Goal: Task Accomplishment & Management: Use online tool/utility

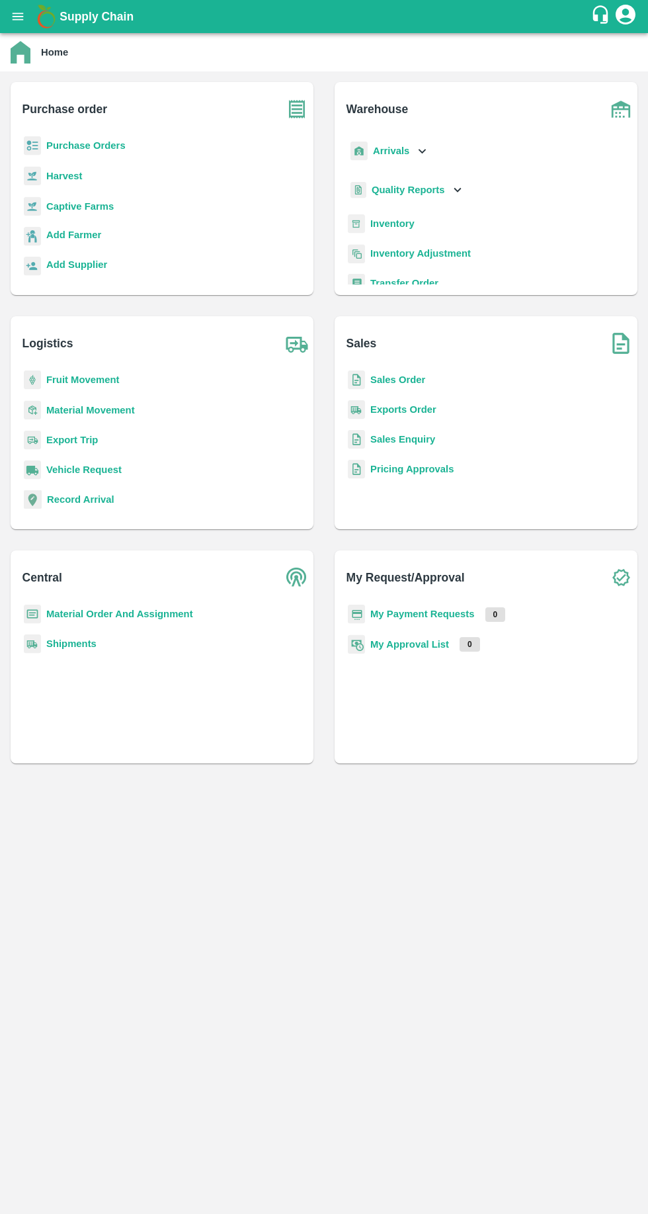
click at [58, 146] on b "Purchase Orders" at bounding box center [85, 145] width 79 height 11
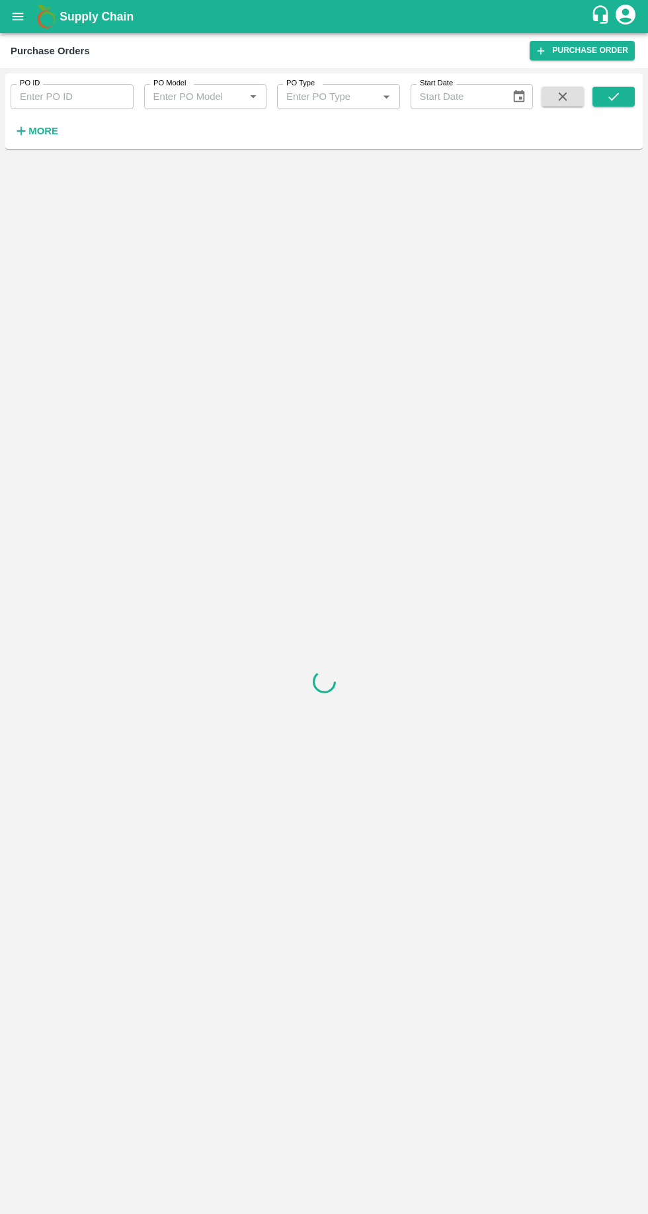
click at [31, 130] on strong "More" at bounding box center [43, 131] width 30 height 11
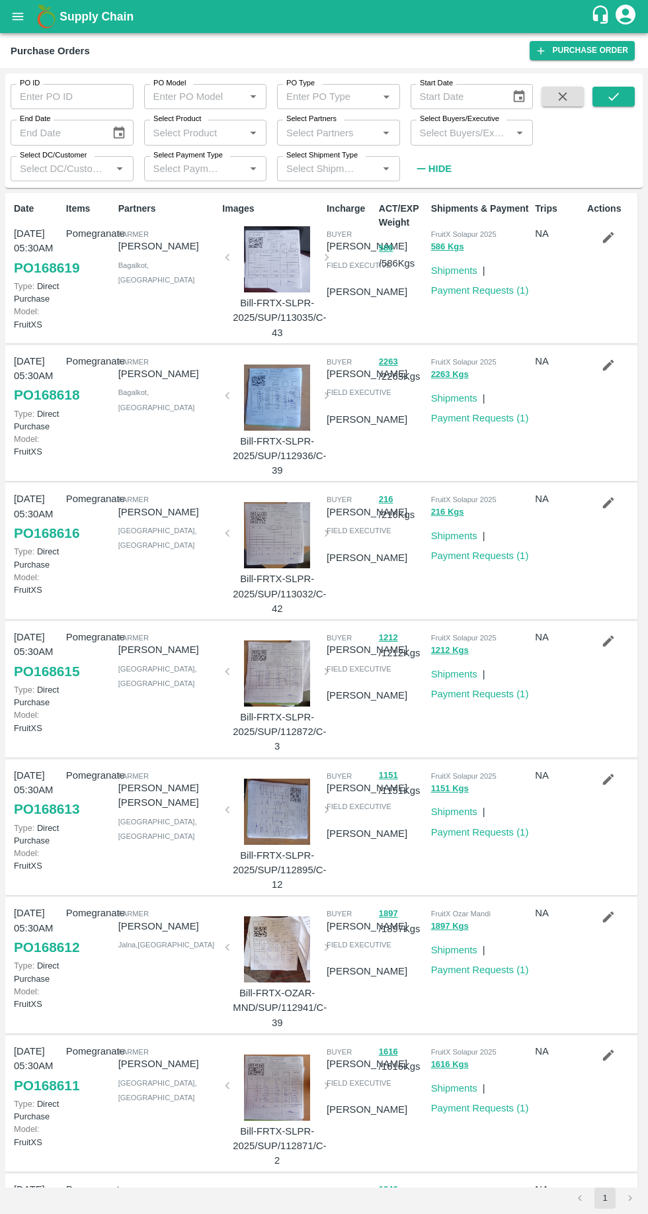
click at [449, 134] on input "Select Buyers/Executive" at bounding box center [461, 132] width 93 height 17
click at [453, 132] on input "Select Buyers/Executive" at bounding box center [461, 132] width 93 height 17
type input "vikas kokate"
click at [442, 198] on input "checkbox" at bounding box center [439, 200] width 26 height 26
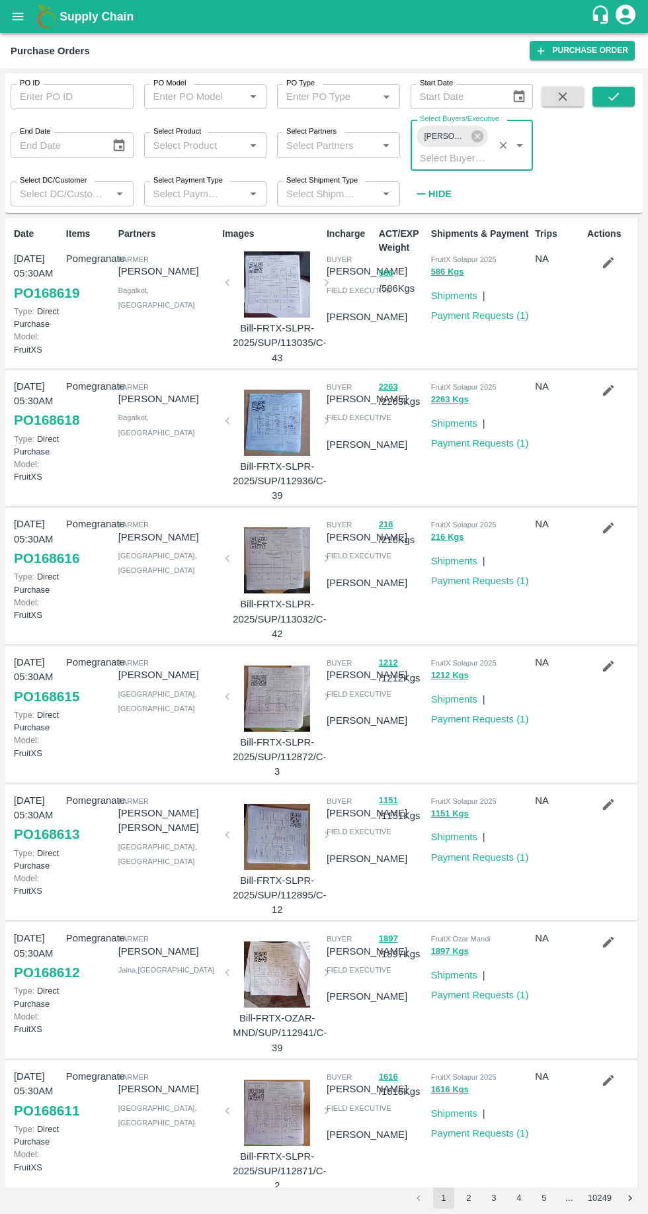
click at [611, 97] on icon "submit" at bounding box center [614, 96] width 15 height 15
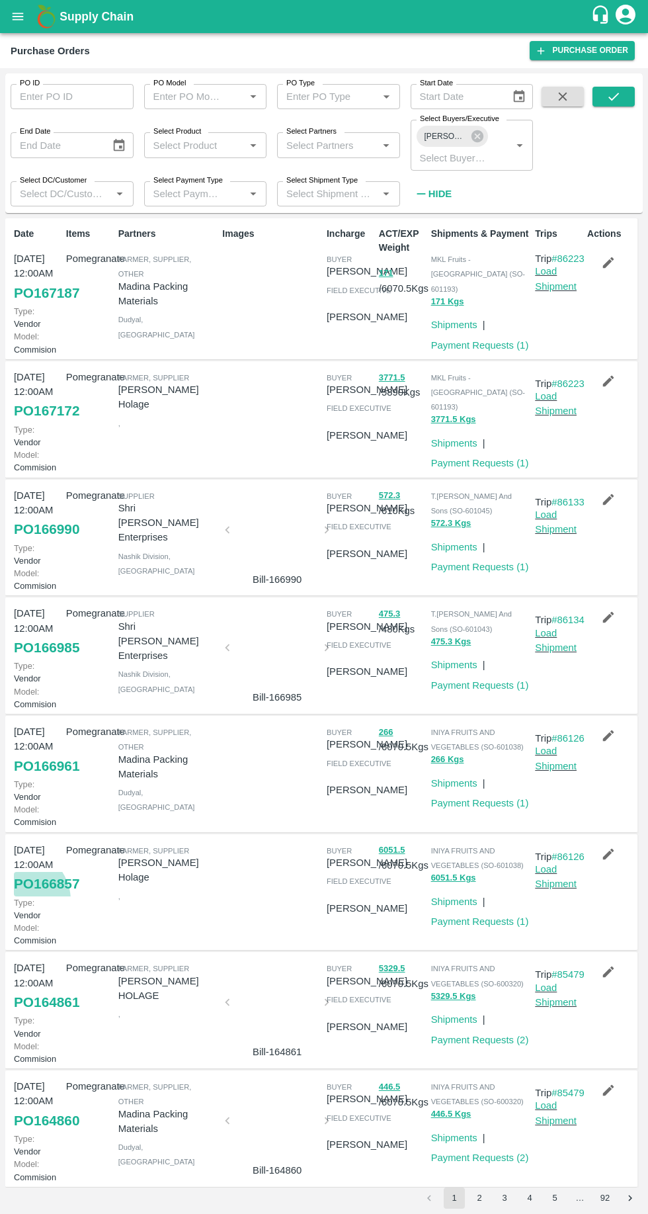
click at [19, 896] on link "PO 166857" at bounding box center [46, 884] width 65 height 24
click at [33, 778] on link "PO 166961" at bounding box center [46, 766] width 65 height 24
click at [59, 423] on link "PO 167172" at bounding box center [46, 411] width 65 height 24
click at [42, 305] on link "PO 167187" at bounding box center [46, 293] width 65 height 24
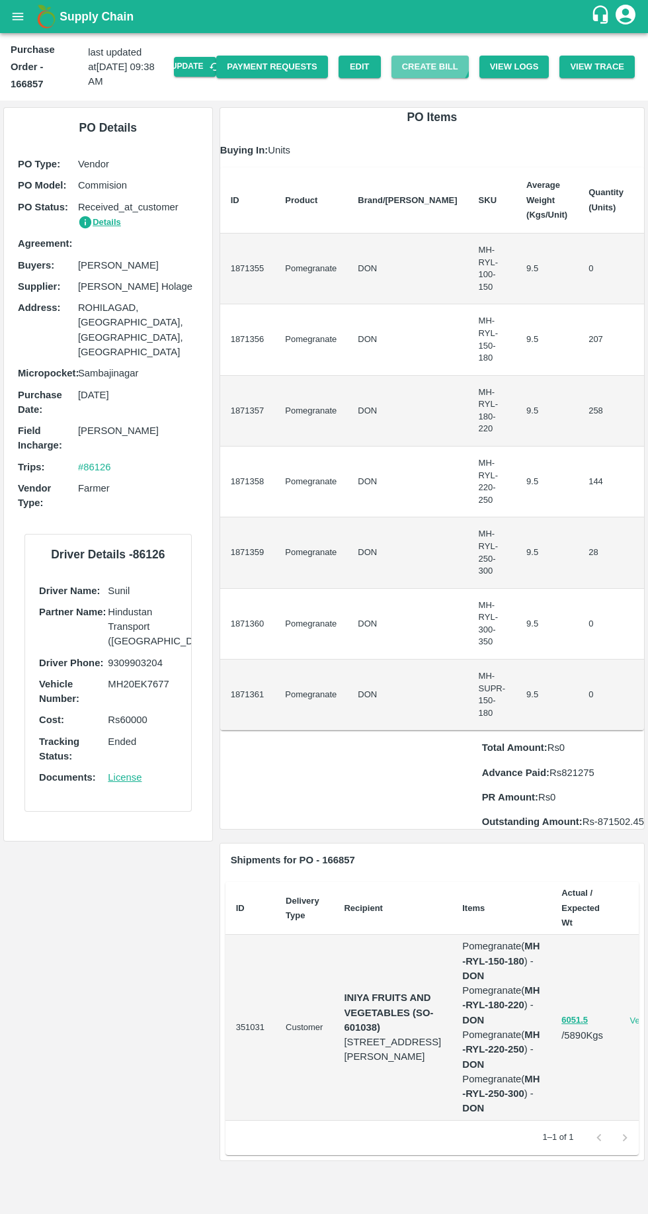
click at [442, 66] on button "Create Bill" at bounding box center [430, 67] width 77 height 23
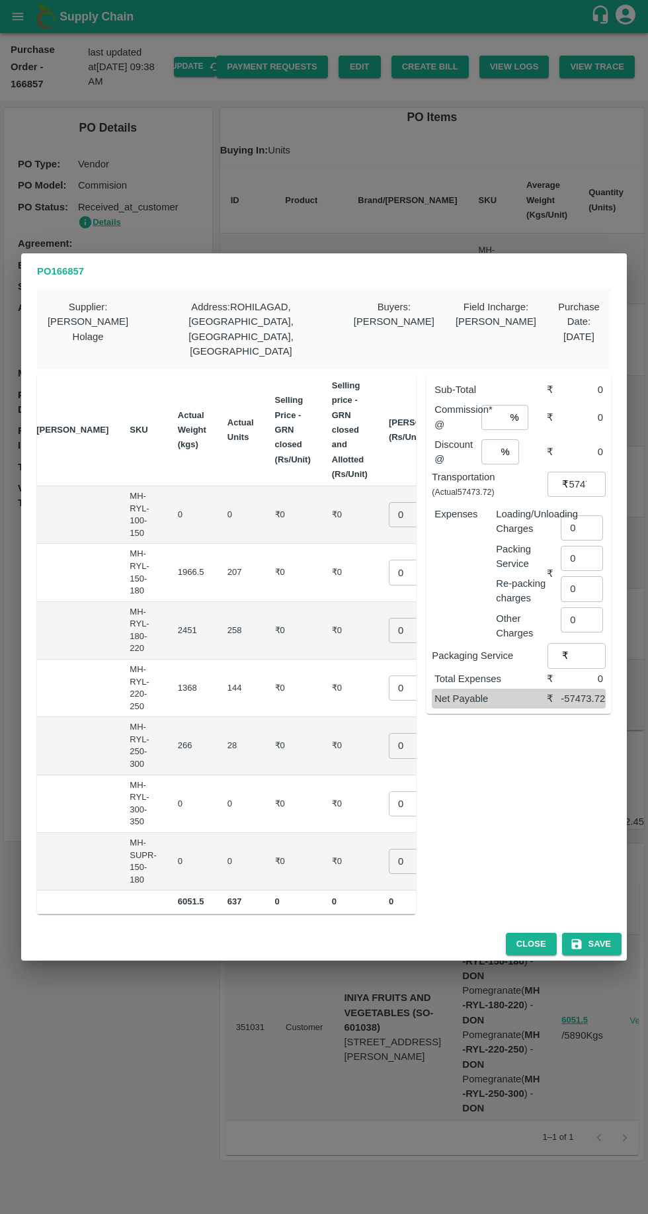
scroll to position [0, 124]
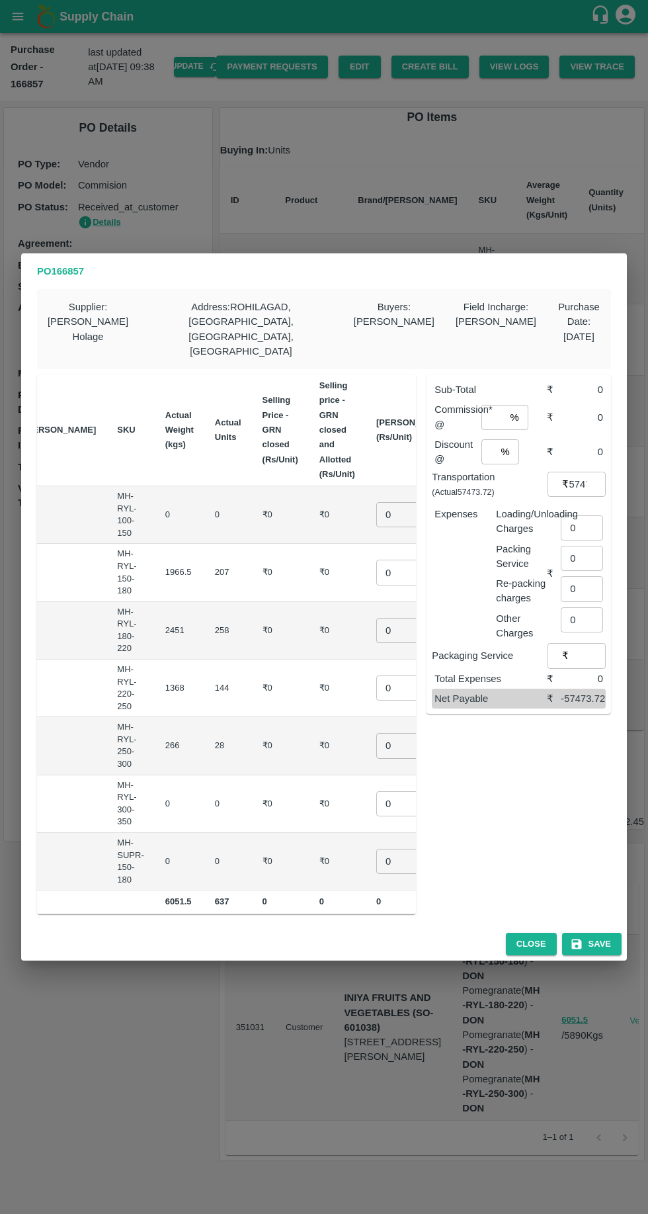
click at [376, 502] on input "0" at bounding box center [402, 514] width 53 height 25
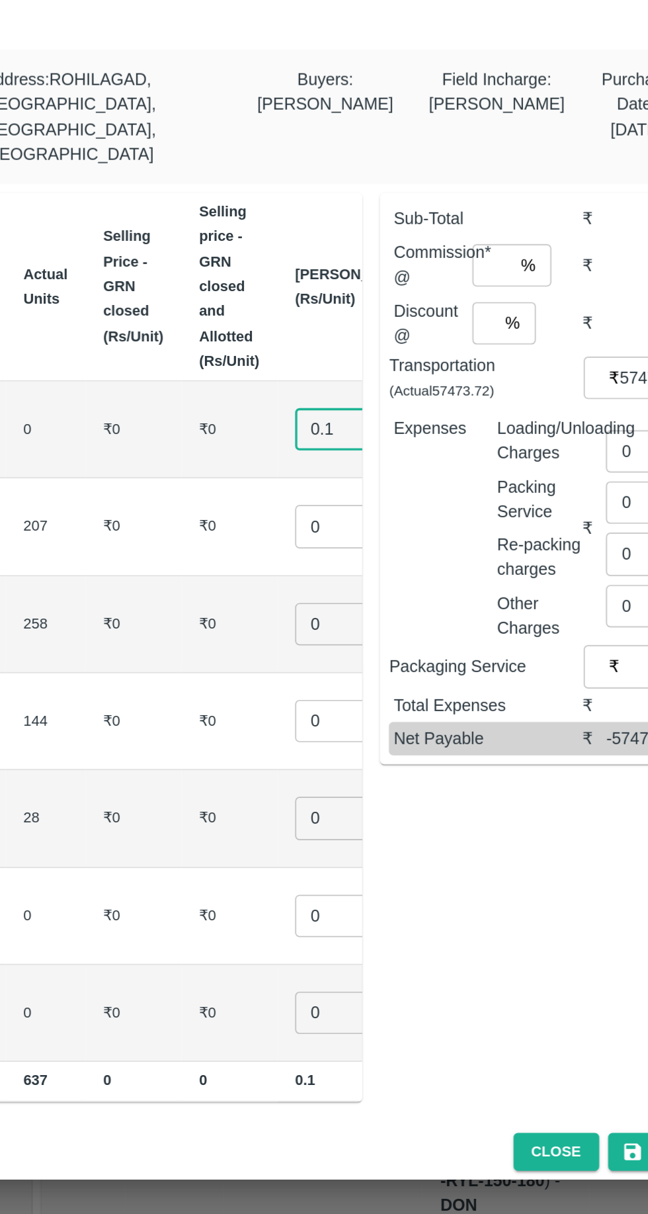
scroll to position [0, 0]
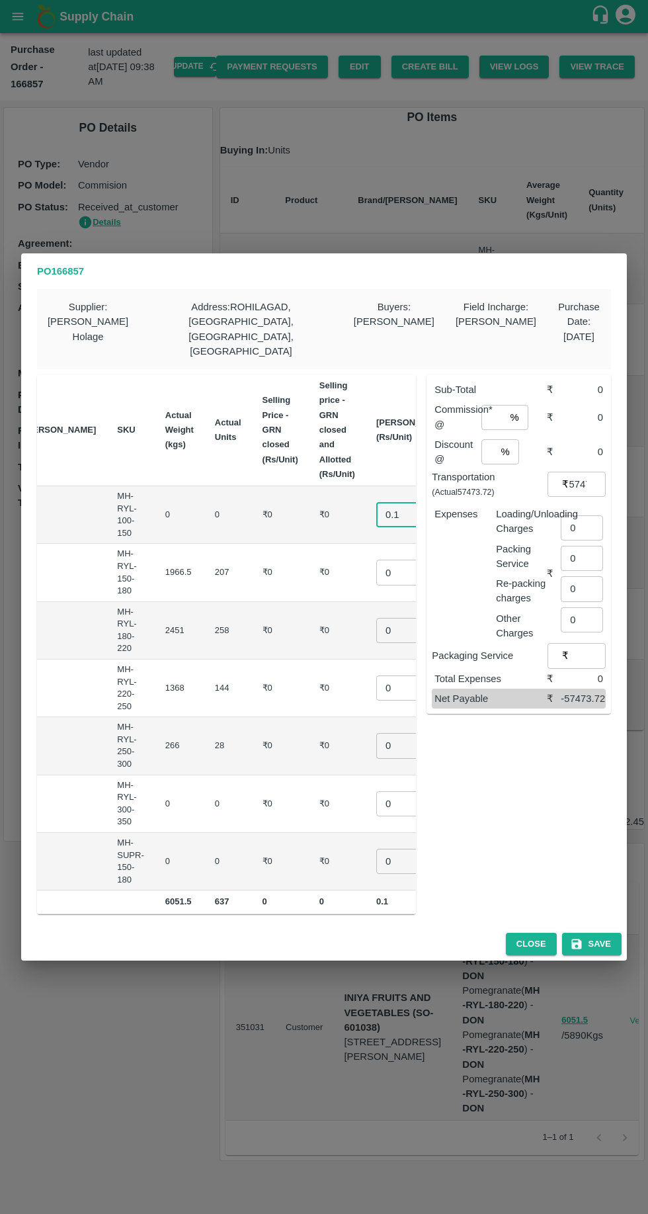
type input "0.1"
click at [376, 560] on input "0" at bounding box center [402, 572] width 53 height 25
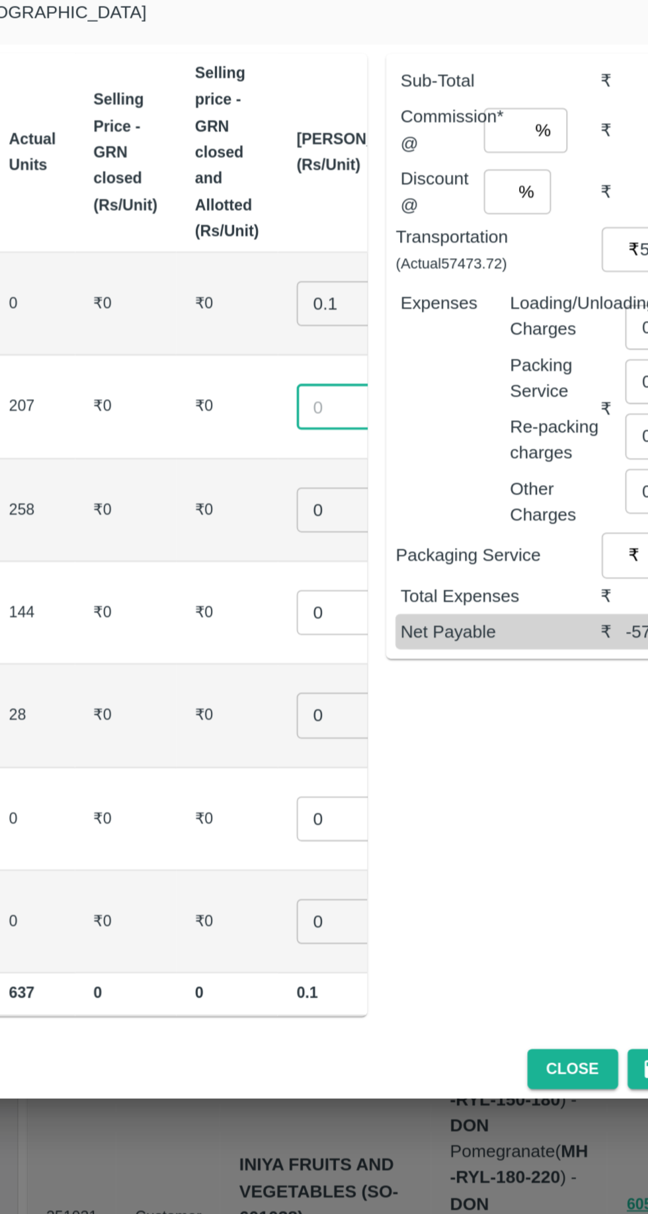
click at [494, 439] on input "number" at bounding box center [489, 451] width 14 height 25
click at [498, 405] on input "number" at bounding box center [494, 417] width 24 height 25
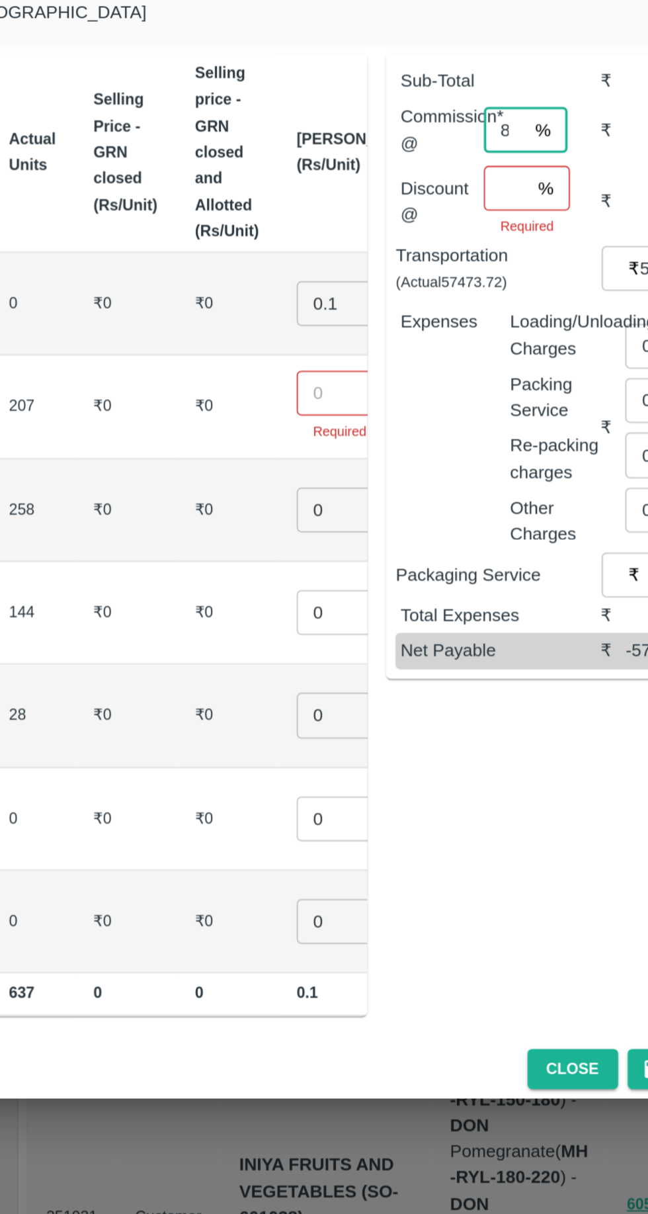
type input "8"
click at [499, 437] on input "number" at bounding box center [494, 449] width 25 height 25
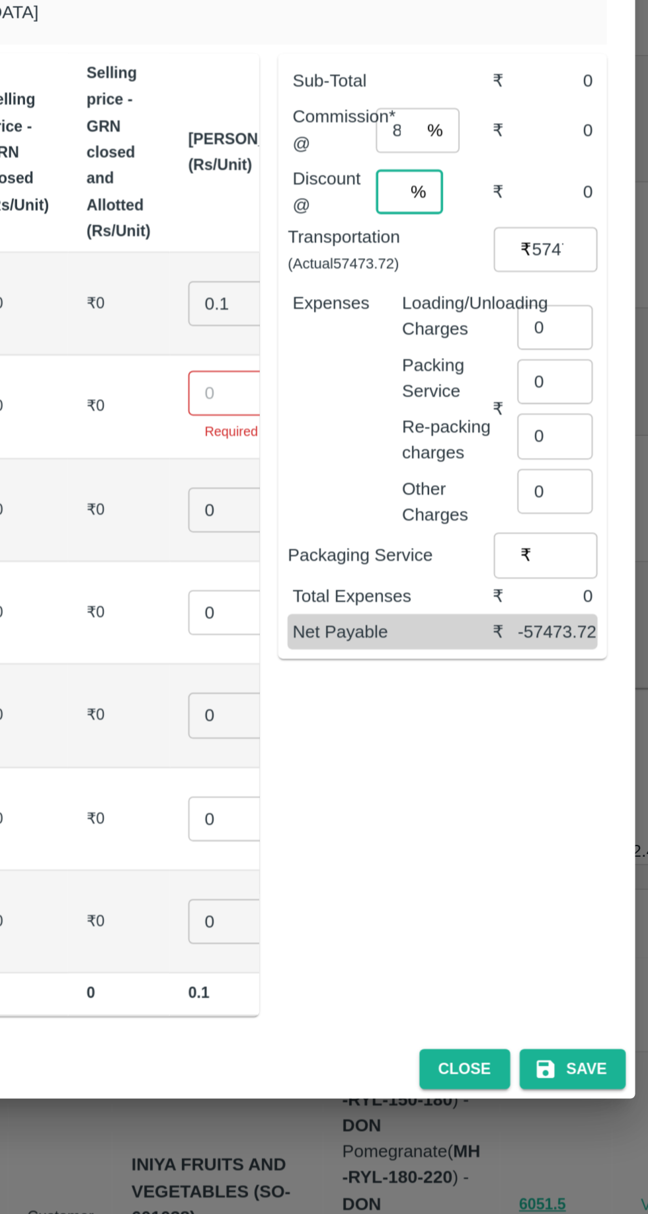
type input "2"
click at [591, 515] on input "0" at bounding box center [582, 527] width 42 height 25
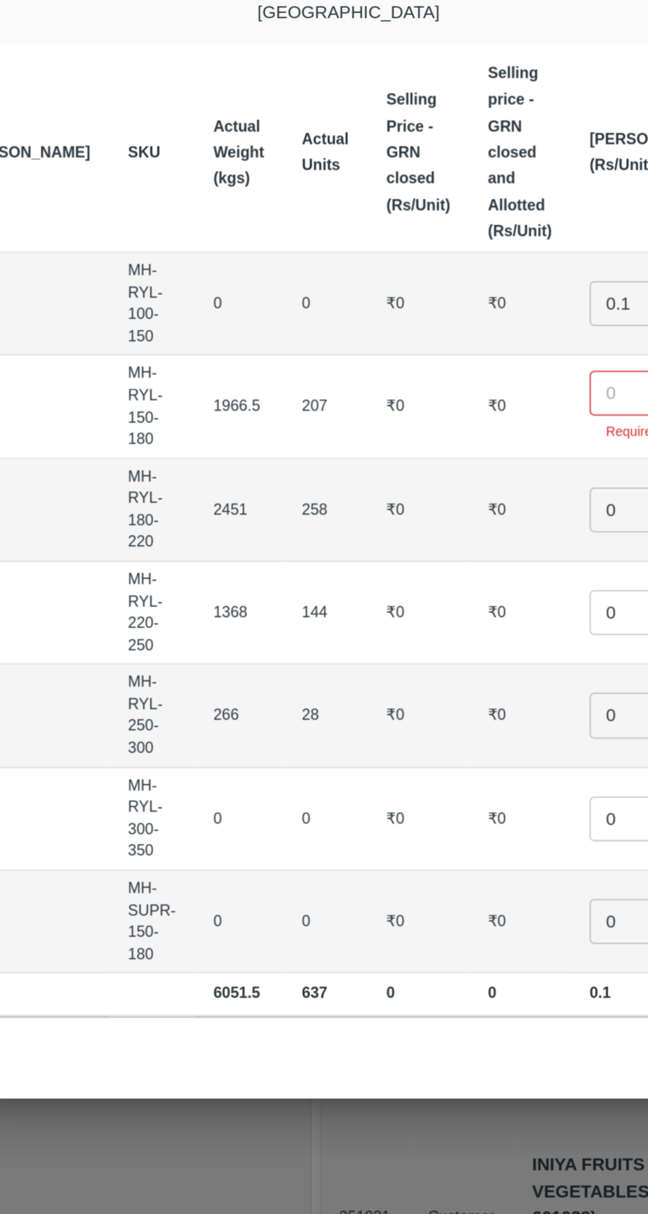
click at [376, 552] on input "number" at bounding box center [402, 564] width 53 height 25
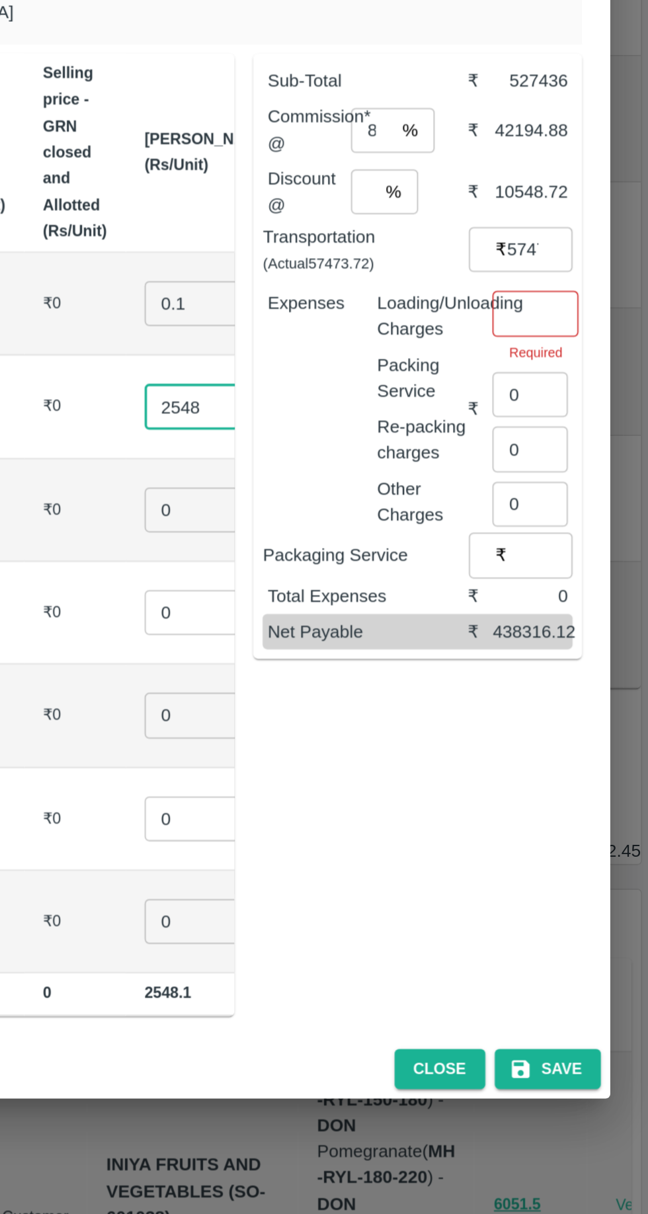
type input "2548"
click at [587, 507] on input "number" at bounding box center [585, 519] width 48 height 25
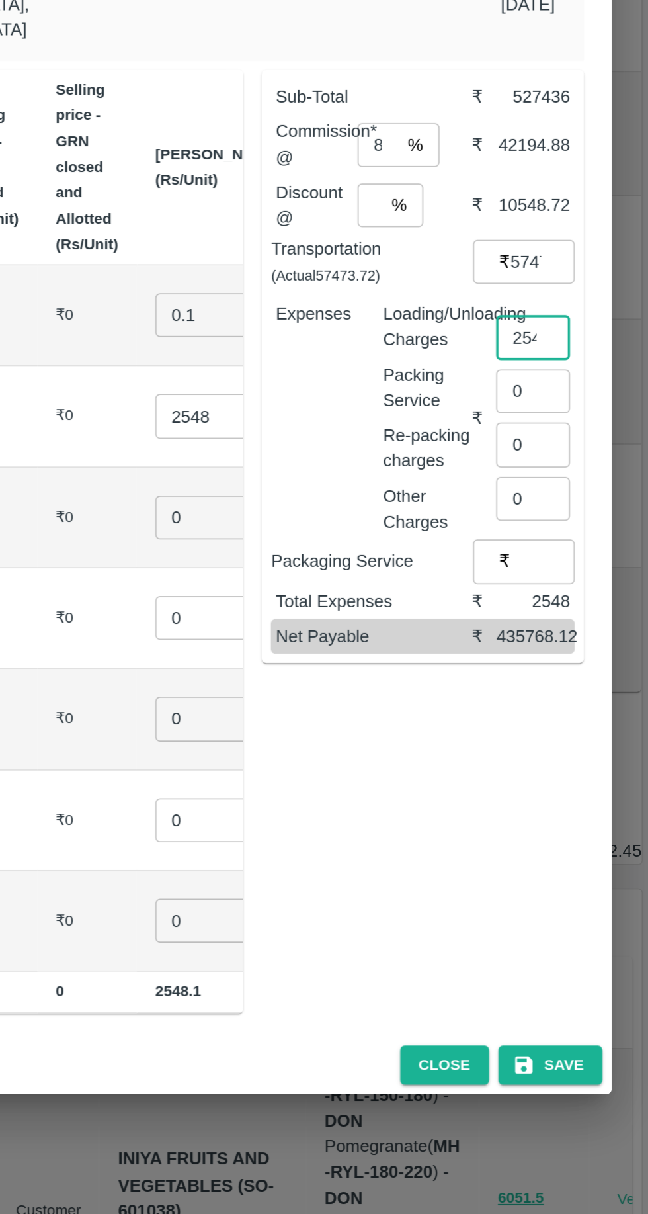
scroll to position [0, 0]
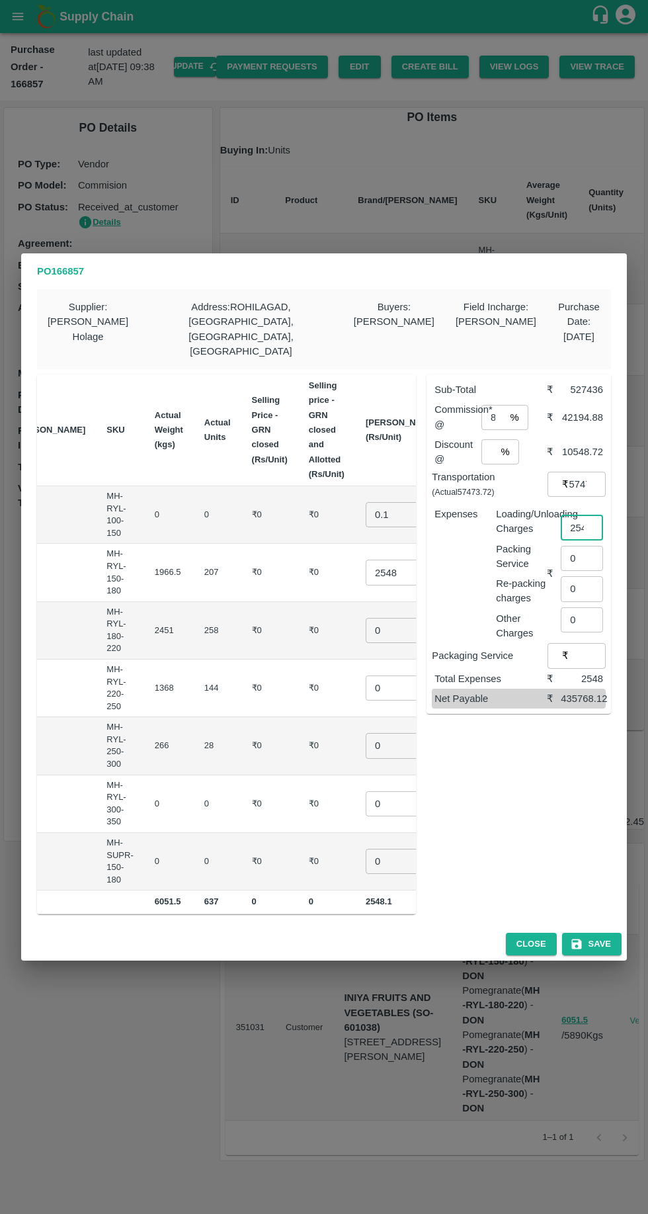
type input "2548"
click at [366, 560] on input "2548" at bounding box center [392, 572] width 53 height 25
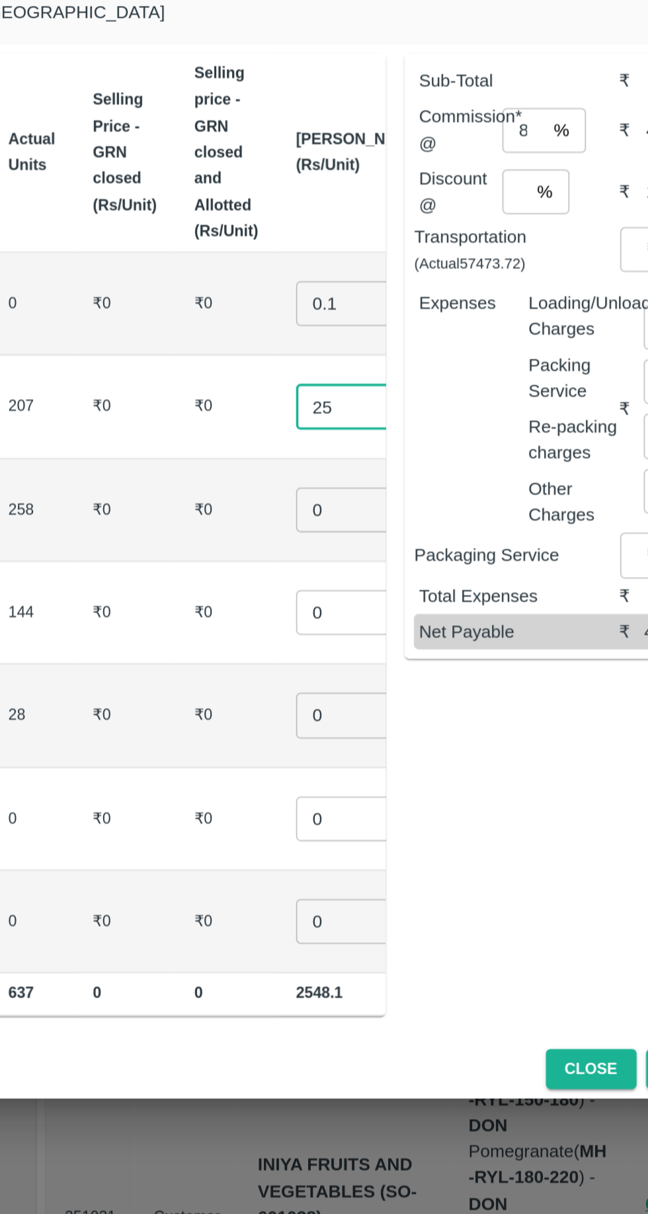
type input "2"
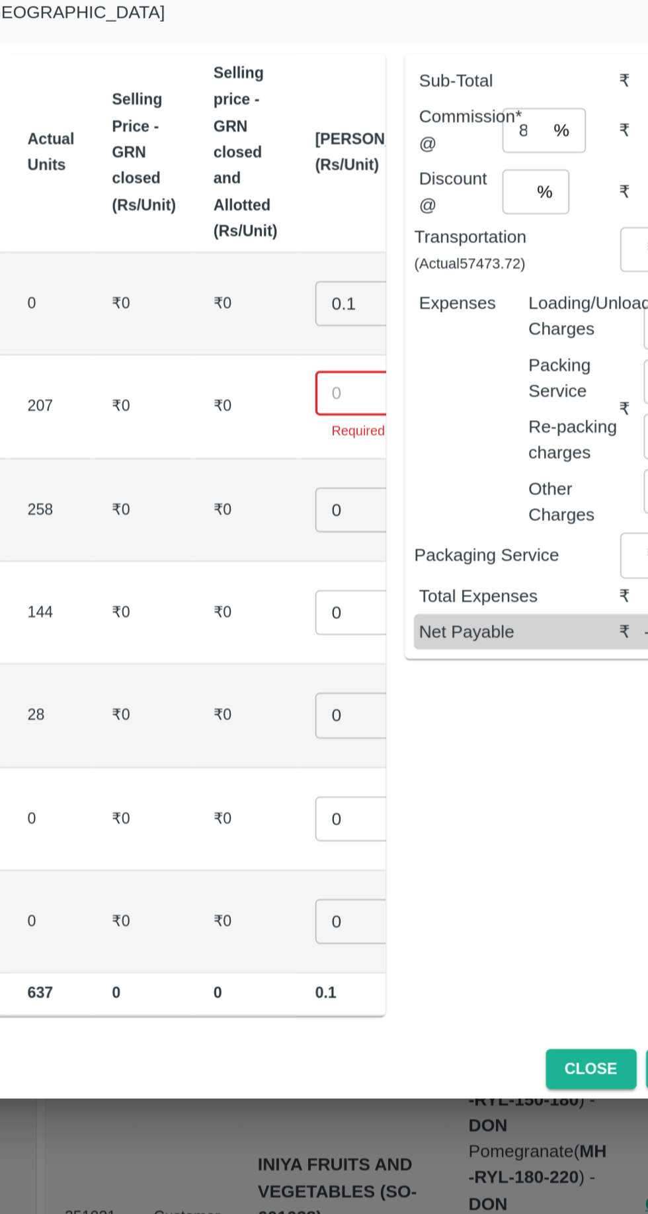
click at [376, 552] on input "number" at bounding box center [402, 564] width 53 height 25
type input "1233"
click at [376, 618] on input "0" at bounding box center [402, 630] width 53 height 25
type input "1500"
click at [376, 675] on input "0" at bounding box center [402, 687] width 53 height 25
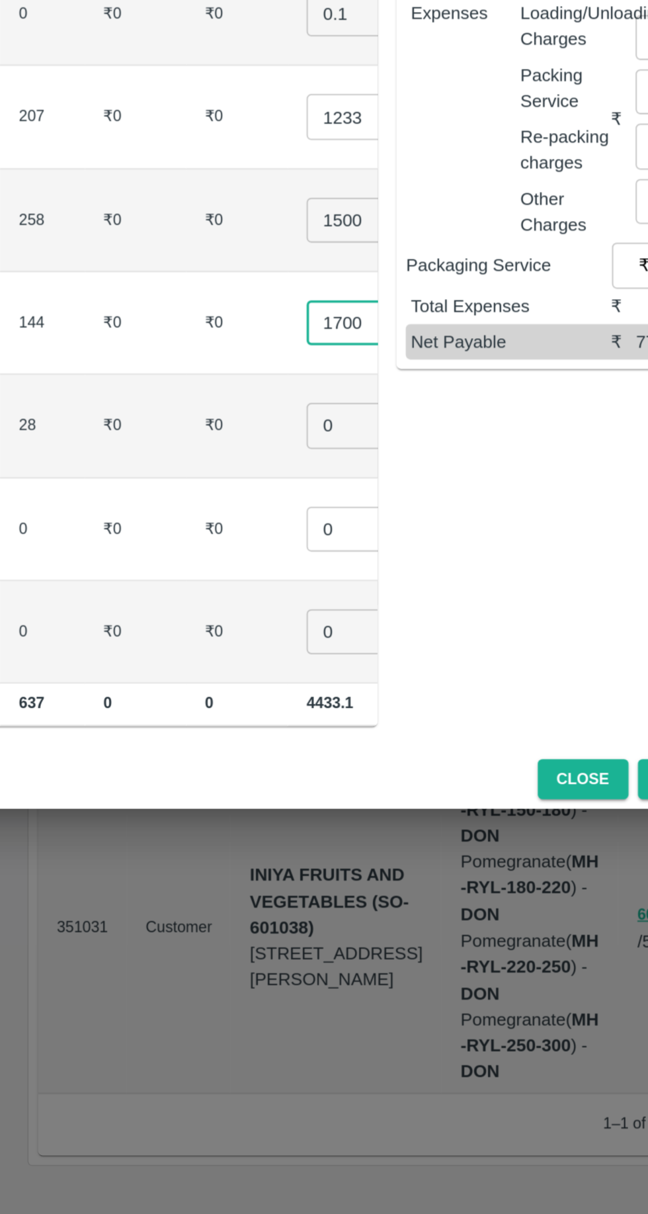
type input "1700"
click at [376, 733] on input "0" at bounding box center [402, 745] width 53 height 25
click at [376, 726] on input "number" at bounding box center [402, 738] width 53 height 25
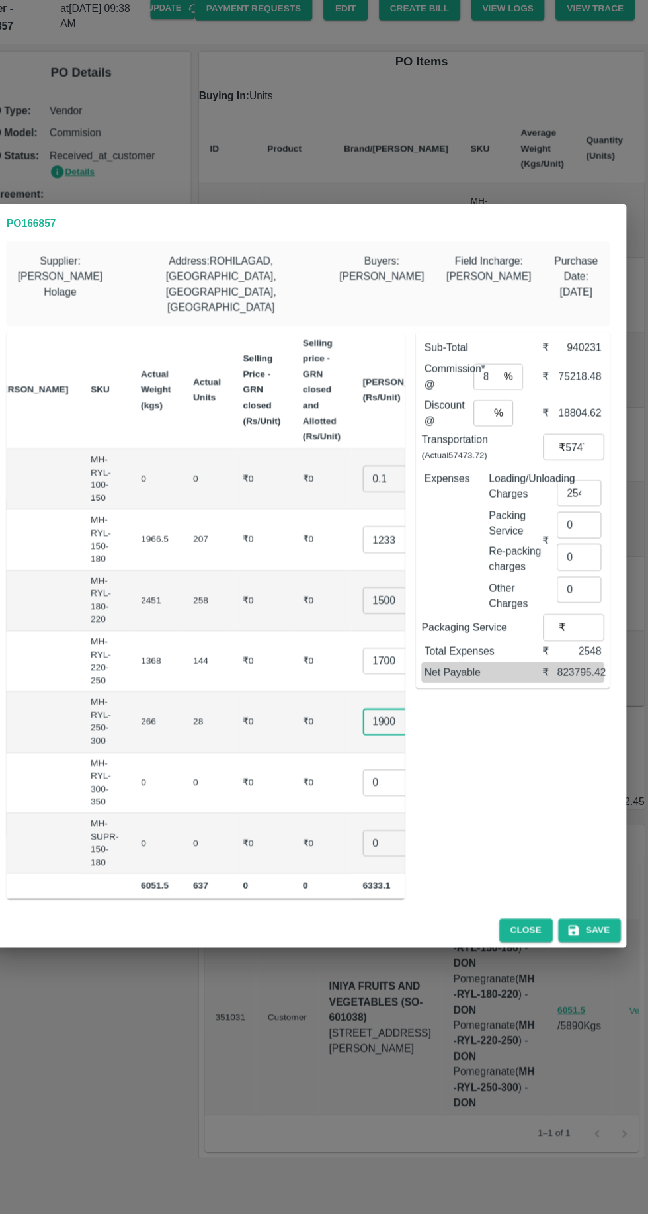
scroll to position [0, 0]
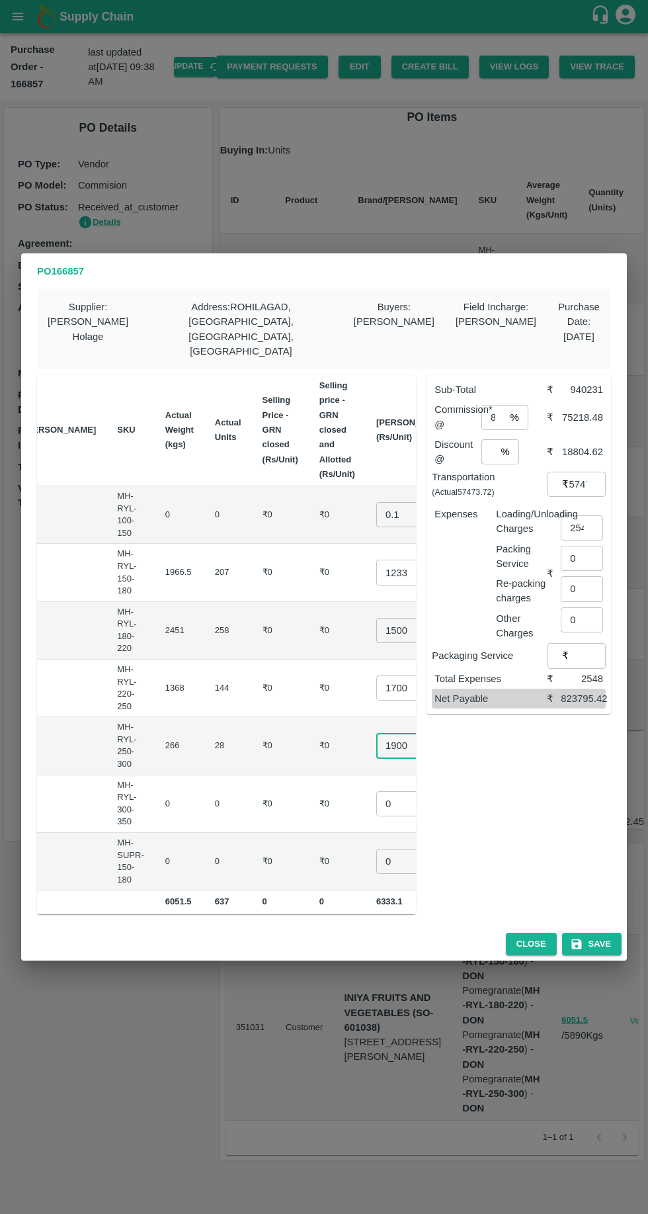
click at [376, 738] on input "1900" at bounding box center [402, 745] width 53 height 25
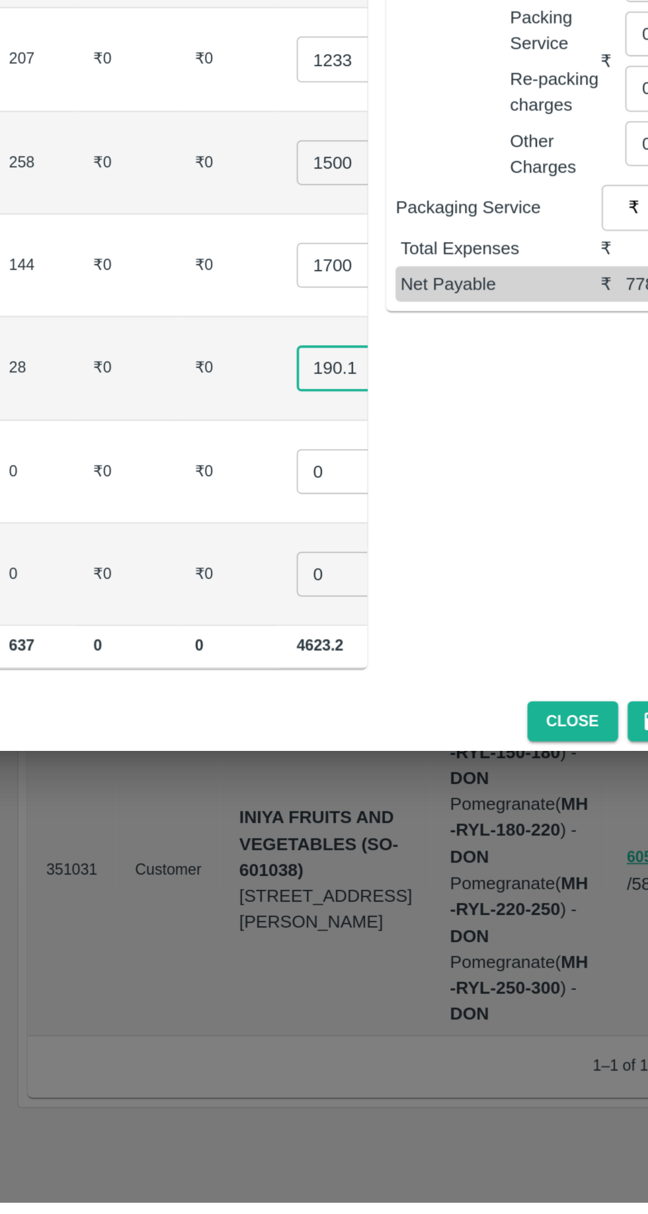
click at [376, 791] on input "0" at bounding box center [402, 803] width 53 height 25
click at [366, 728] on td "190.10 ​" at bounding box center [412, 746] width 93 height 58
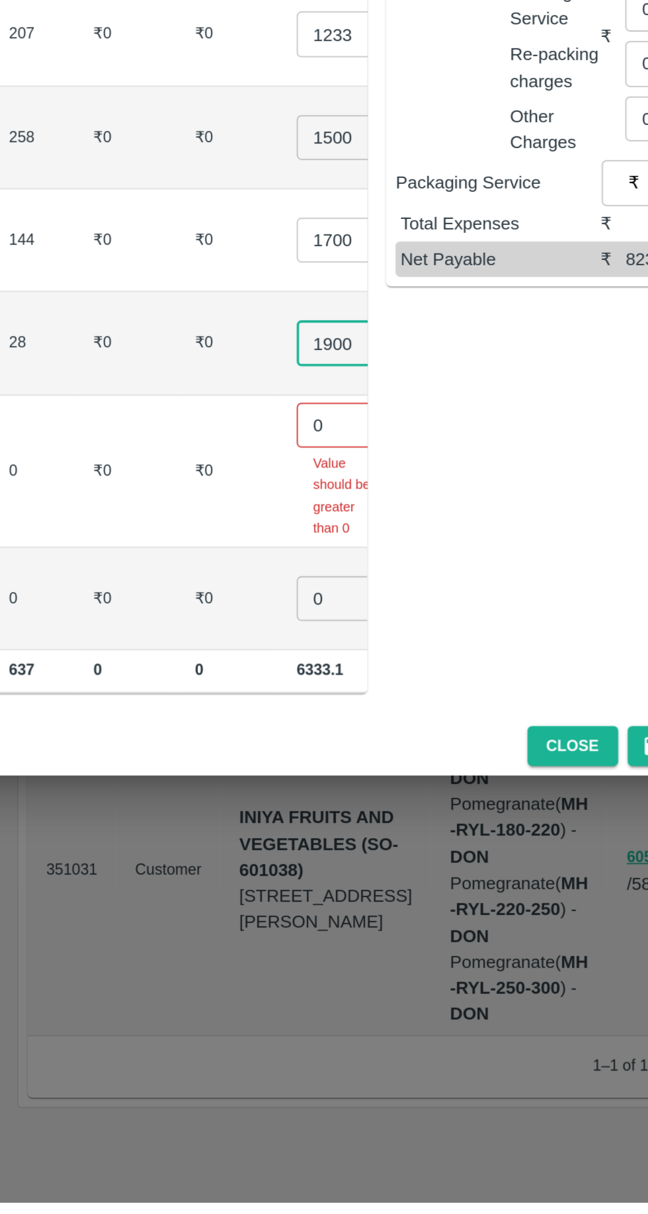
click at [376, 719] on input "1900" at bounding box center [402, 731] width 53 height 25
type input "1900"
click at [376, 765] on input "0" at bounding box center [402, 777] width 53 height 25
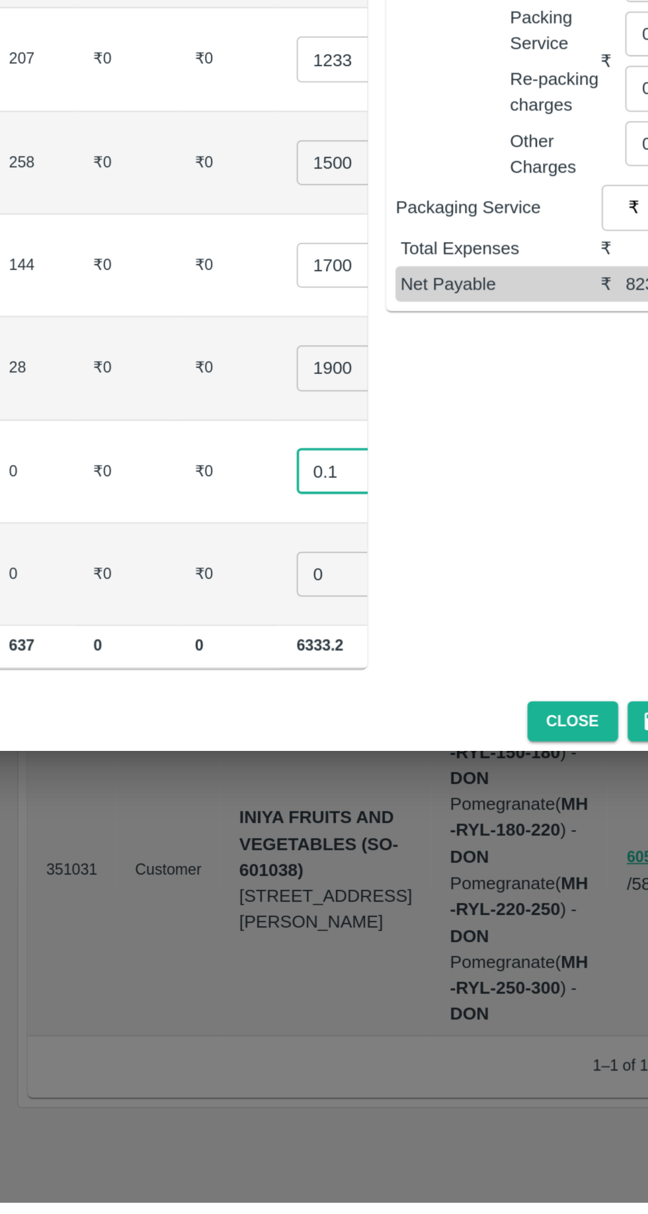
type input "0.1"
click at [376, 849] on input "0" at bounding box center [402, 861] width 53 height 25
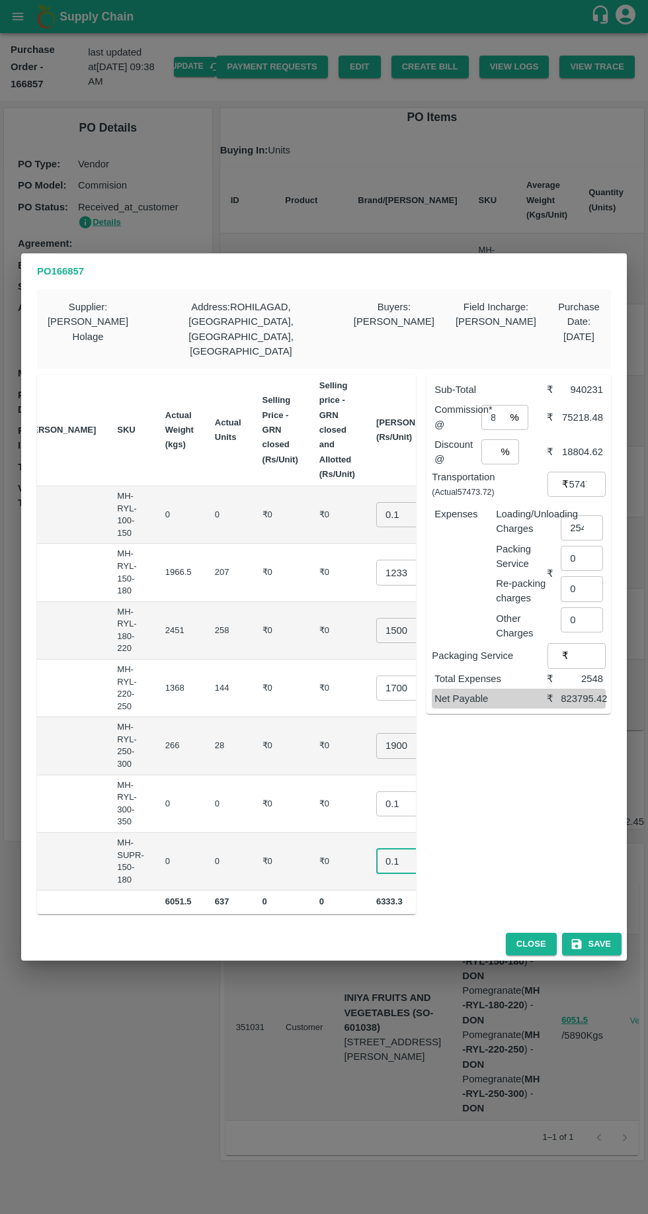
scroll to position [0, 134]
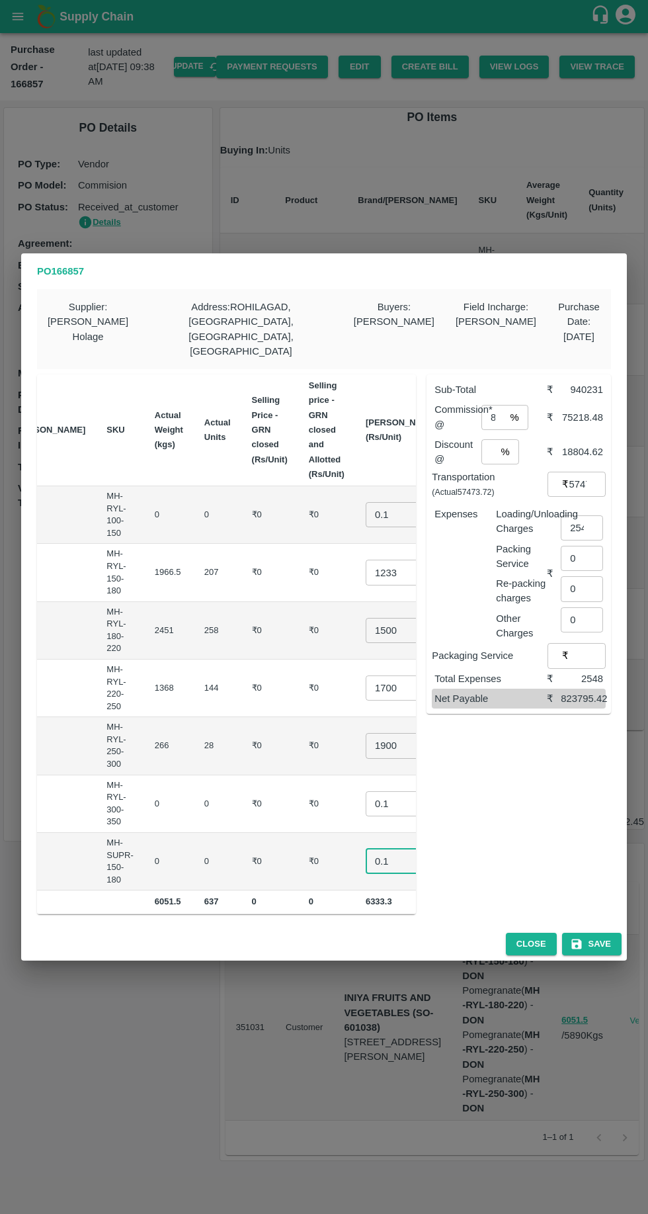
type input "0.1"
click at [572, 472] on input "57473.72" at bounding box center [587, 484] width 37 height 25
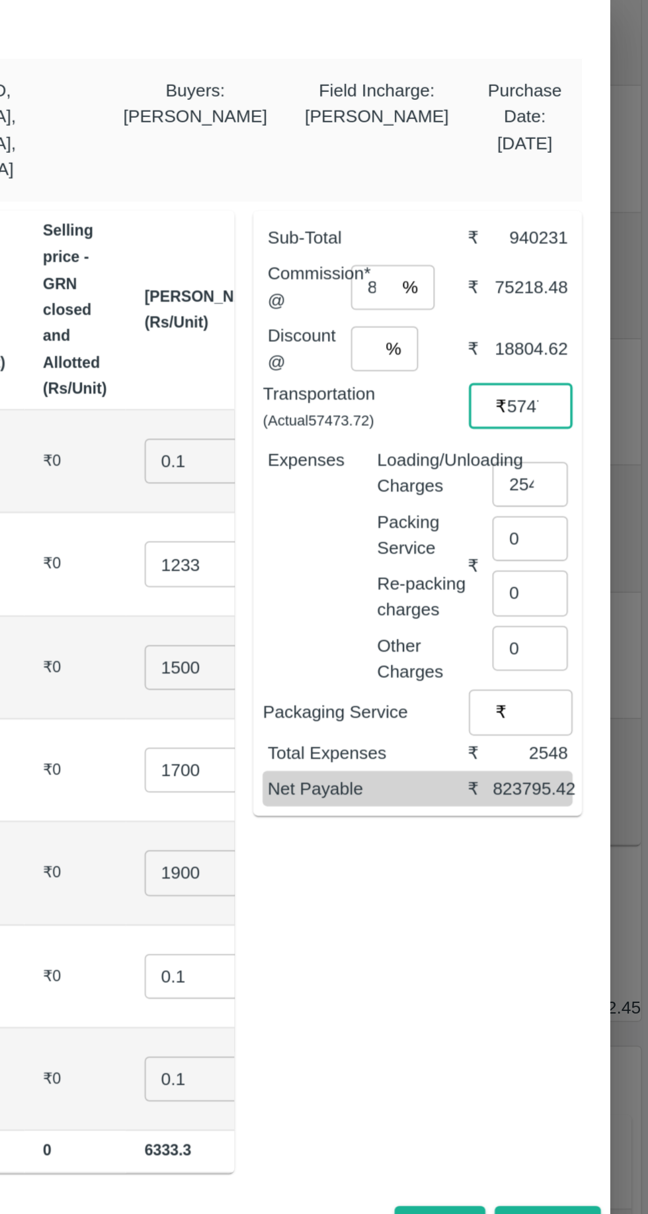
scroll to position [0, 12]
type input "5"
type input "57473"
click at [366, 560] on input "1233" at bounding box center [392, 572] width 53 height 25
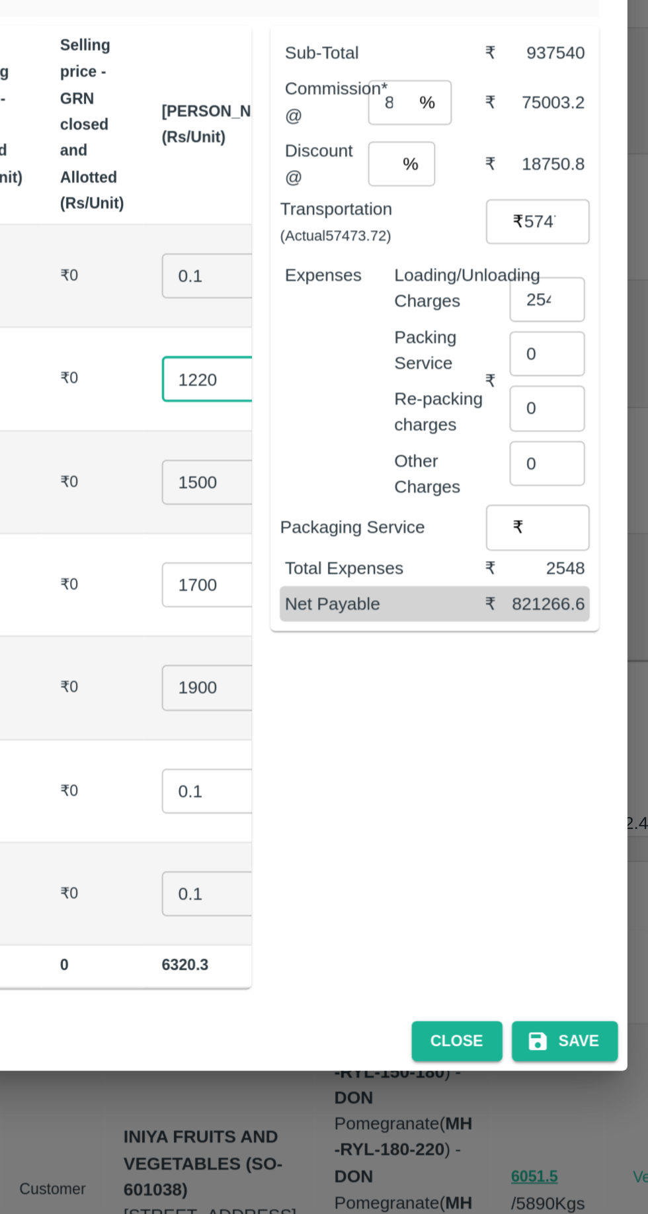
click at [366, 560] on input "1220" at bounding box center [392, 572] width 53 height 25
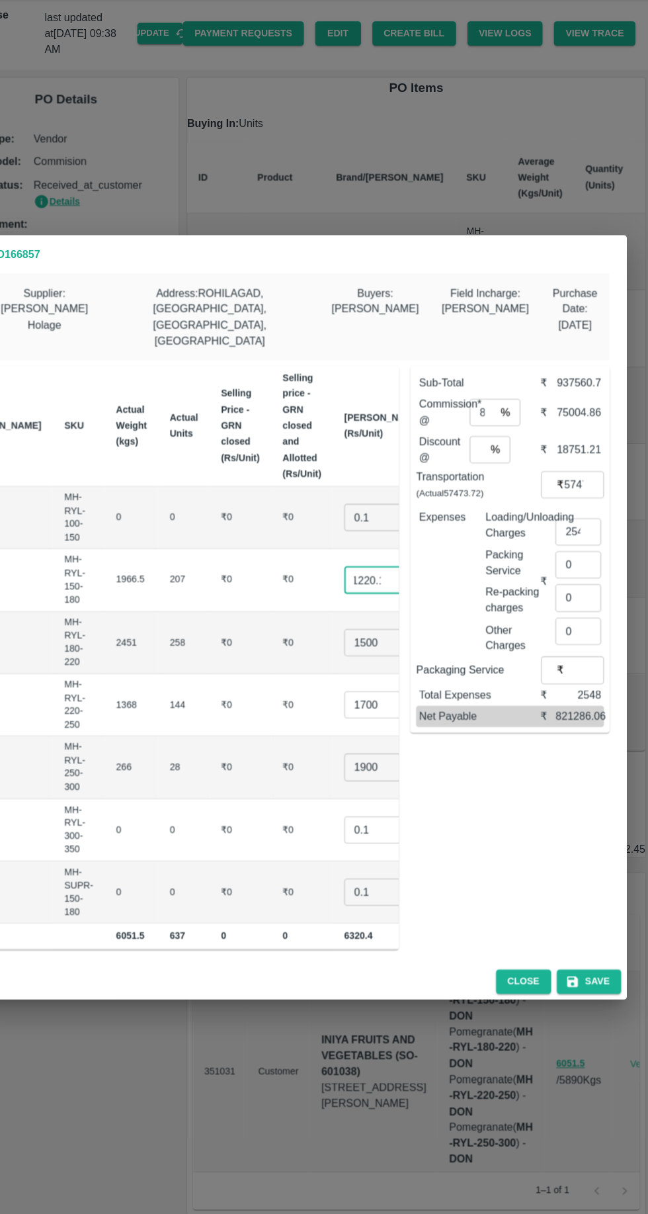
click at [366, 560] on input "1220.1" at bounding box center [392, 572] width 53 height 25
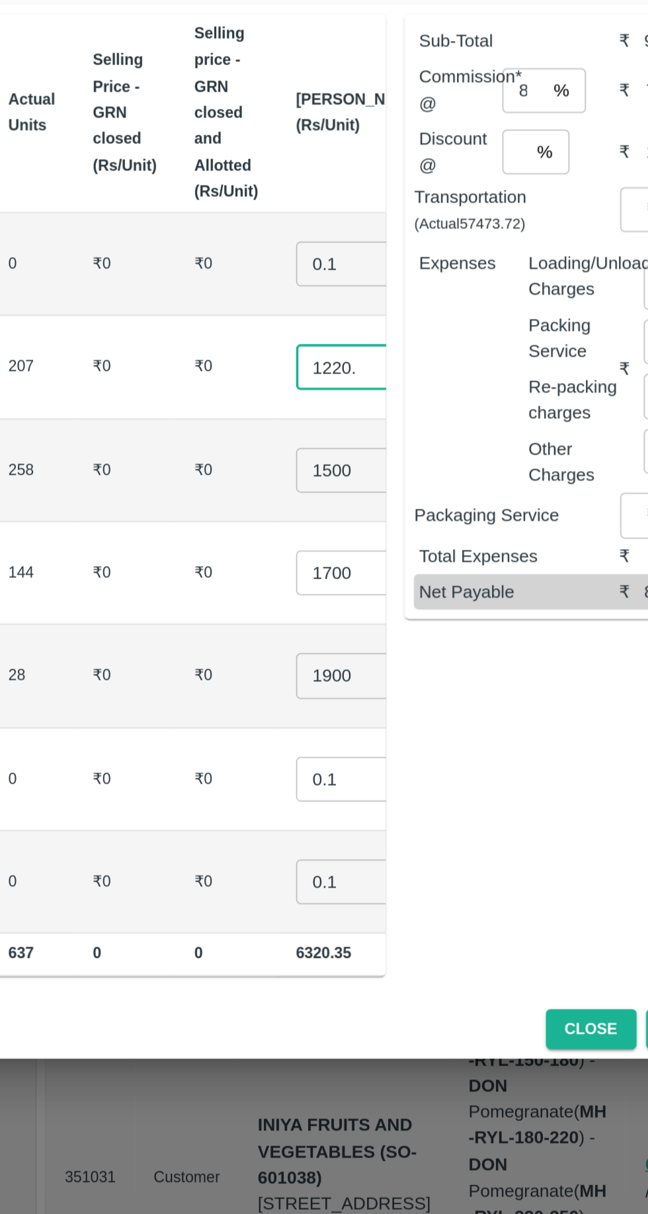
scroll to position [0, 7]
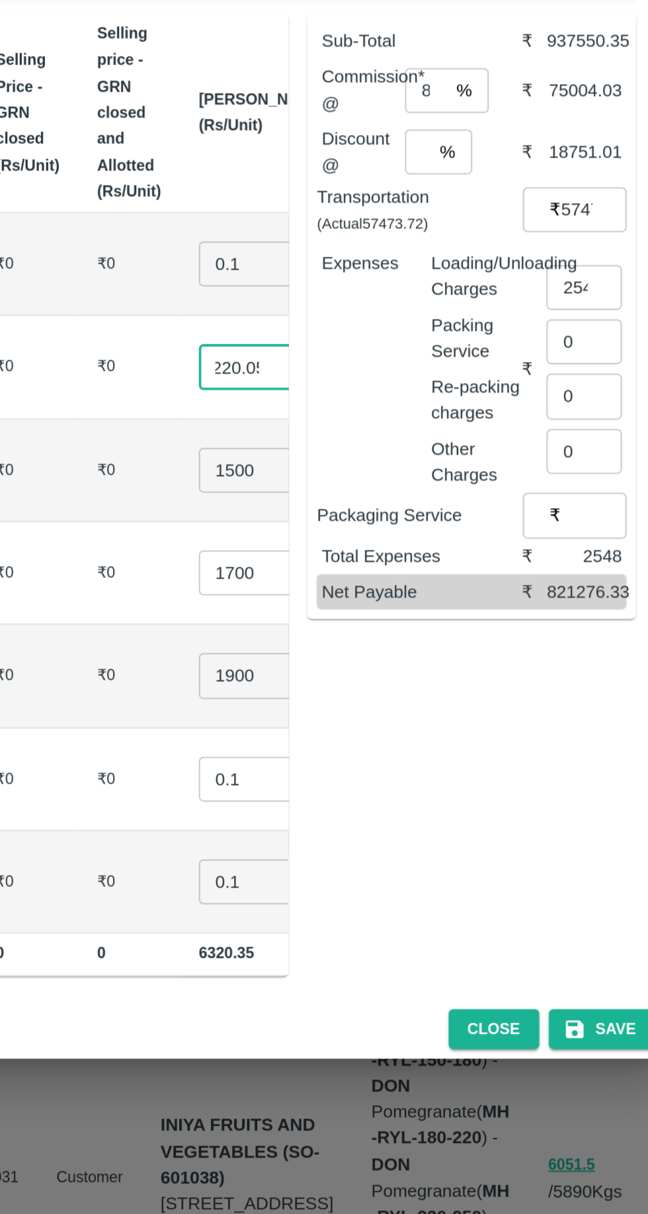
type input "1220.05"
click at [605, 933] on button "Save" at bounding box center [592, 944] width 60 height 23
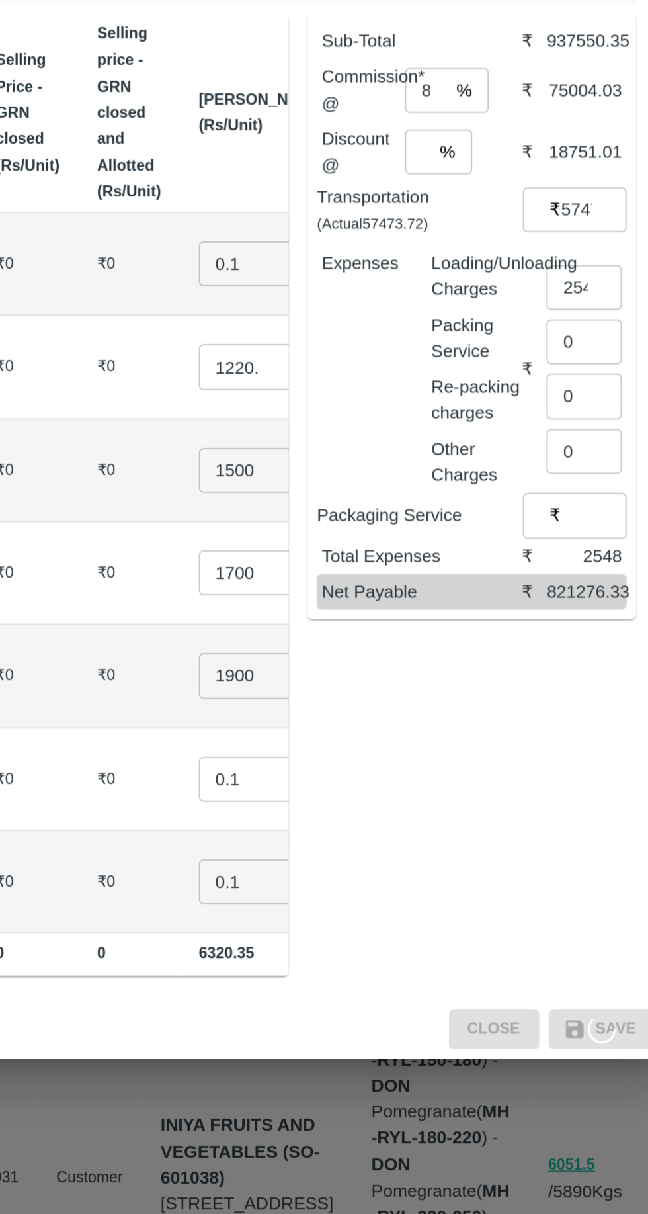
click at [386, 964] on div "PO 166857 Supplier : Kishor Shrimant Holage Address : ROHILAGAD, Jalna, AMAD, M…" at bounding box center [324, 607] width 648 height 1214
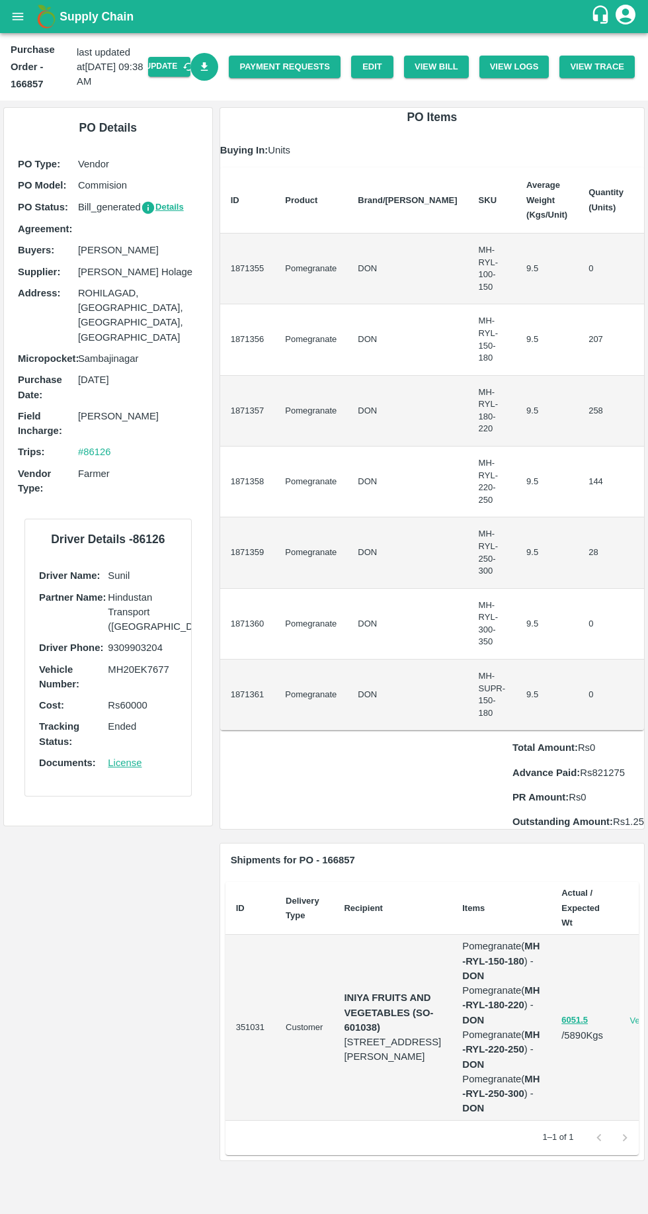
click at [208, 67] on icon "Download Bill" at bounding box center [204, 66] width 7 height 9
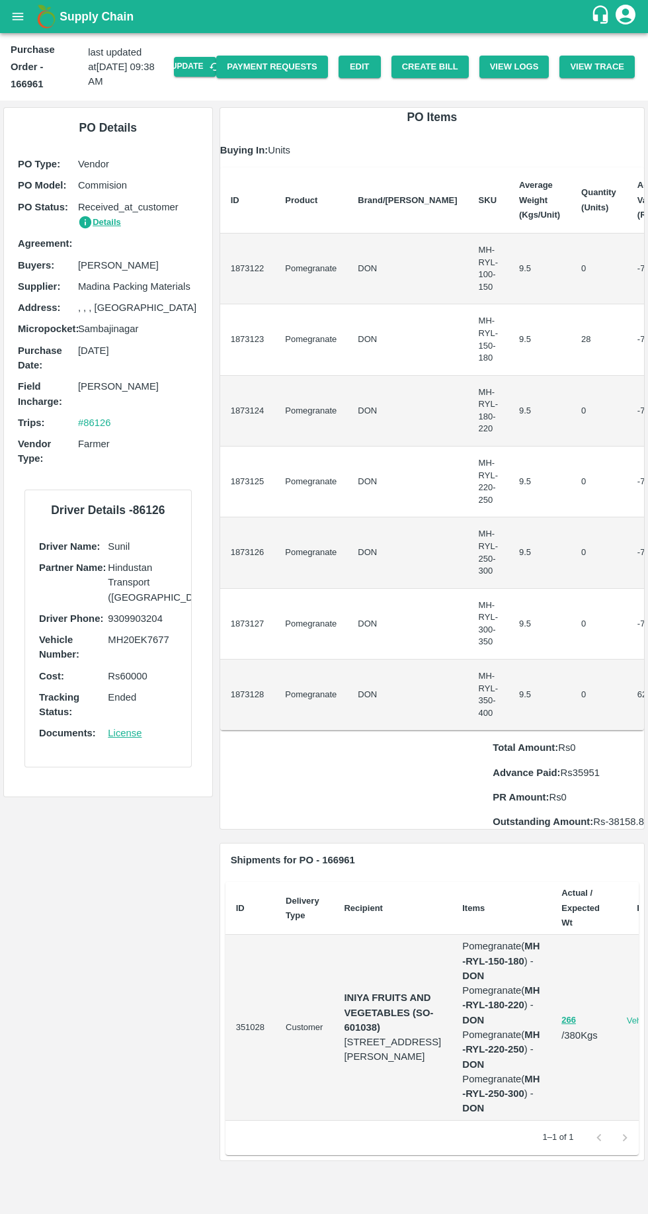
click at [284, 71] on link "Payment Requests" at bounding box center [272, 67] width 112 height 23
click at [208, 66] on button "Update" at bounding box center [195, 66] width 42 height 19
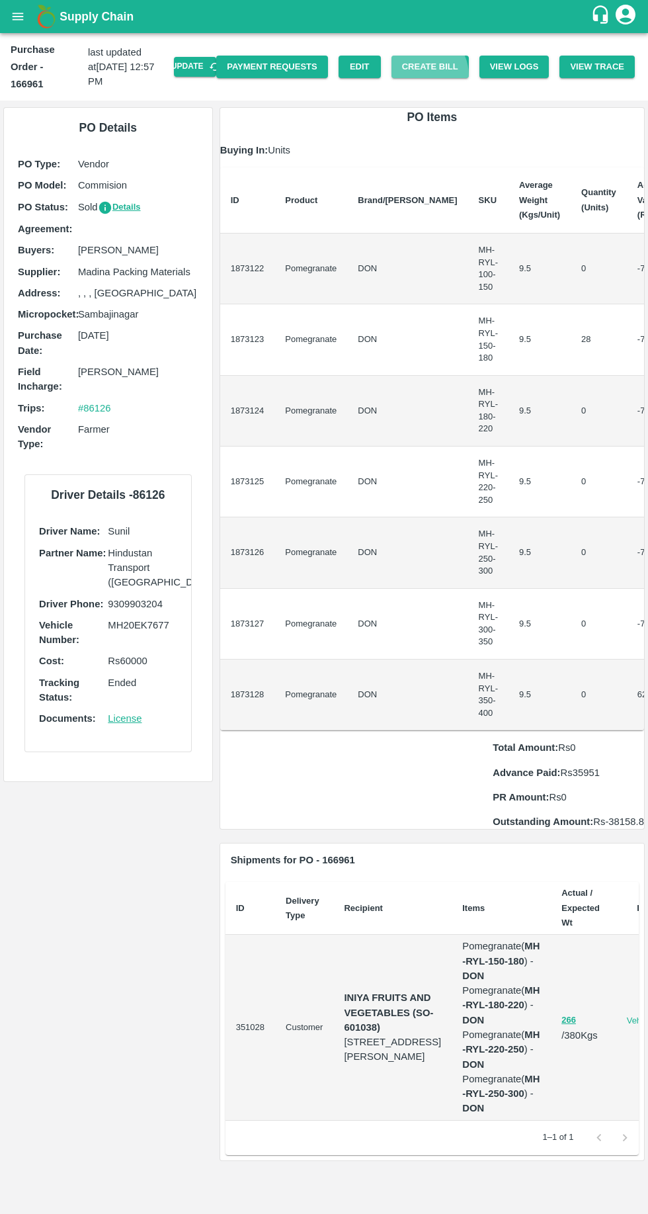
click at [435, 66] on button "Create Bill" at bounding box center [430, 67] width 77 height 23
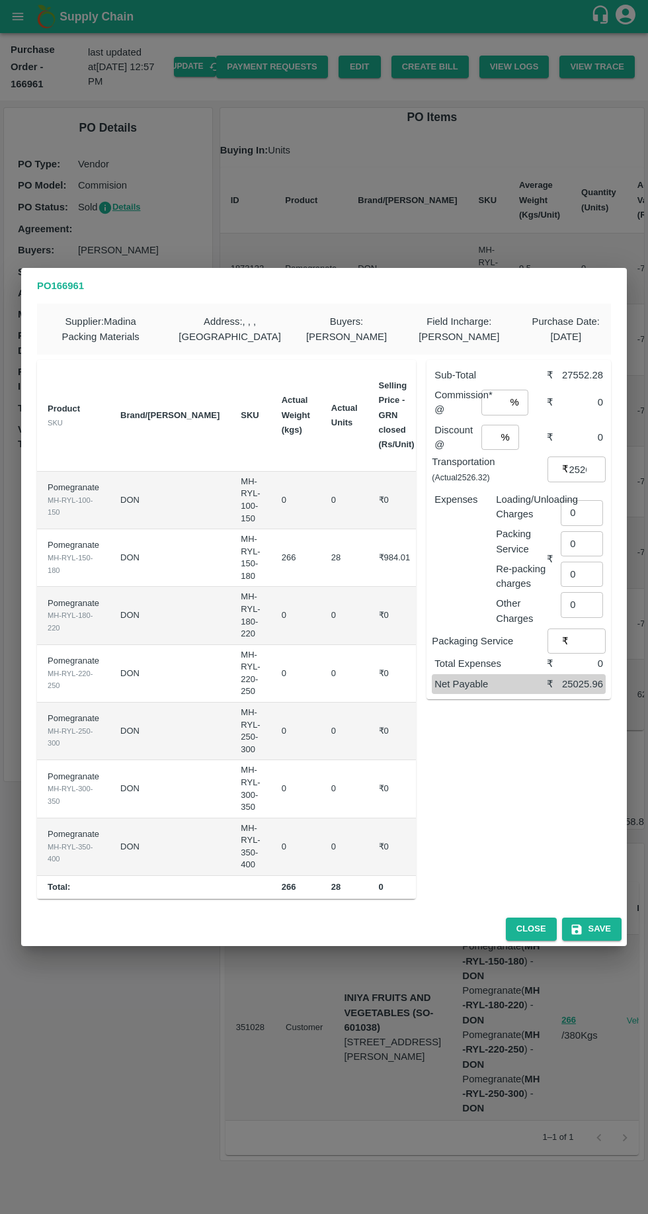
scroll to position [0, 135]
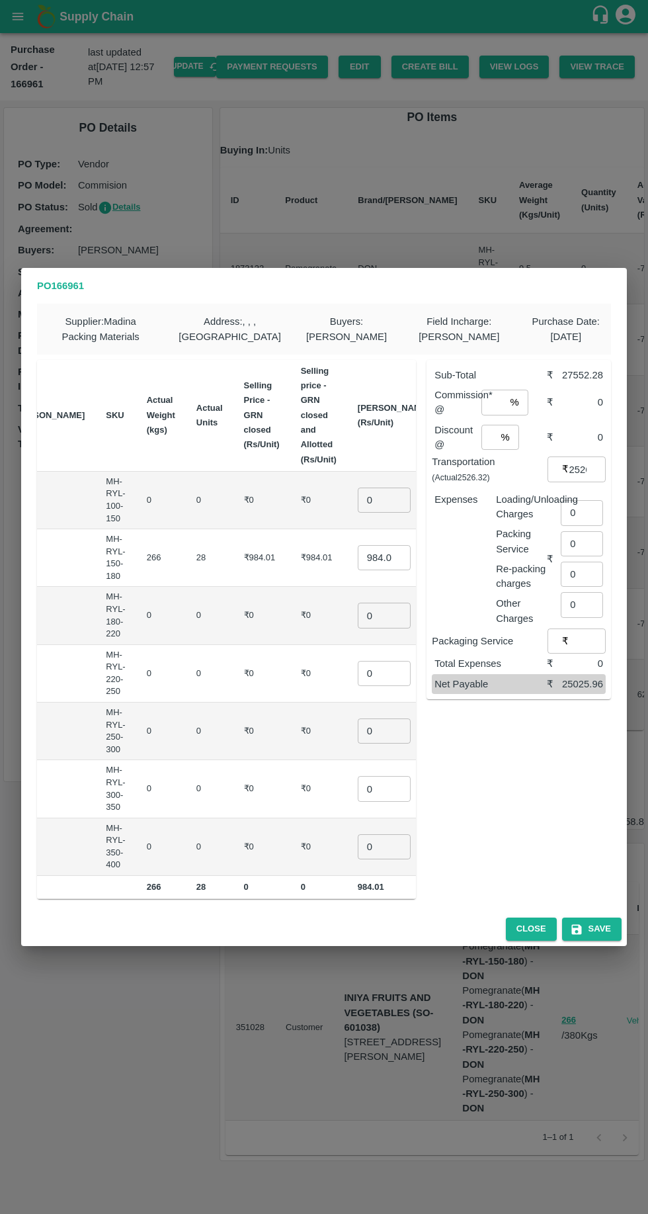
click at [358, 498] on input "0" at bounding box center [384, 500] width 53 height 25
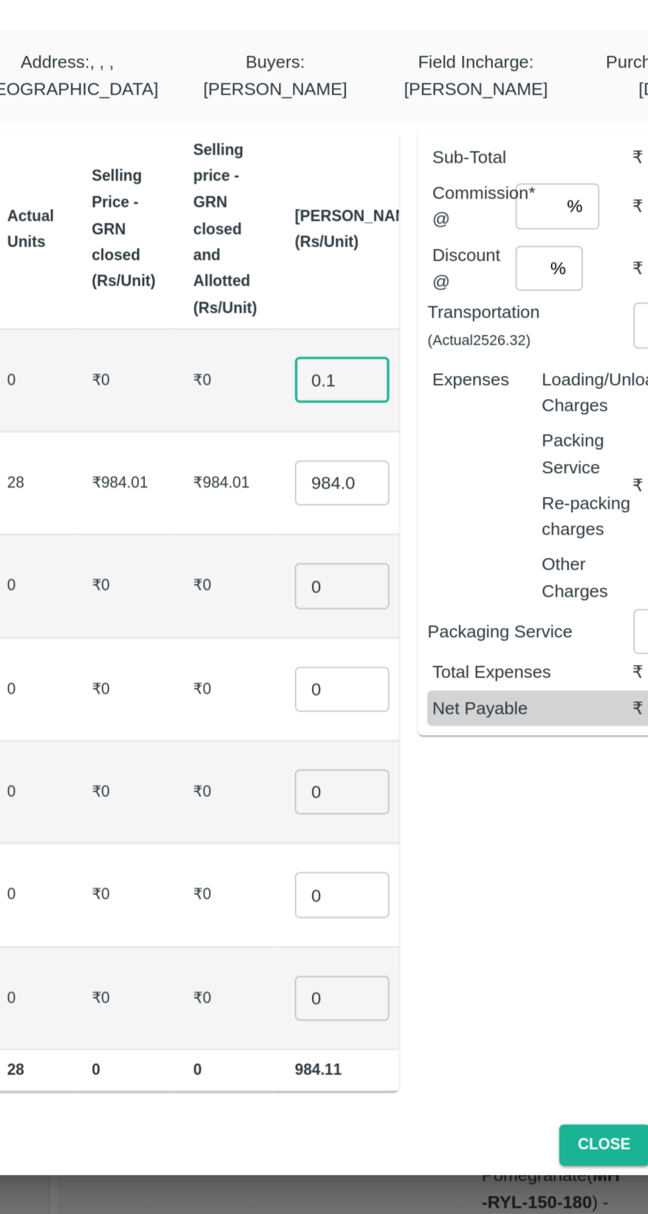
type input "0.1"
click at [358, 611] on input "0" at bounding box center [384, 615] width 53 height 25
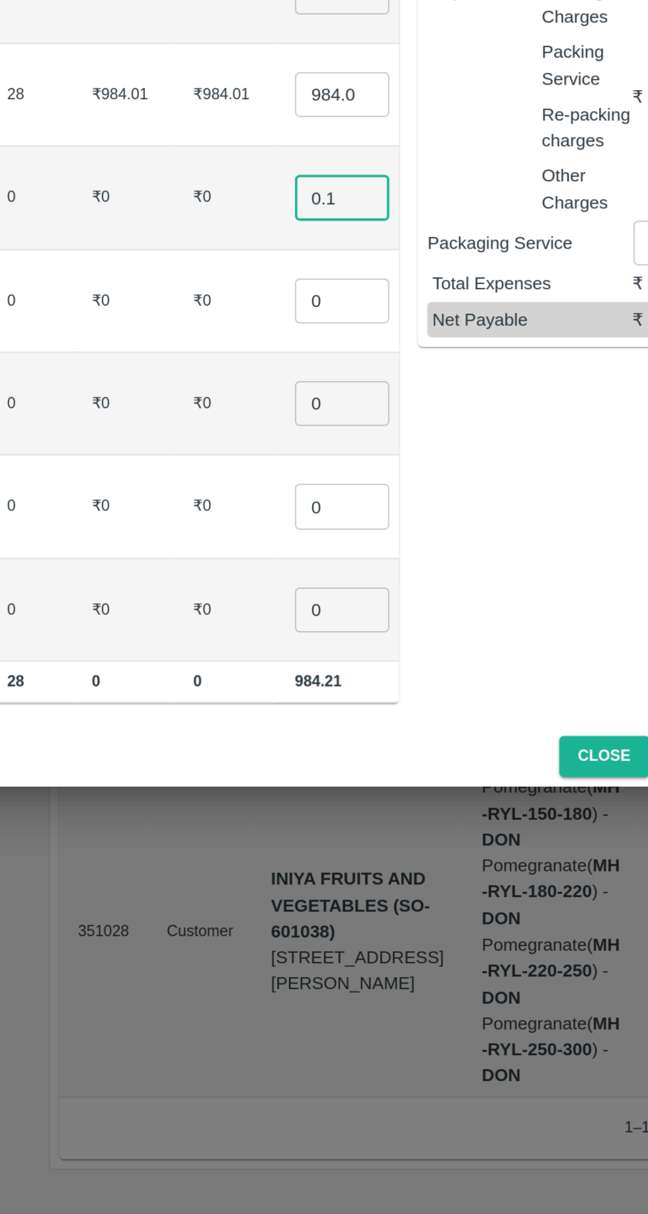
type input "0.1"
click at [358, 672] on input "0" at bounding box center [384, 673] width 53 height 25
type input "0.1"
click at [358, 732] on input "0" at bounding box center [384, 730] width 53 height 25
type input "0.1"
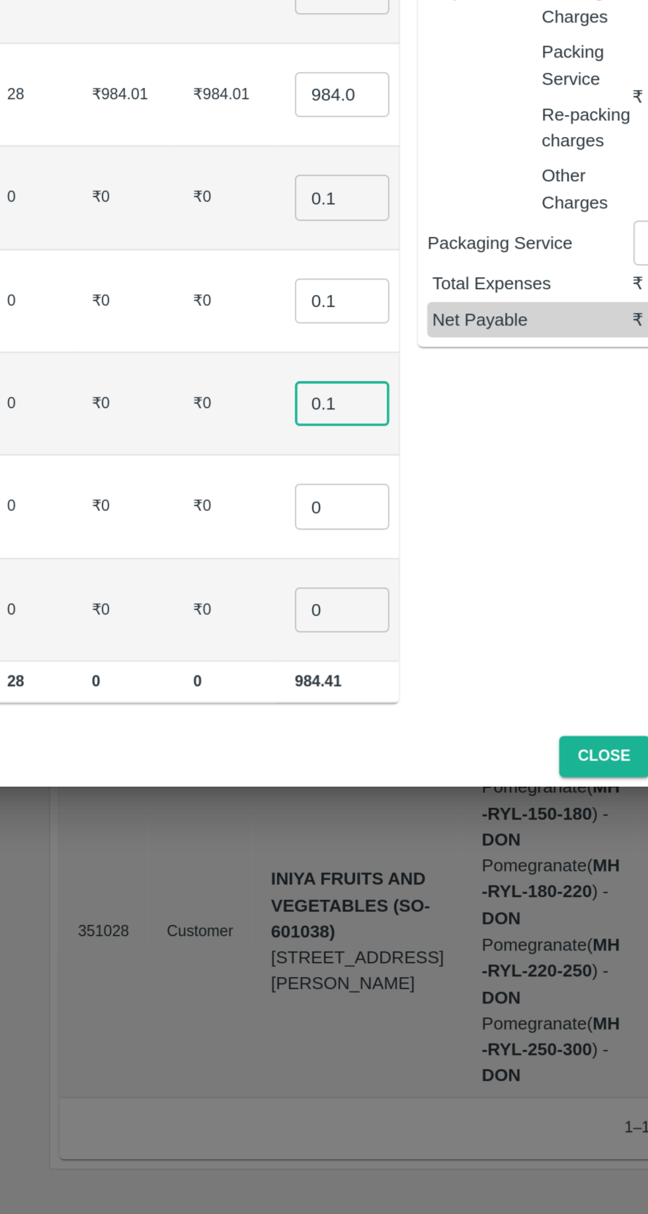
click at [358, 785] on input "0" at bounding box center [384, 788] width 53 height 25
type input "0.1"
click at [358, 838] on input "0" at bounding box center [384, 846] width 53 height 25
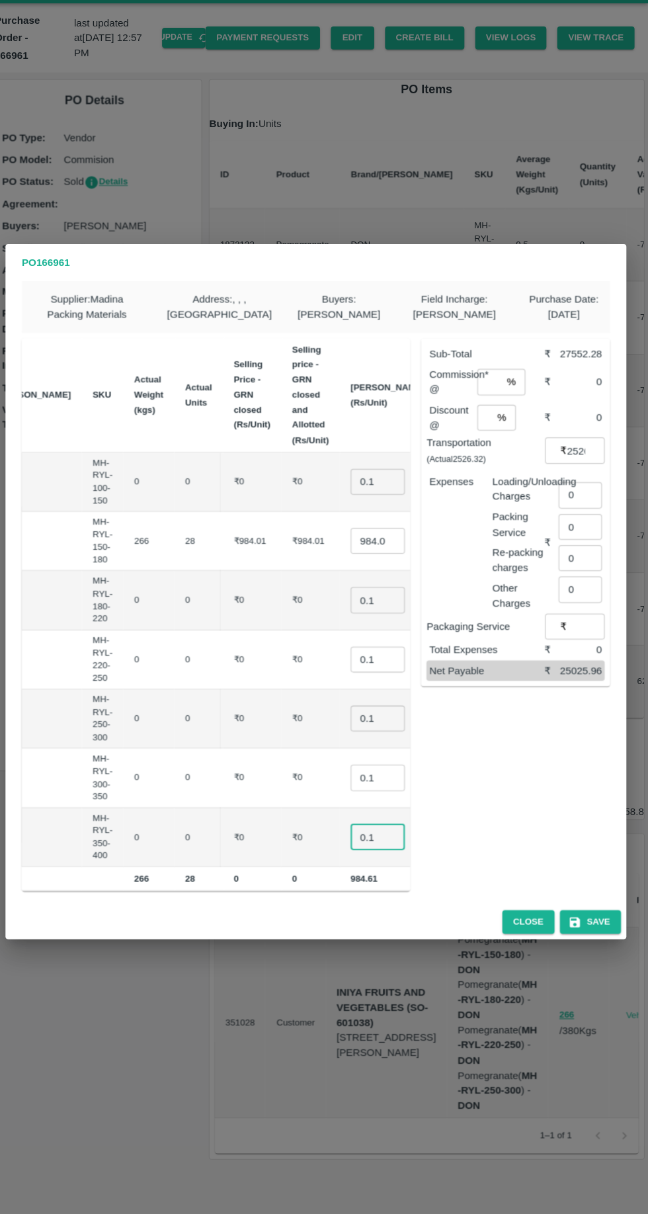
scroll to position [0, 0]
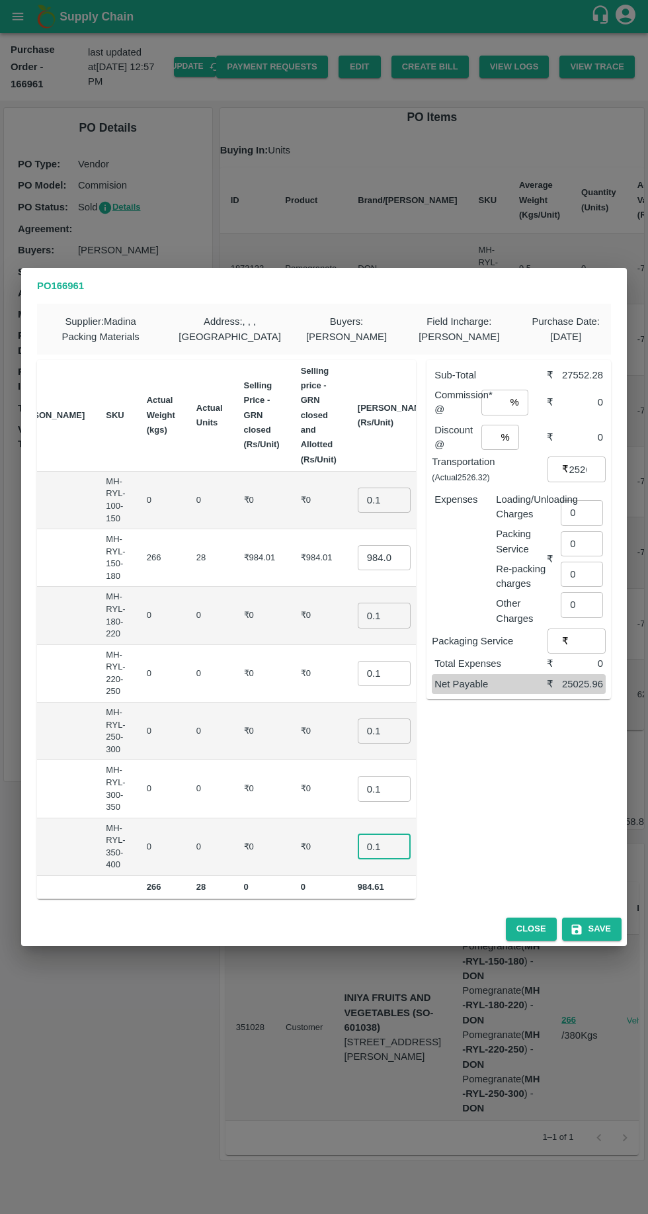
type input "0.1"
click at [499, 397] on input "number" at bounding box center [494, 402] width 24 height 25
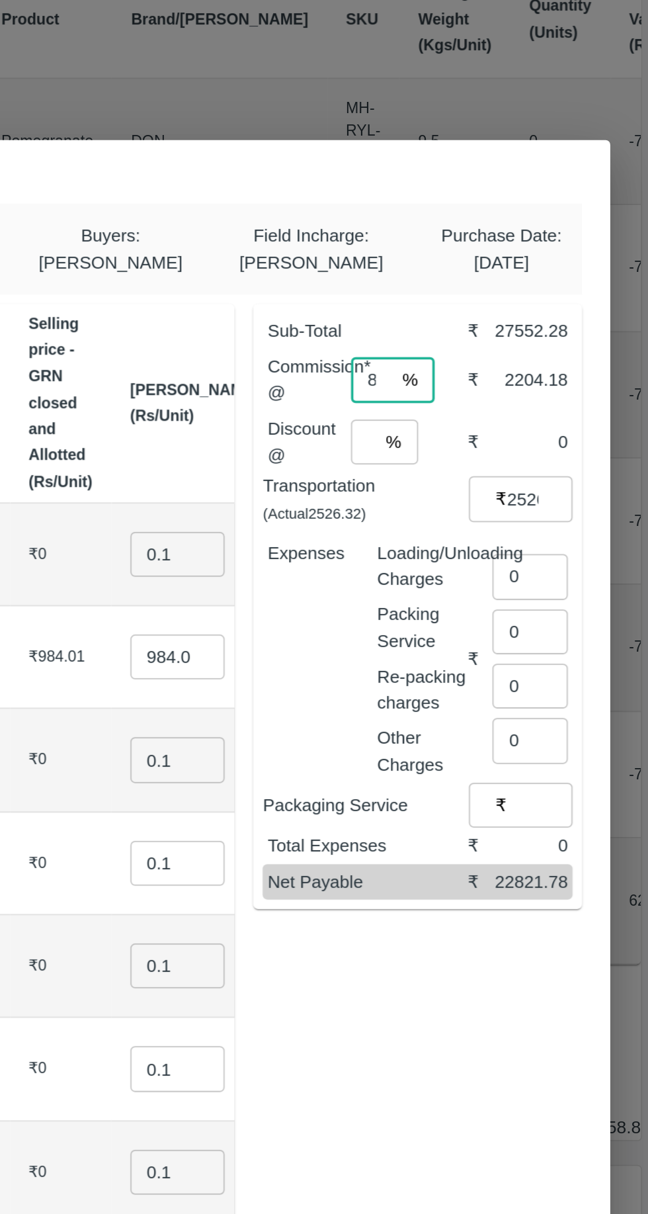
type input "8"
click at [494, 435] on input "number" at bounding box center [489, 437] width 14 height 25
type input "2"
click at [590, 511] on input "0" at bounding box center [582, 512] width 42 height 25
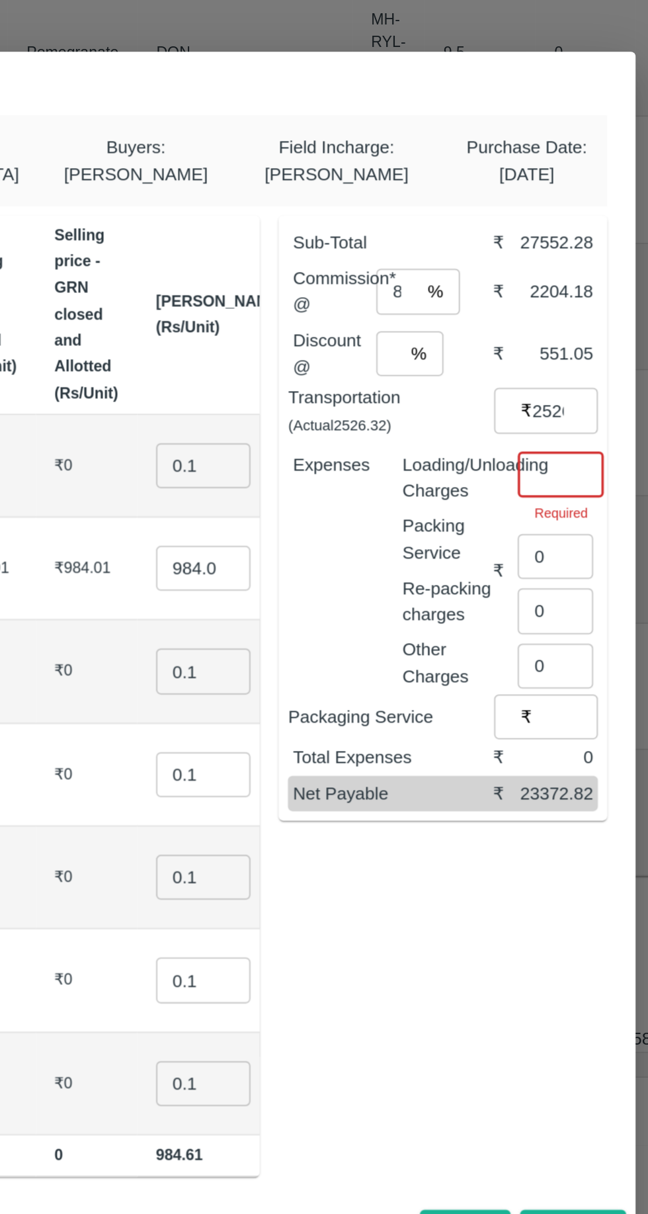
click at [578, 507] on input "number" at bounding box center [585, 505] width 48 height 25
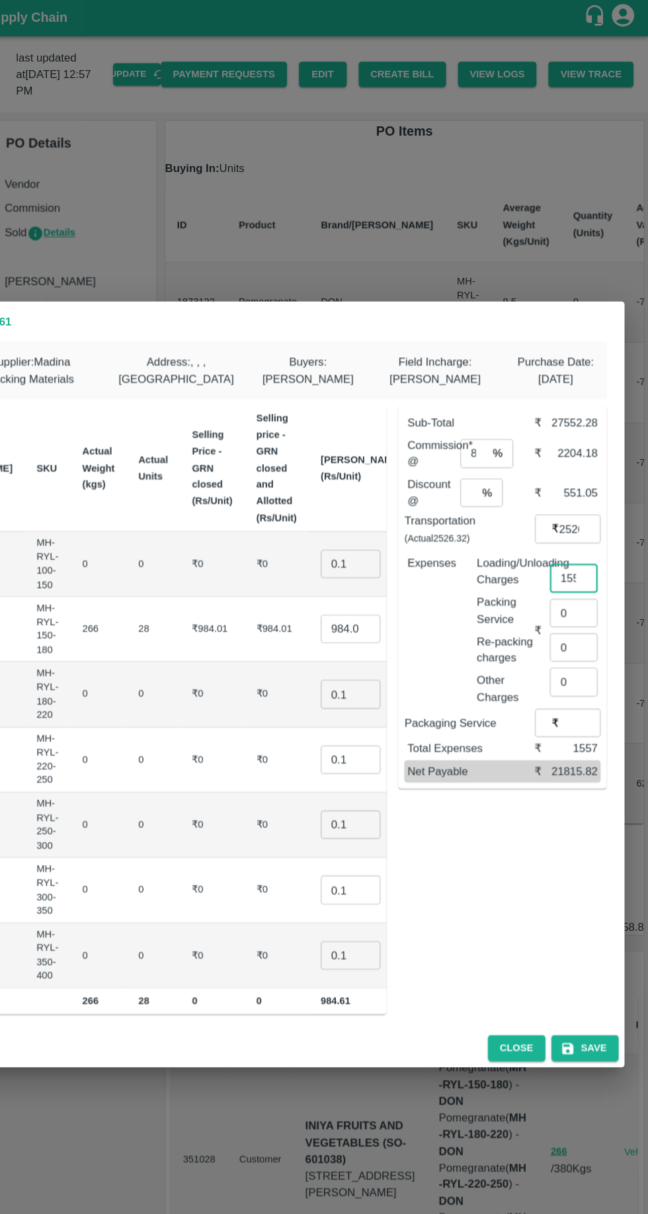
type input "1557"
click at [358, 551] on input "984.01" at bounding box center [384, 557] width 53 height 25
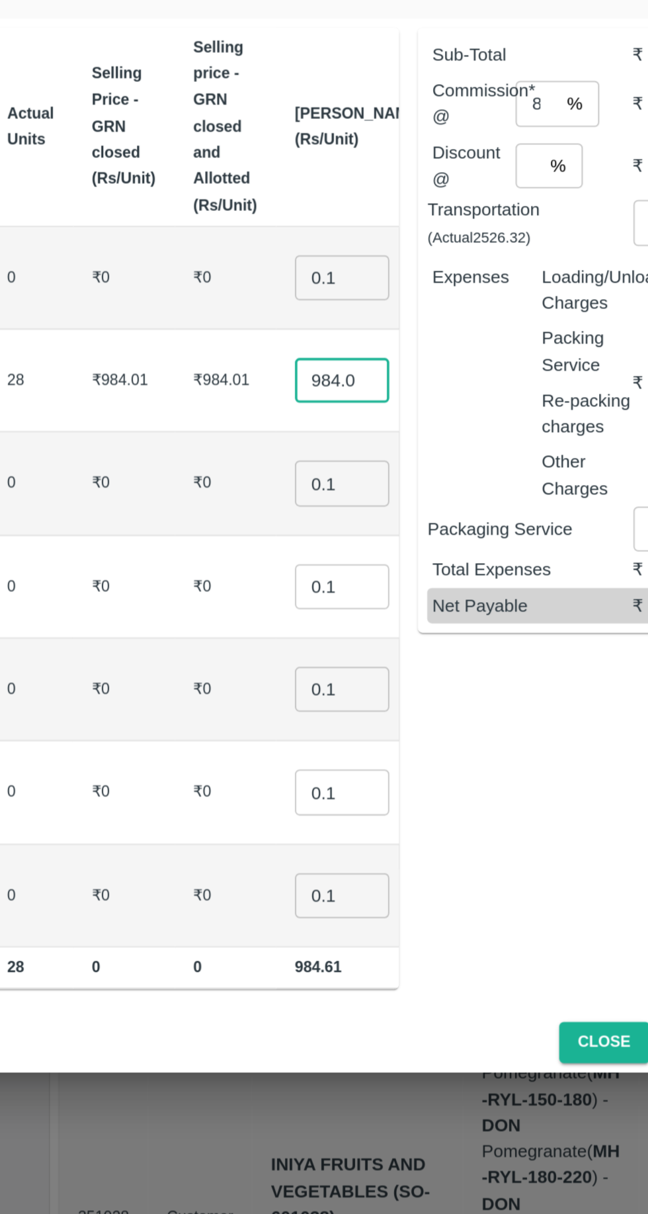
scroll to position [0, 2]
type input "9"
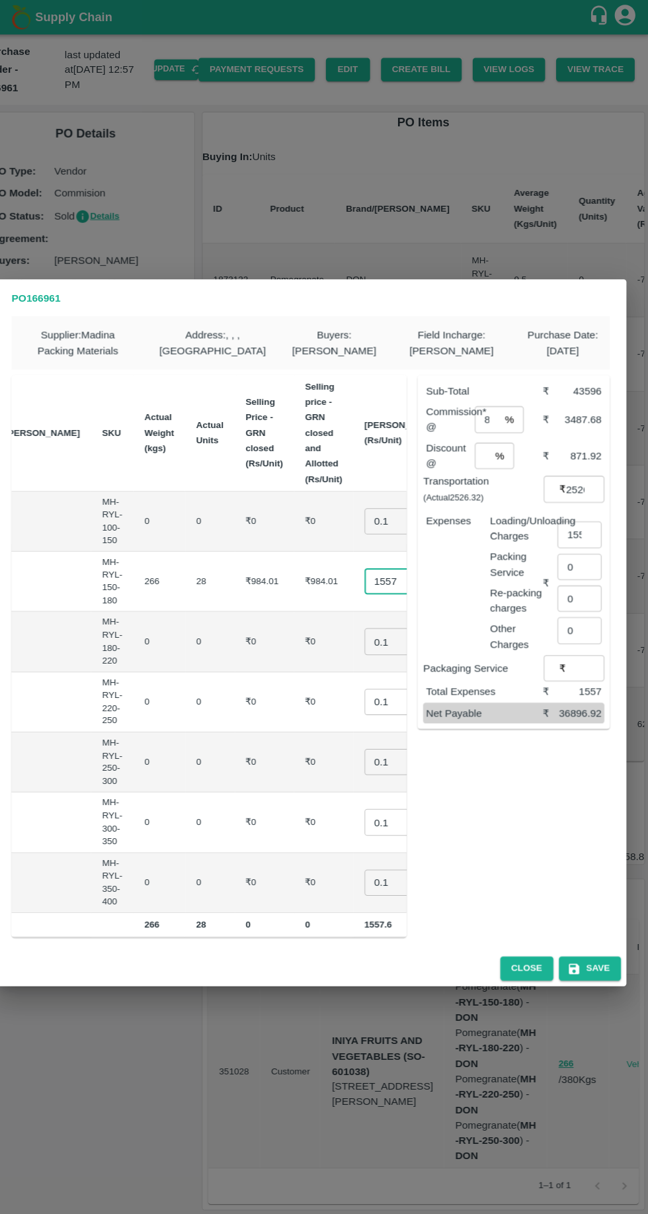
scroll to position [0, 0]
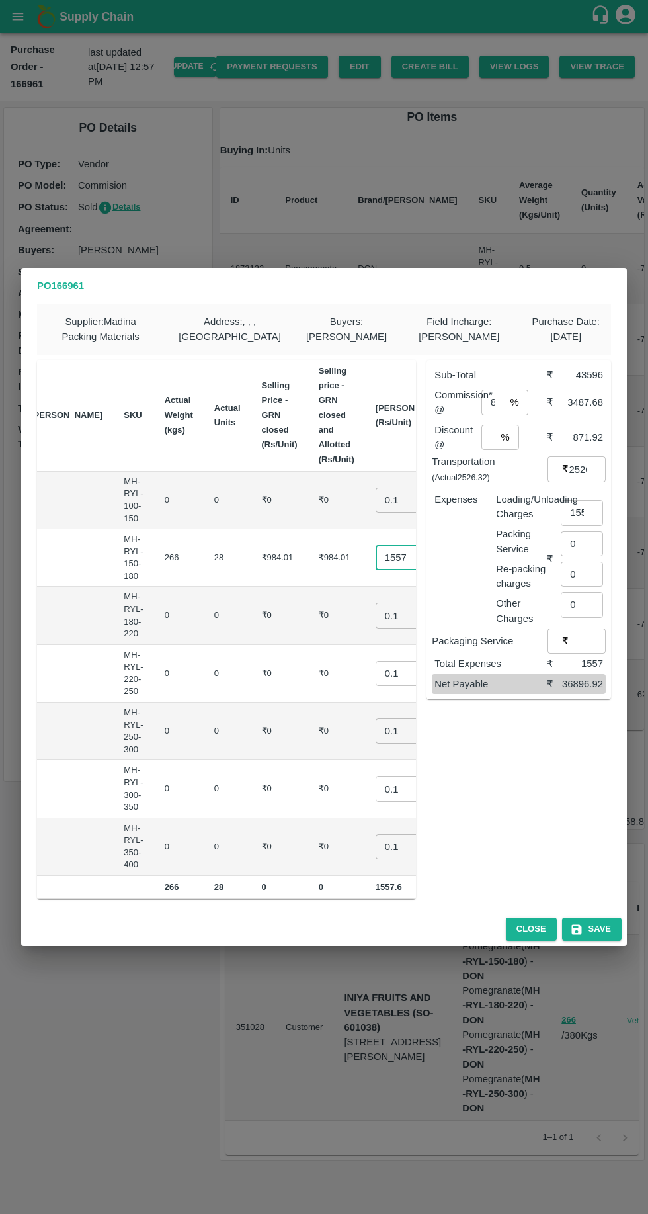
click at [376, 556] on input "1557" at bounding box center [402, 557] width 53 height 25
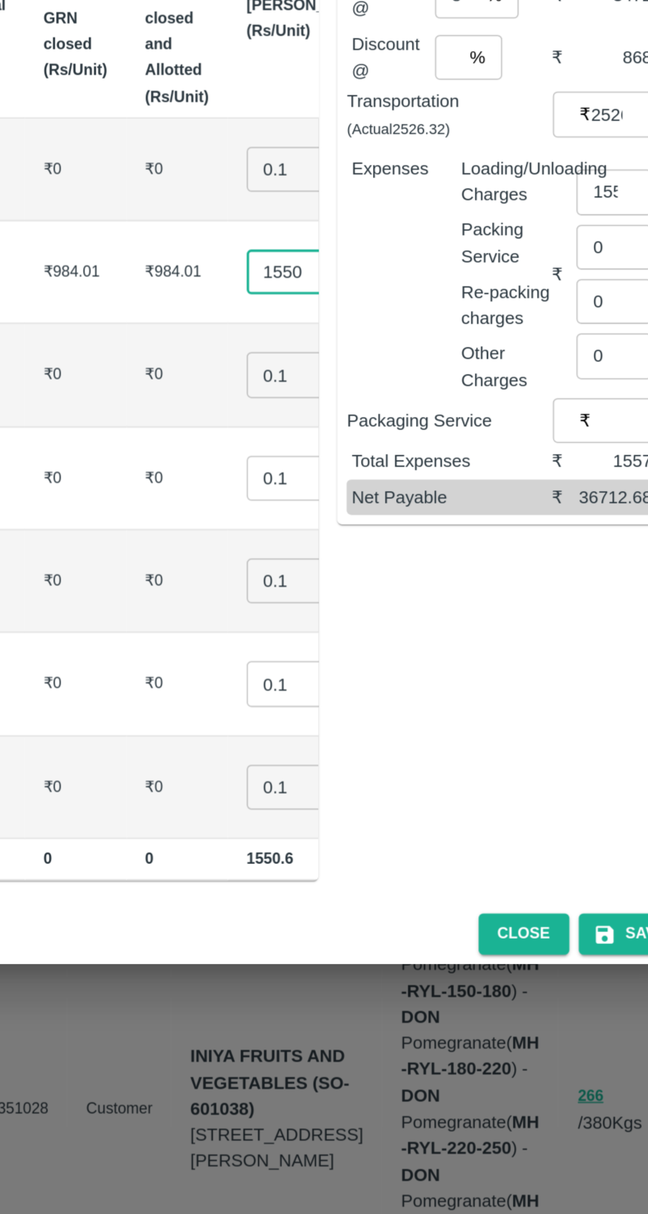
click at [376, 553] on input "1550" at bounding box center [402, 557] width 53 height 25
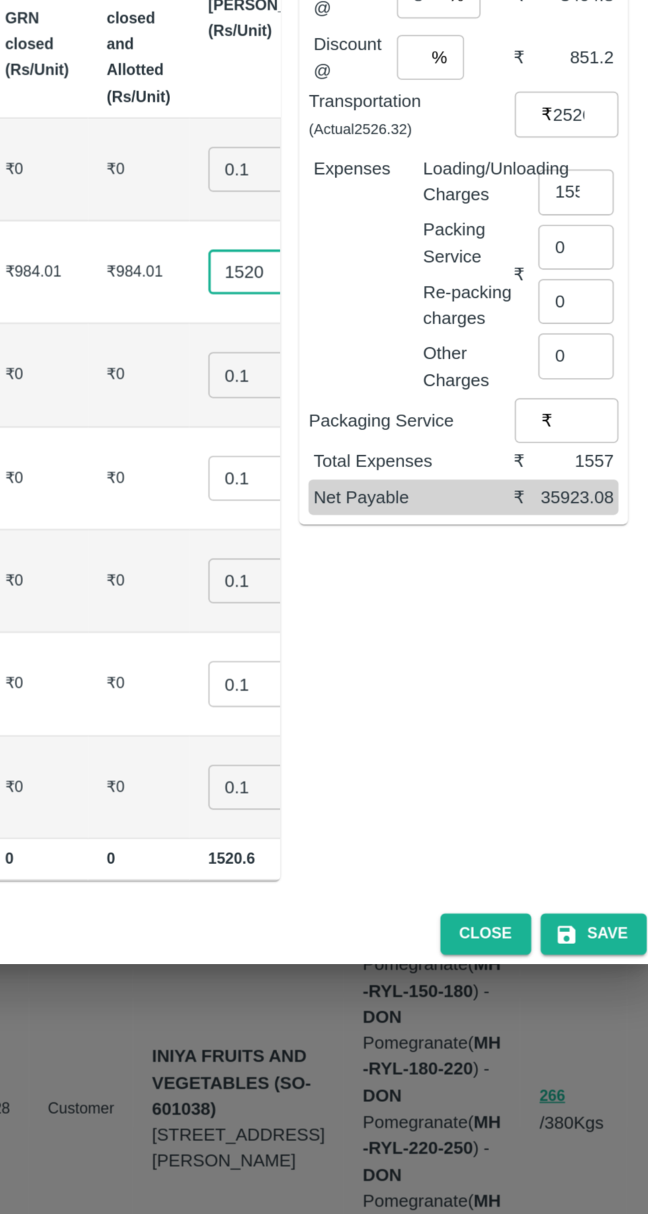
click at [376, 560] on input "1520" at bounding box center [402, 557] width 53 height 25
type input "1521.2"
click at [598, 935] on button "Save" at bounding box center [592, 929] width 60 height 23
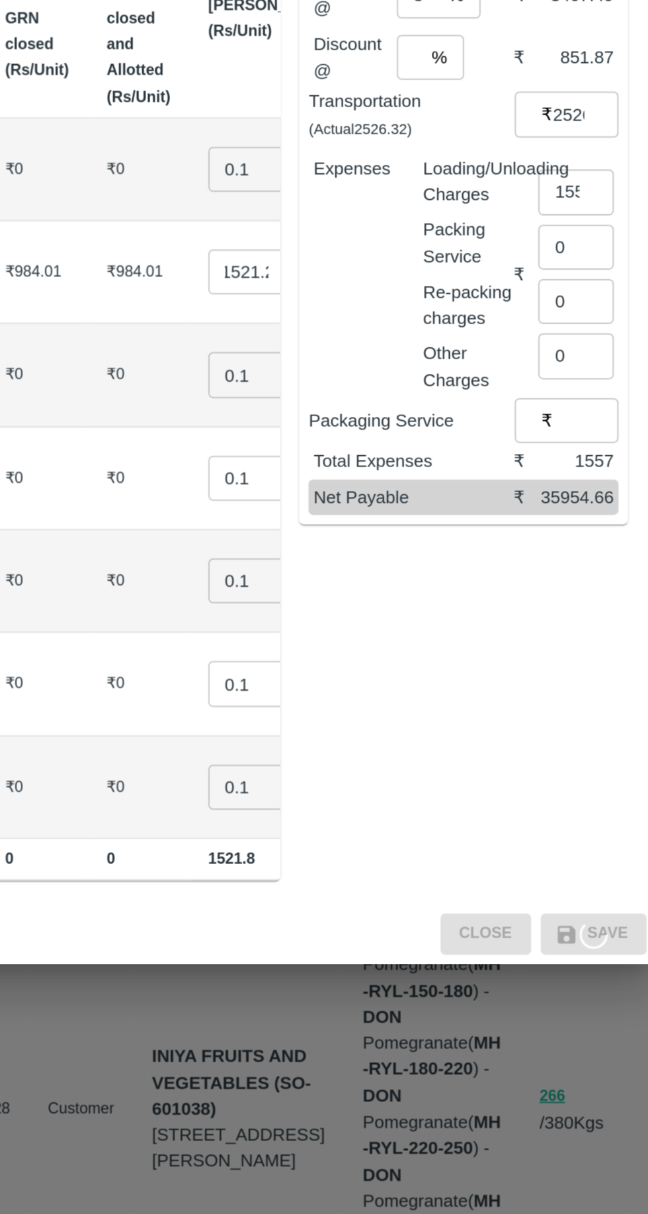
scroll to position [0, 0]
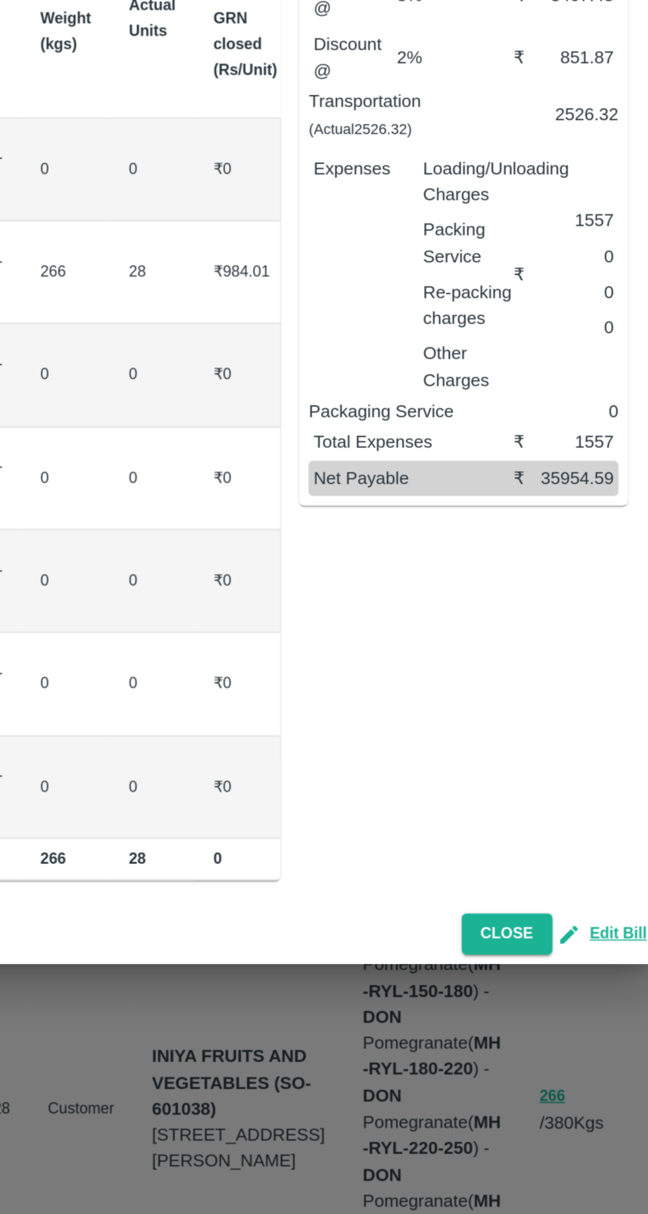
click at [534, 939] on button "Close" at bounding box center [543, 929] width 51 height 23
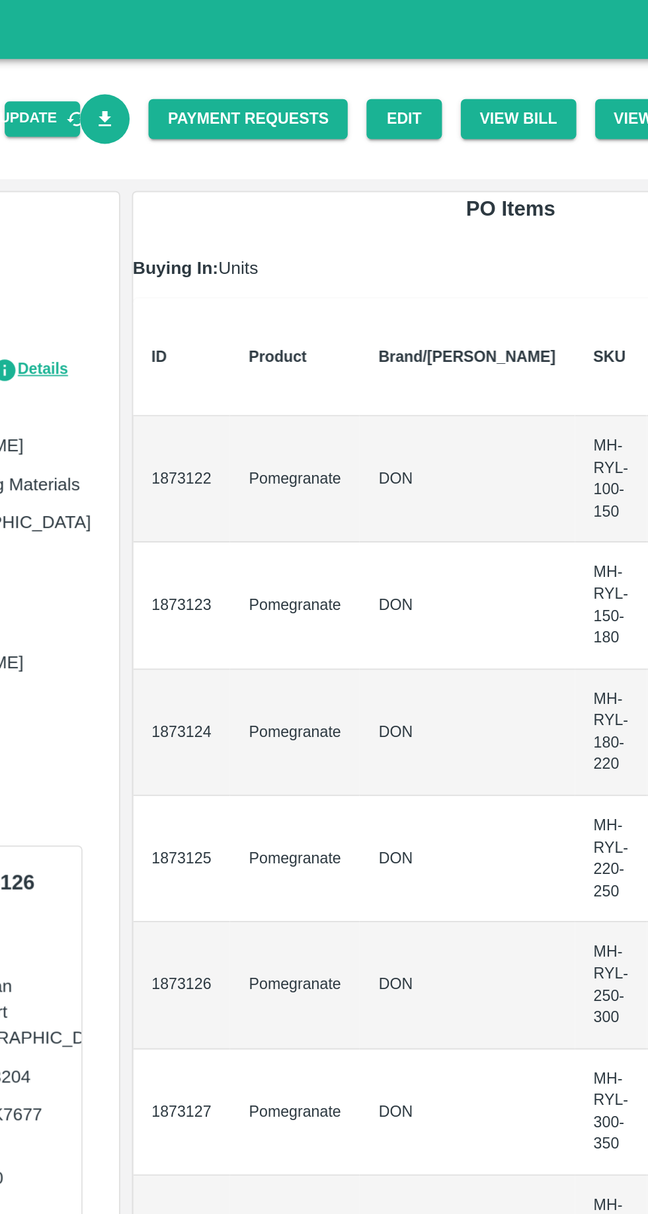
click at [219, 73] on link "Download Bill" at bounding box center [205, 67] width 28 height 28
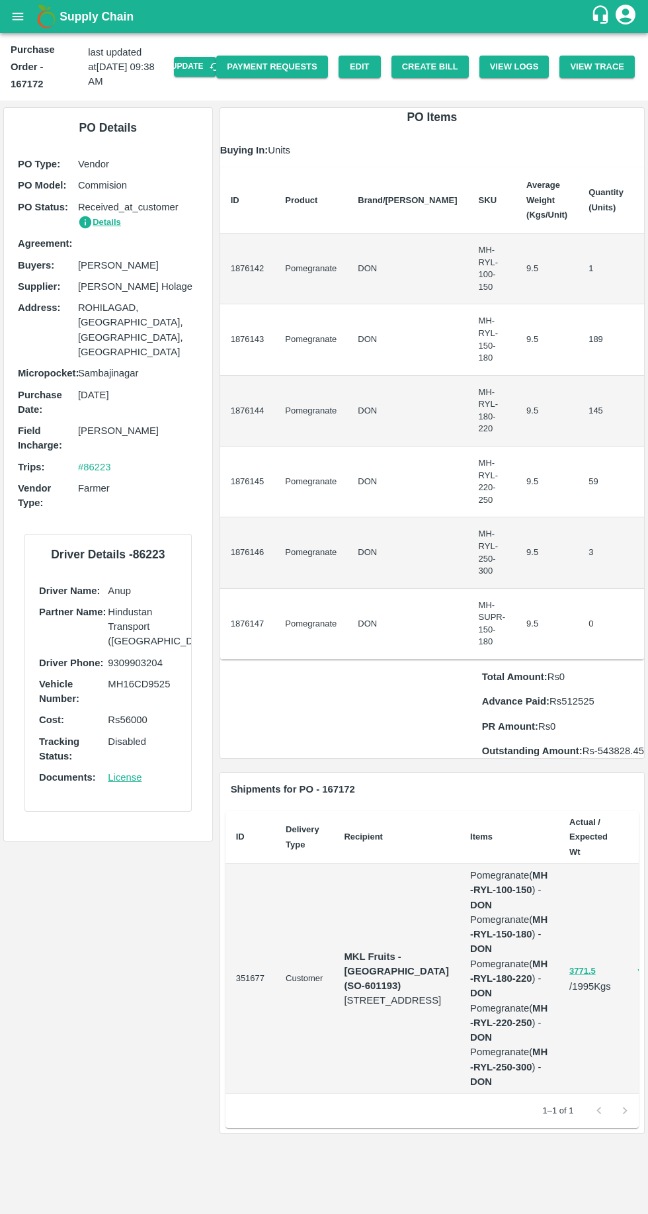
click at [204, 66] on button "Update" at bounding box center [195, 66] width 42 height 19
click at [460, 71] on button "Create Bill" at bounding box center [430, 67] width 77 height 23
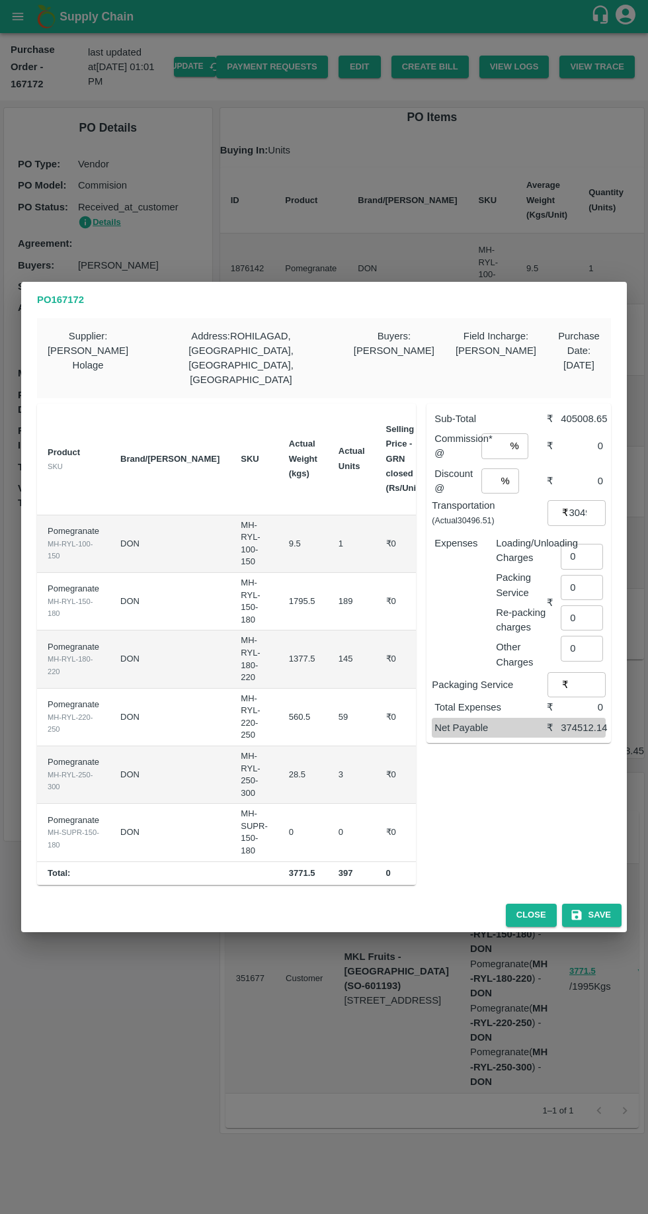
scroll to position [0, 148]
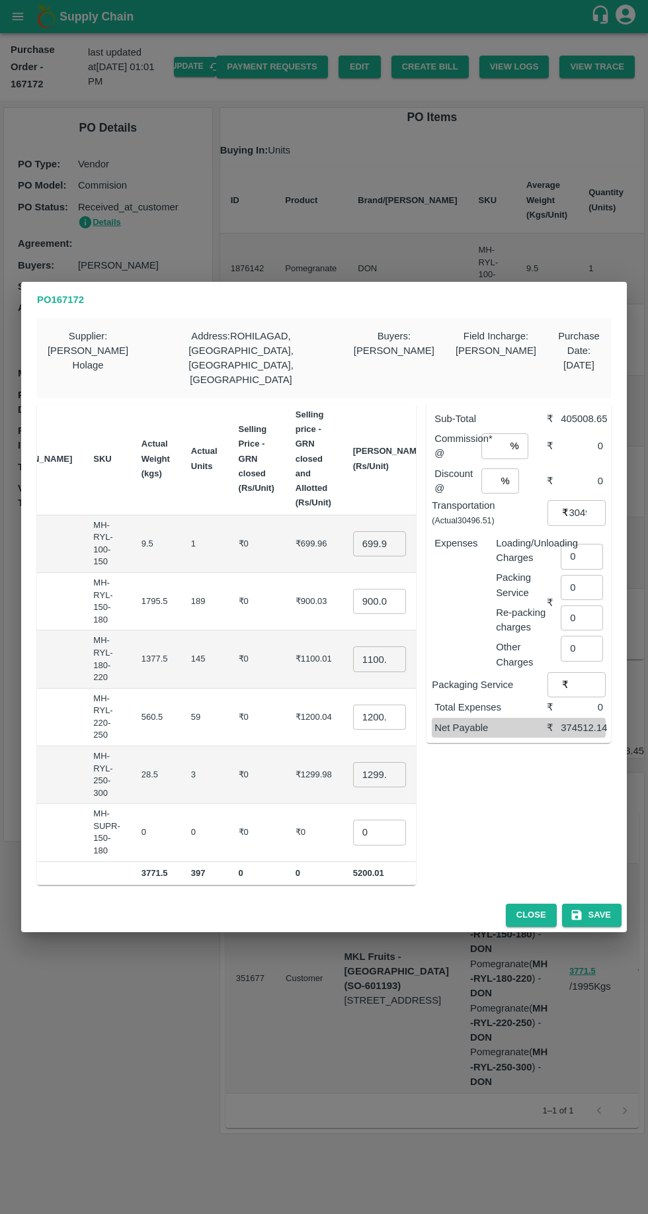
click at [498, 433] on input "number" at bounding box center [494, 445] width 24 height 25
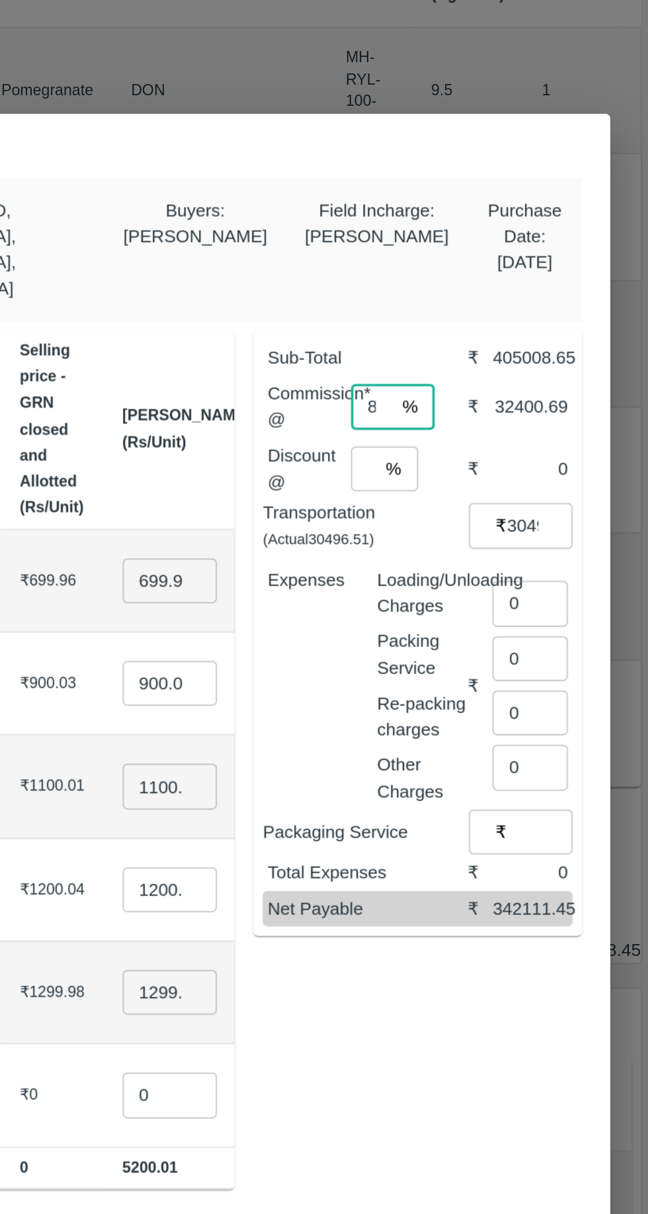
type input "8"
click at [494, 468] on input "number" at bounding box center [489, 480] width 14 height 25
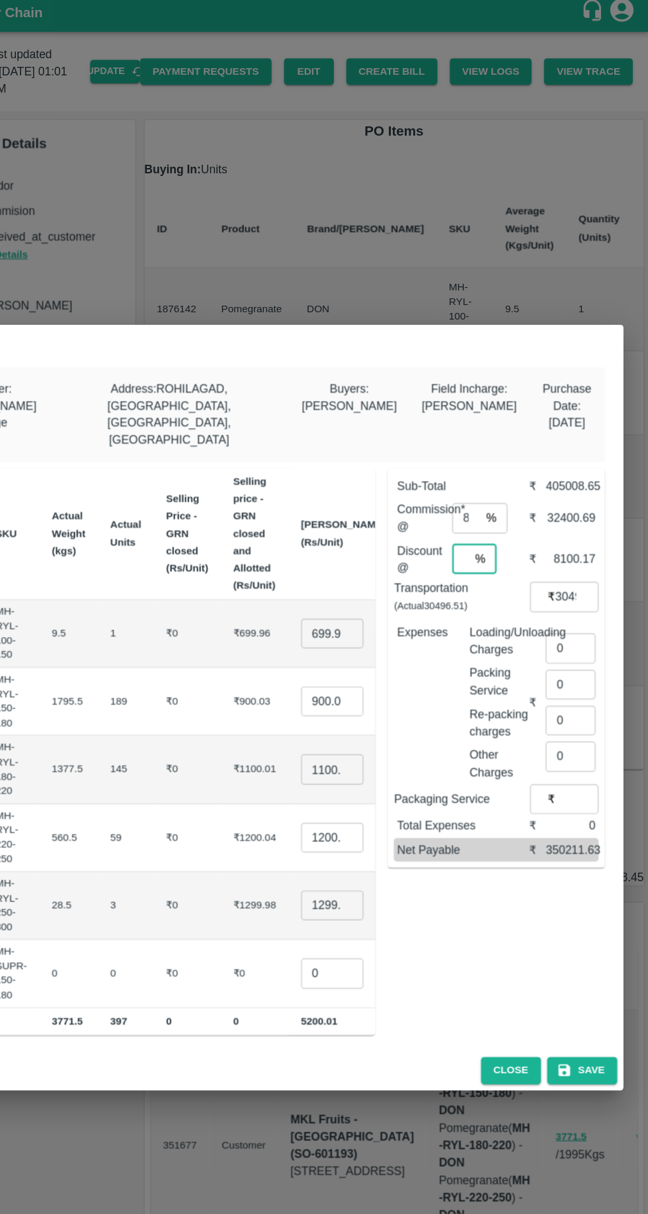
scroll to position [0, 0]
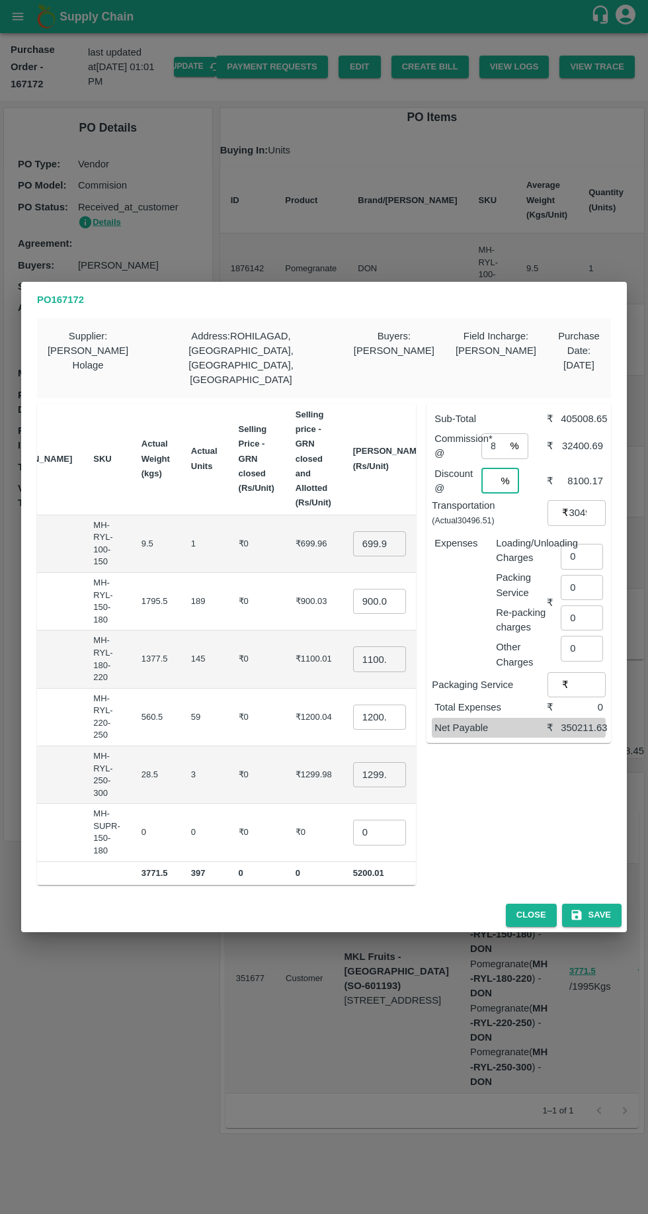
type input "2"
click at [587, 544] on input "0" at bounding box center [582, 556] width 42 height 25
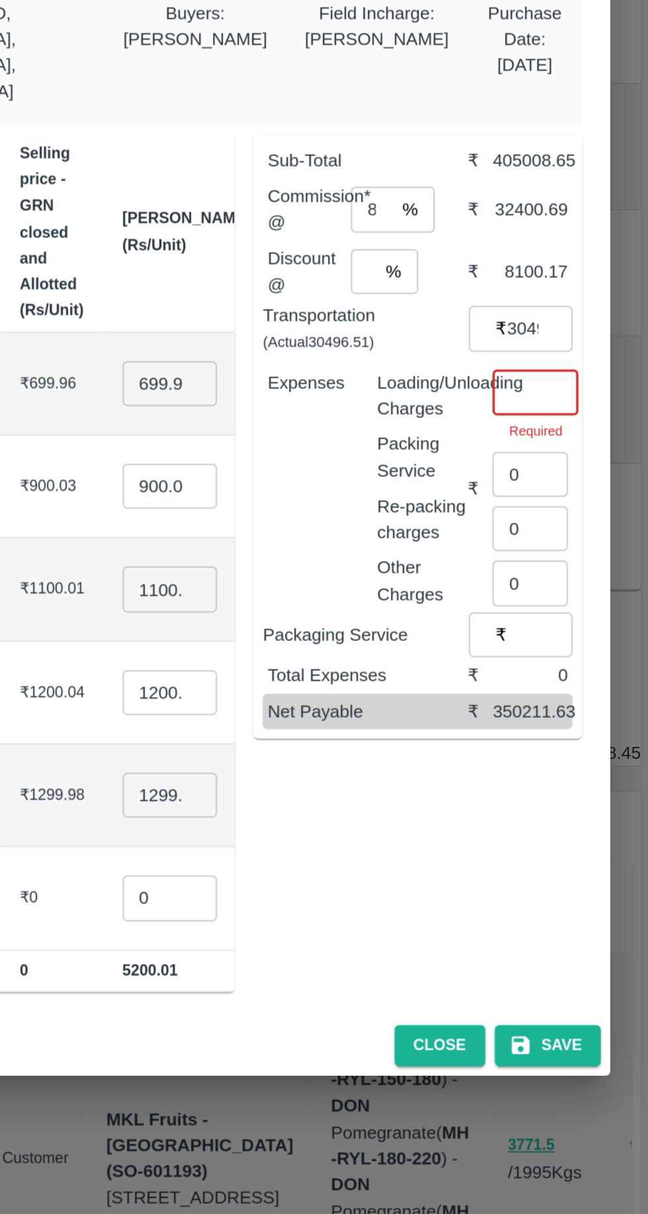
click at [588, 537] on input "number" at bounding box center [585, 549] width 48 height 25
type input "1592"
click at [353, 531] on input "699.96" at bounding box center [379, 543] width 53 height 25
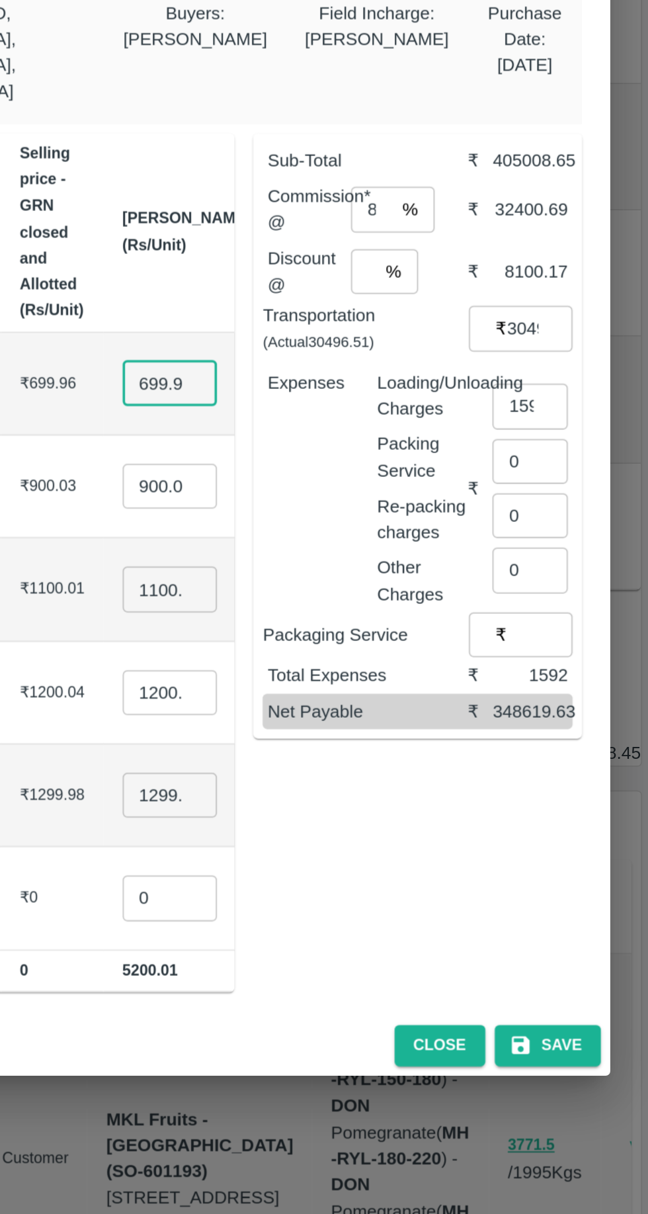
scroll to position [0, 2]
type input "6"
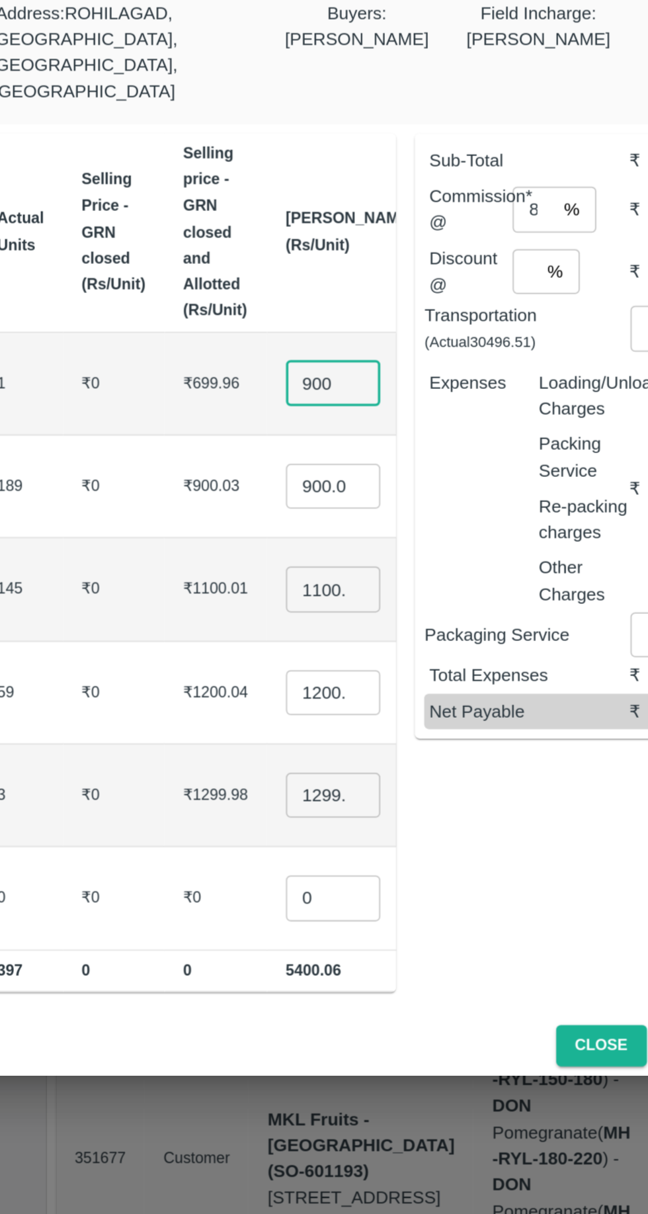
type input "900"
click at [355, 589] on input "900.03" at bounding box center [381, 601] width 53 height 25
type input "9"
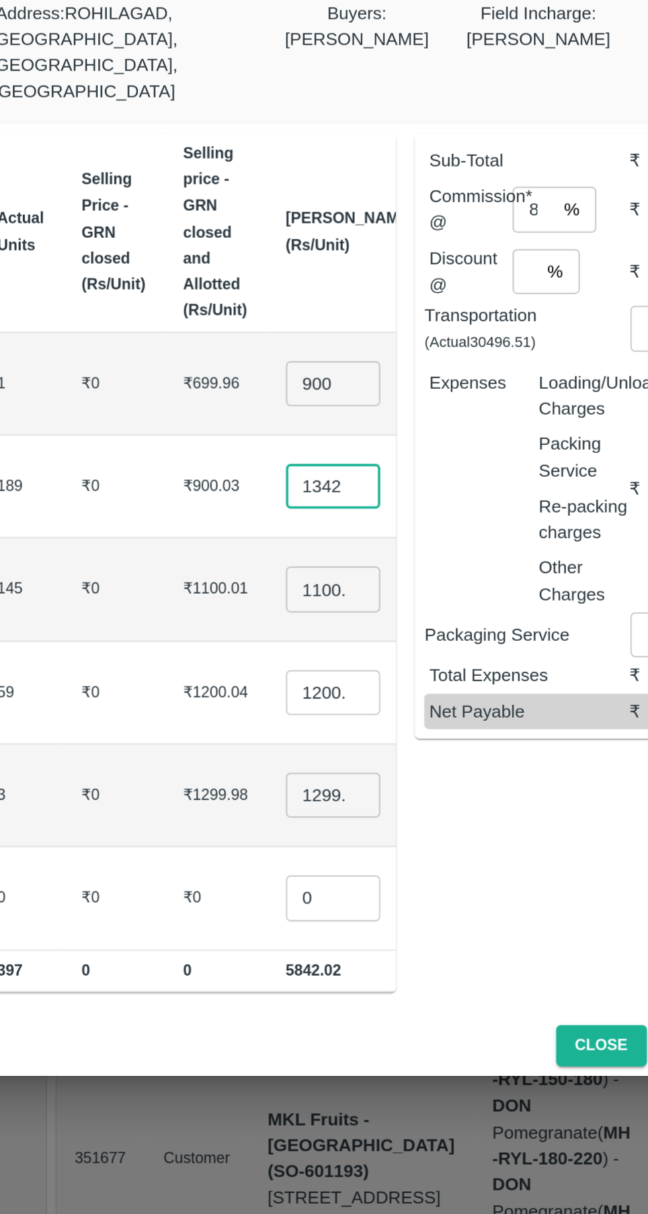
type input "1342"
click at [355, 646] on input "1100.005" at bounding box center [381, 658] width 53 height 25
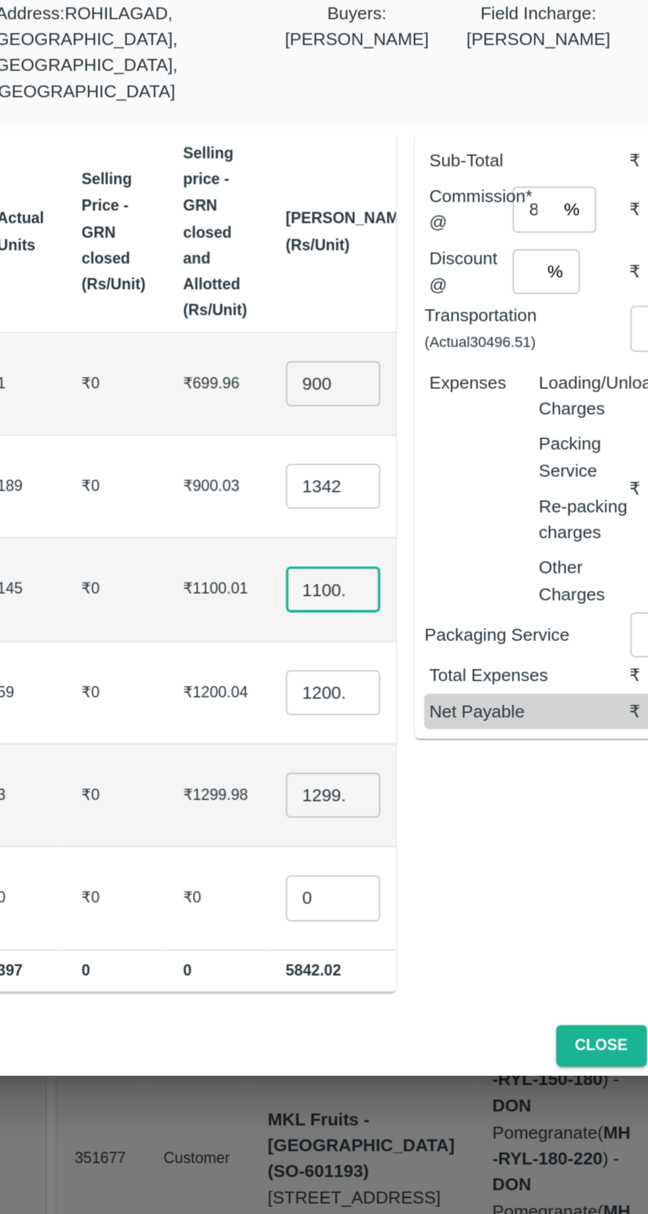
scroll to position [0, 13]
type input "1"
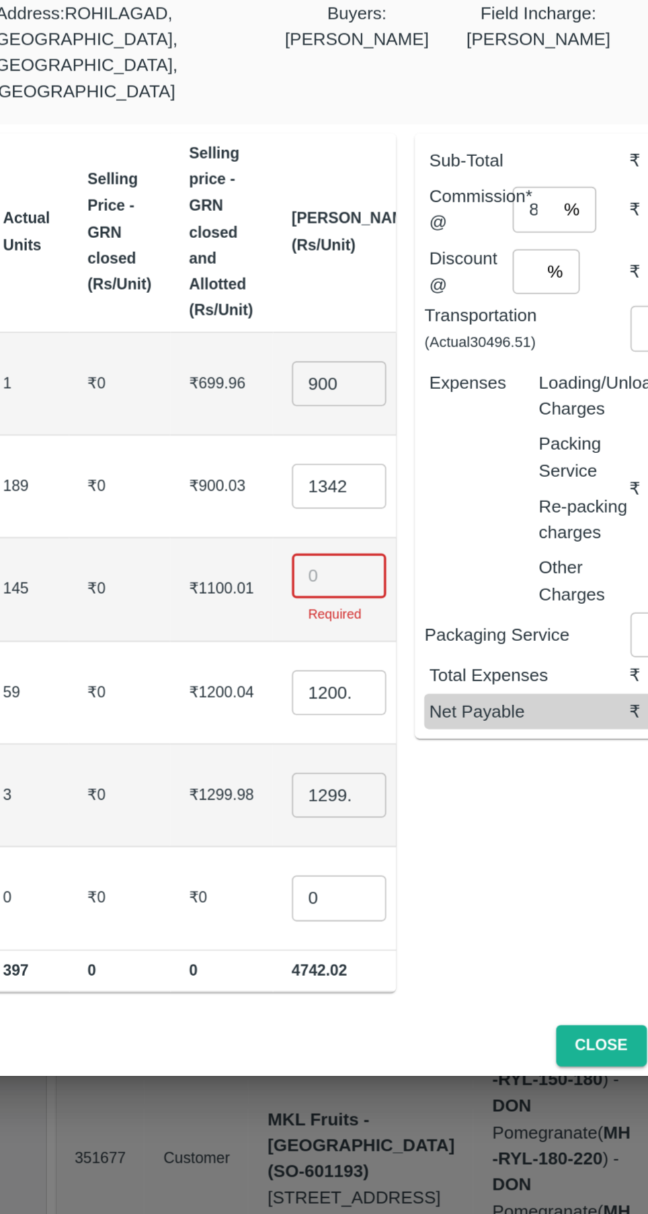
click at [358, 640] on input "number" at bounding box center [384, 651] width 53 height 25
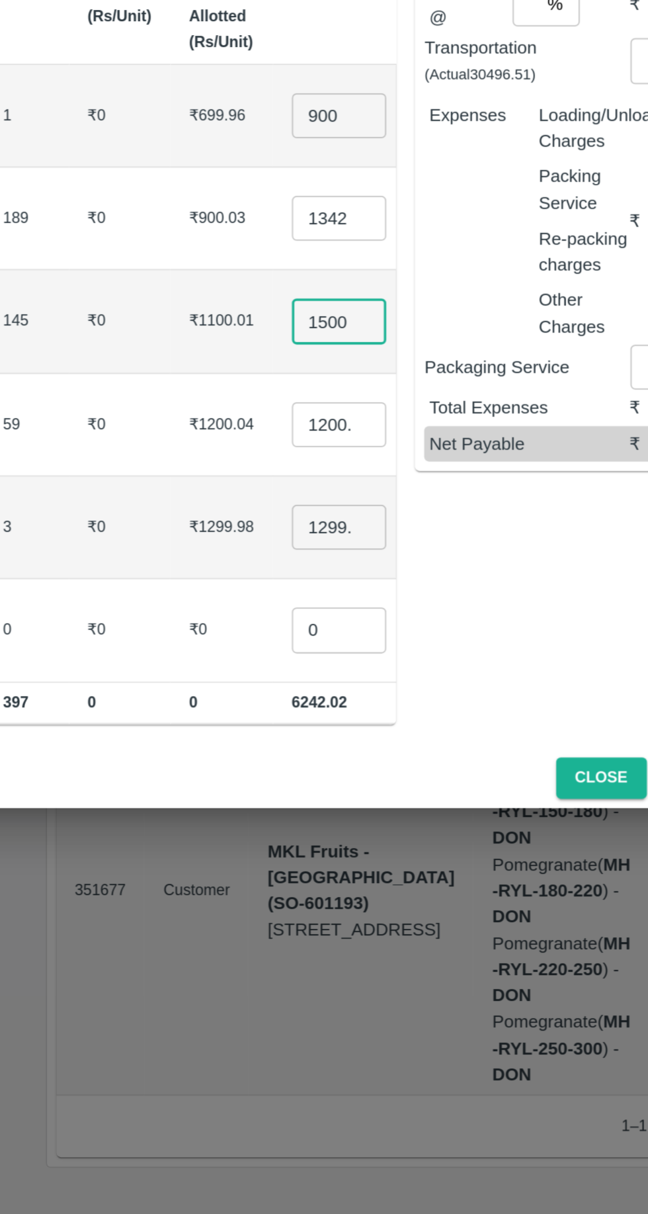
type input "1500"
click at [358, 705] on input "1200.04" at bounding box center [384, 717] width 53 height 25
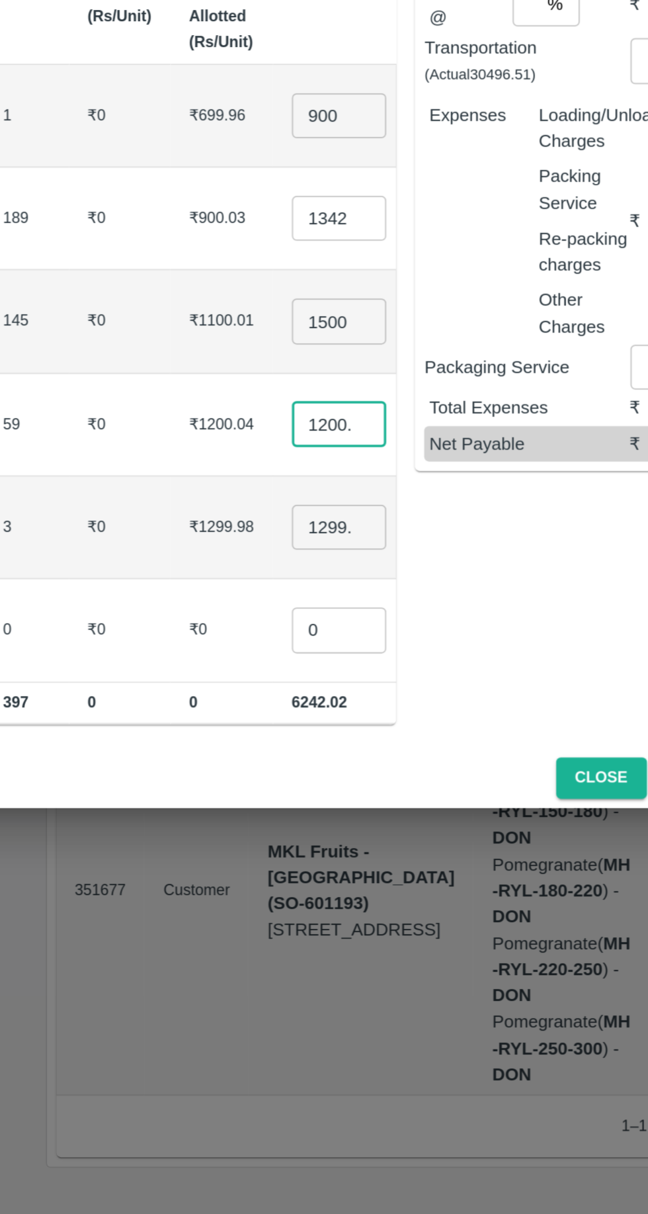
scroll to position [0, 8]
type input "1"
type input "1700"
click at [358, 762] on input "1299.98" at bounding box center [384, 774] width 53 height 25
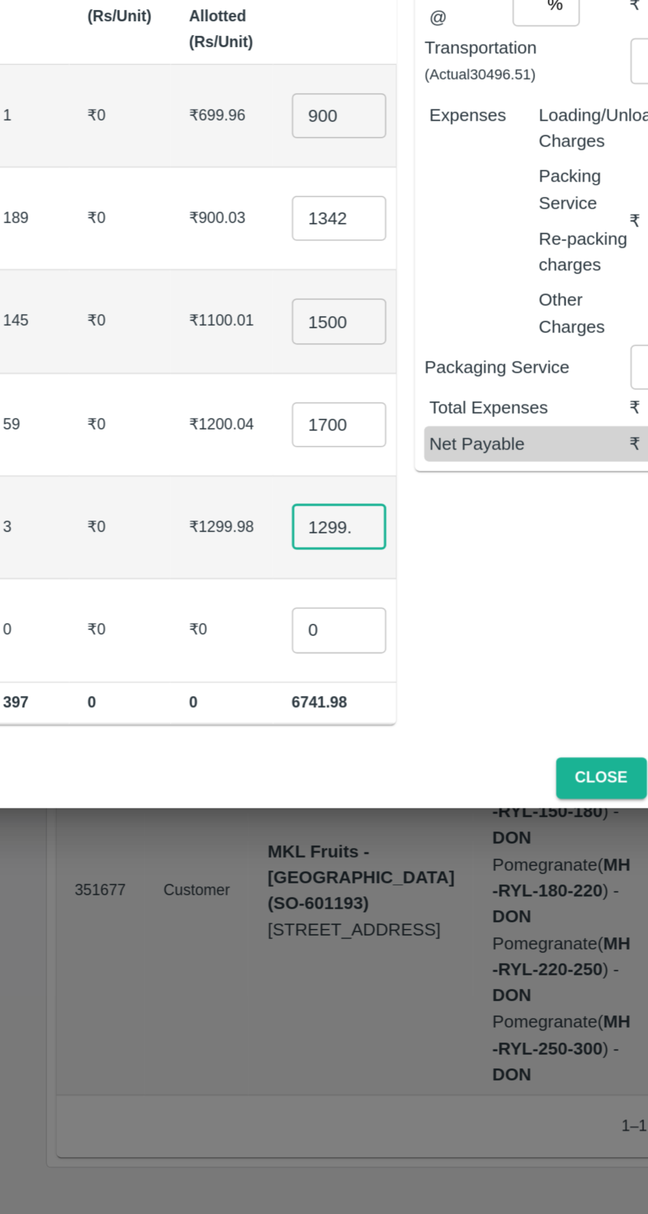
scroll to position [0, 8]
type input "1"
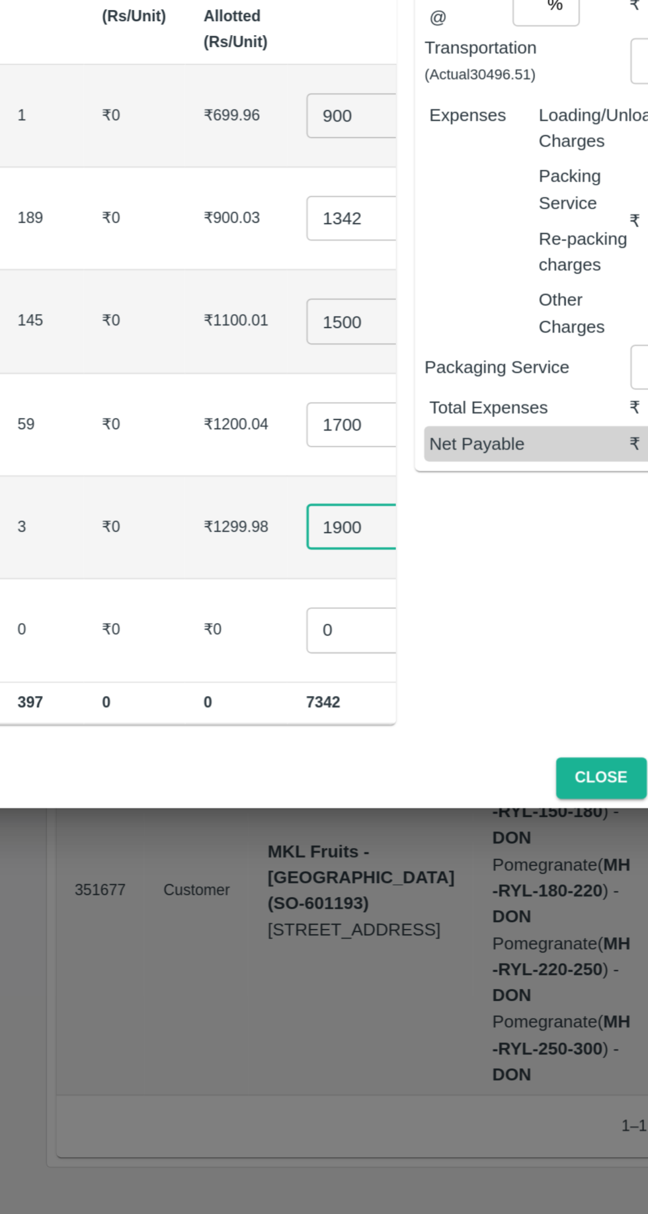
type input "1900"
click at [366, 820] on input "0" at bounding box center [392, 832] width 53 height 25
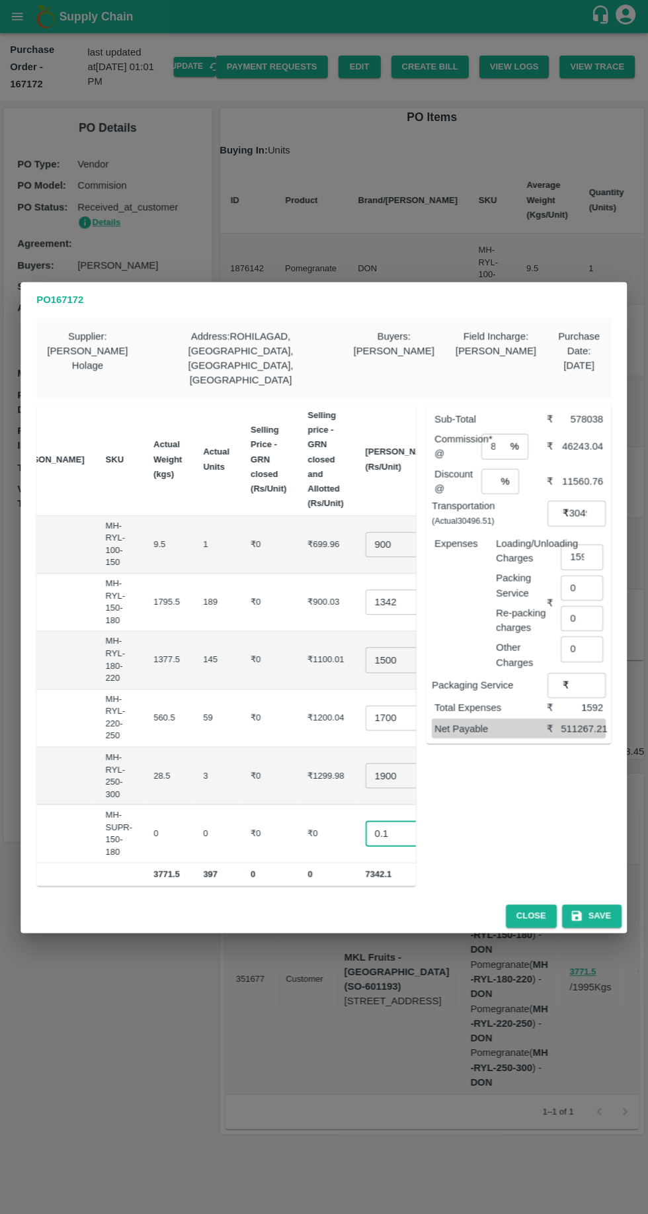
type input "0.1"
click at [366, 589] on input "1342" at bounding box center [392, 601] width 53 height 25
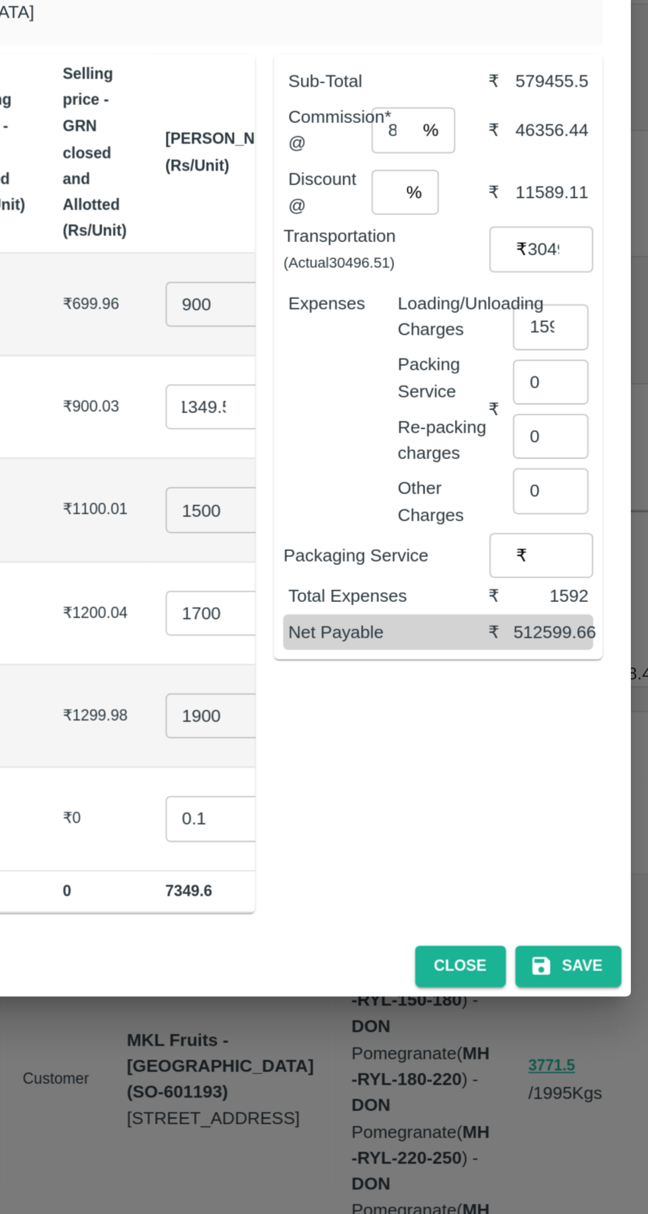
scroll to position [0, 0]
click at [366, 589] on input "1349.5" at bounding box center [392, 601] width 53 height 25
click at [366, 589] on input "1349.3" at bounding box center [392, 601] width 53 height 25
type input "1349.1"
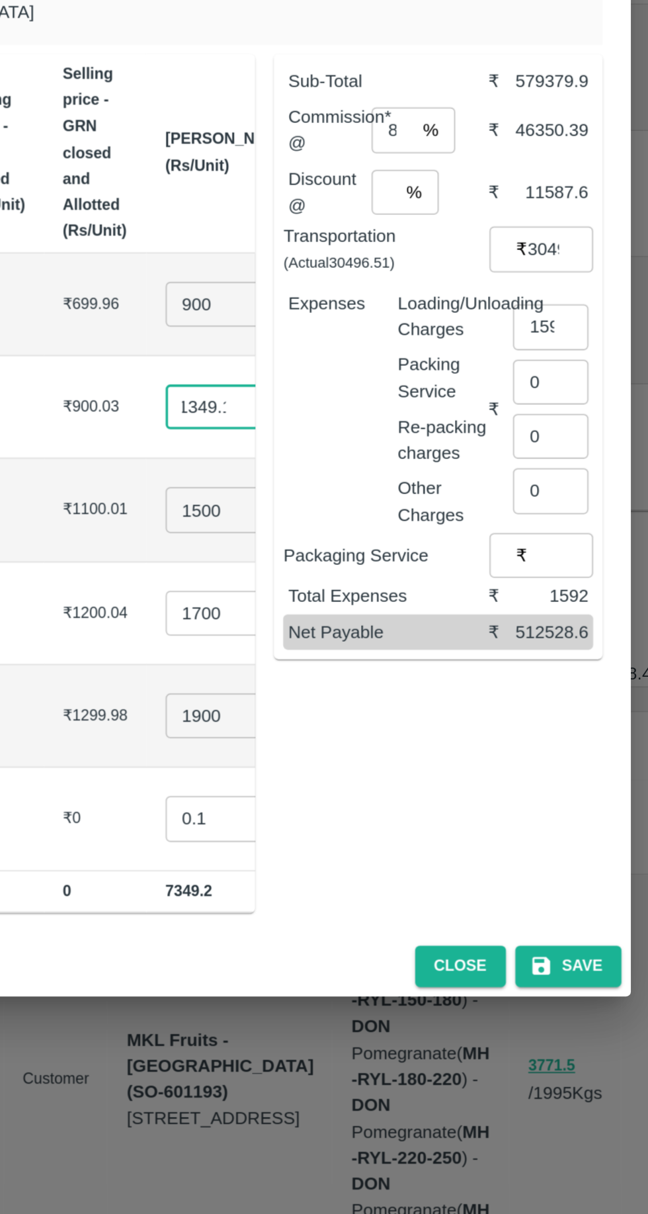
click at [603, 904] on button "Save" at bounding box center [592, 915] width 60 height 23
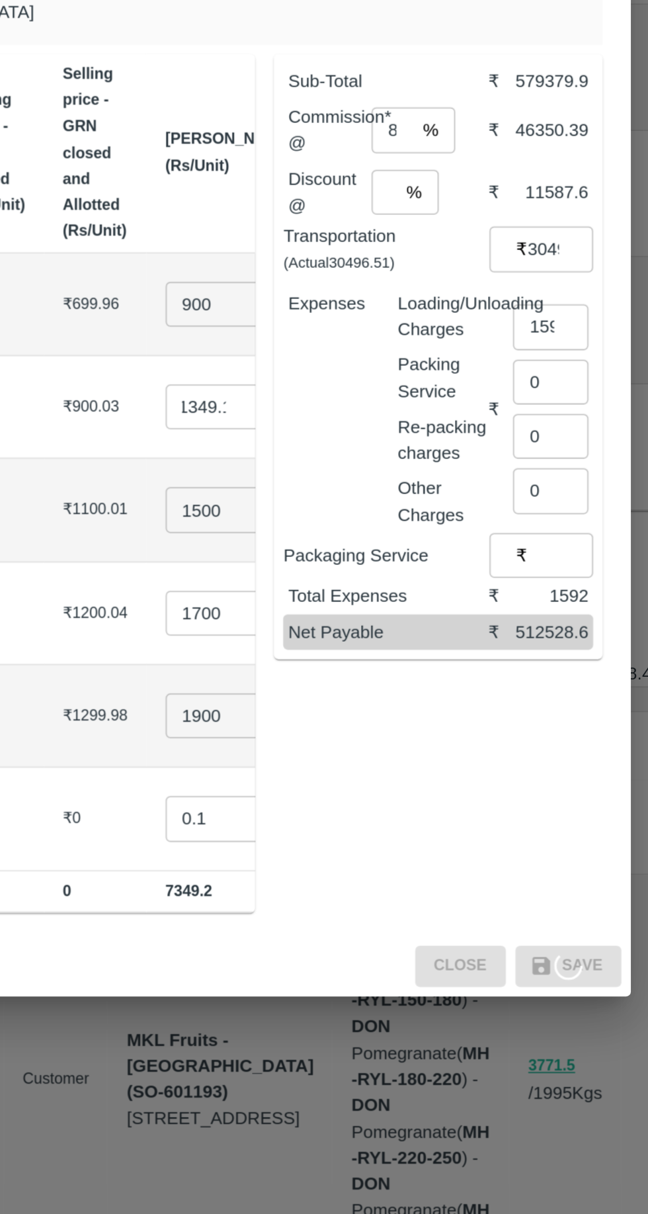
scroll to position [0, 0]
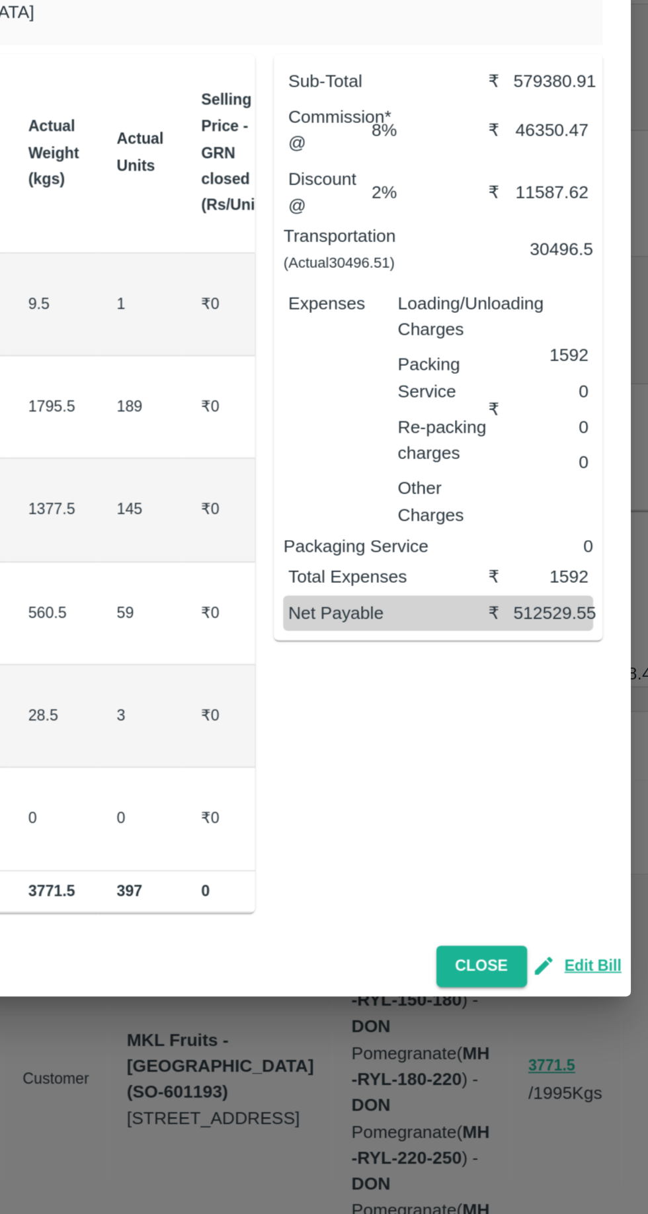
click at [542, 904] on button "Close" at bounding box center [543, 915] width 51 height 23
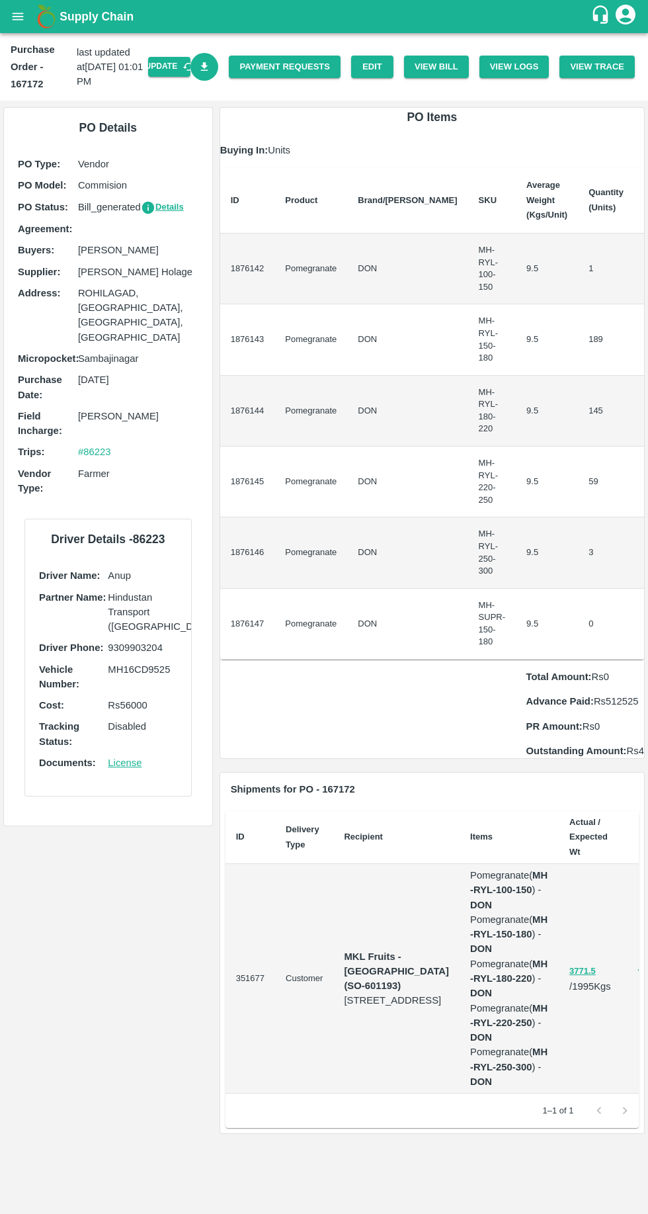
click at [208, 67] on icon "Download Bill" at bounding box center [204, 66] width 7 height 9
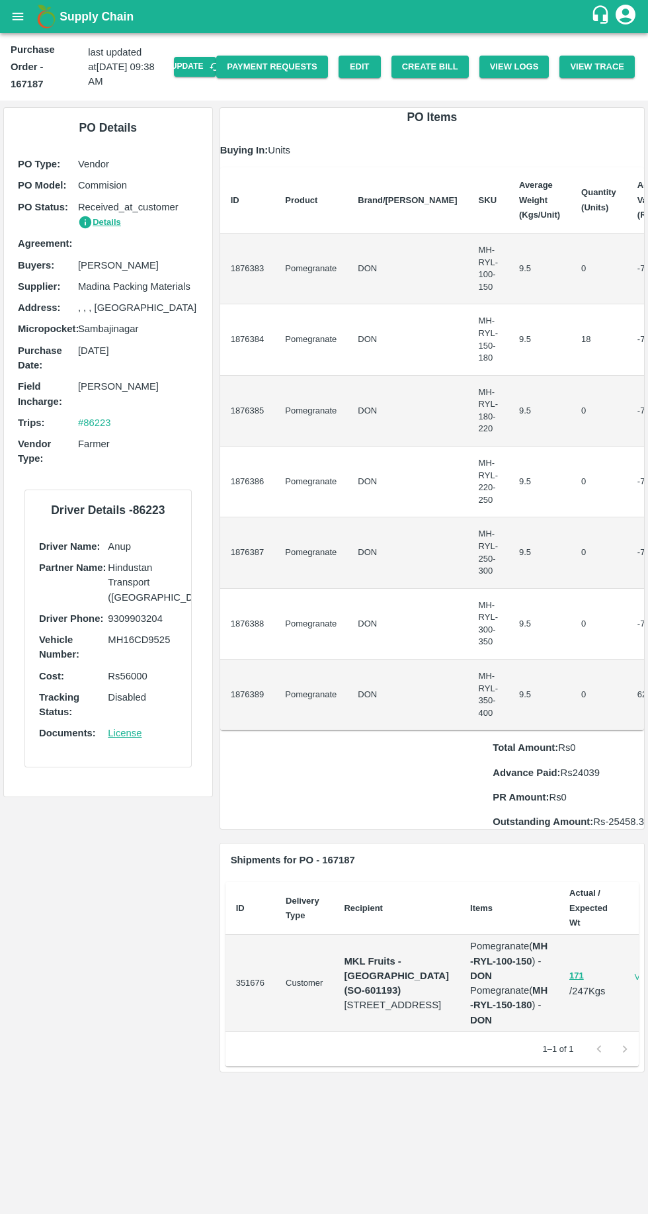
click at [440, 71] on button "Create Bill" at bounding box center [430, 67] width 77 height 23
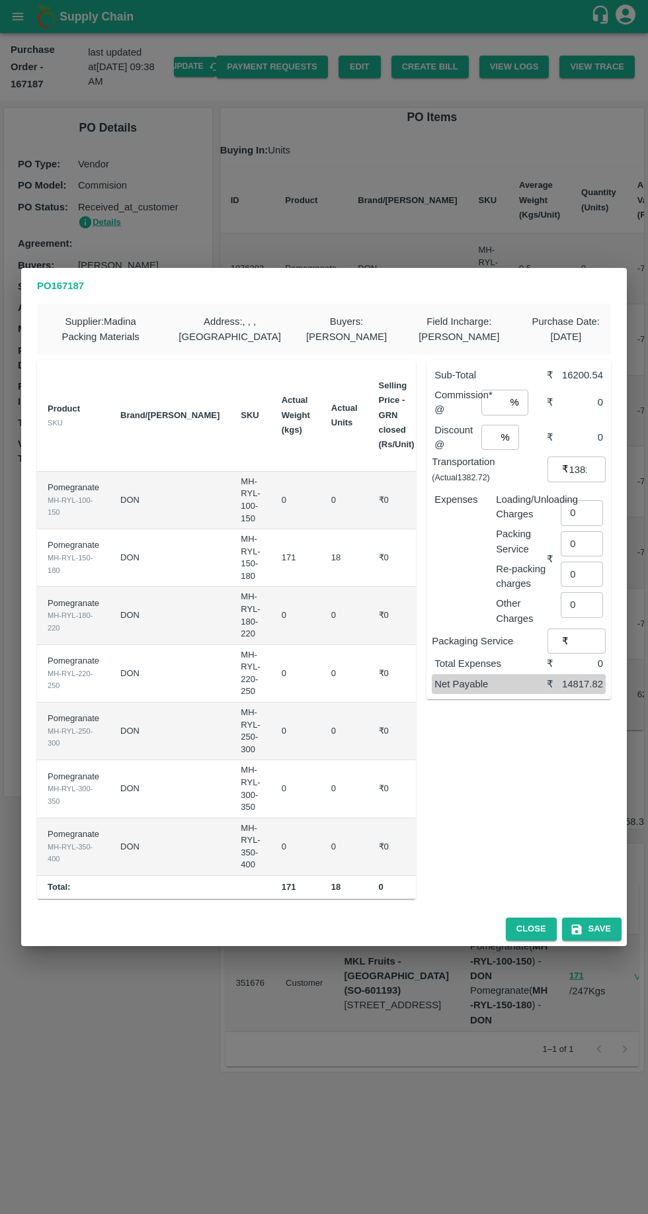
scroll to position [0, 135]
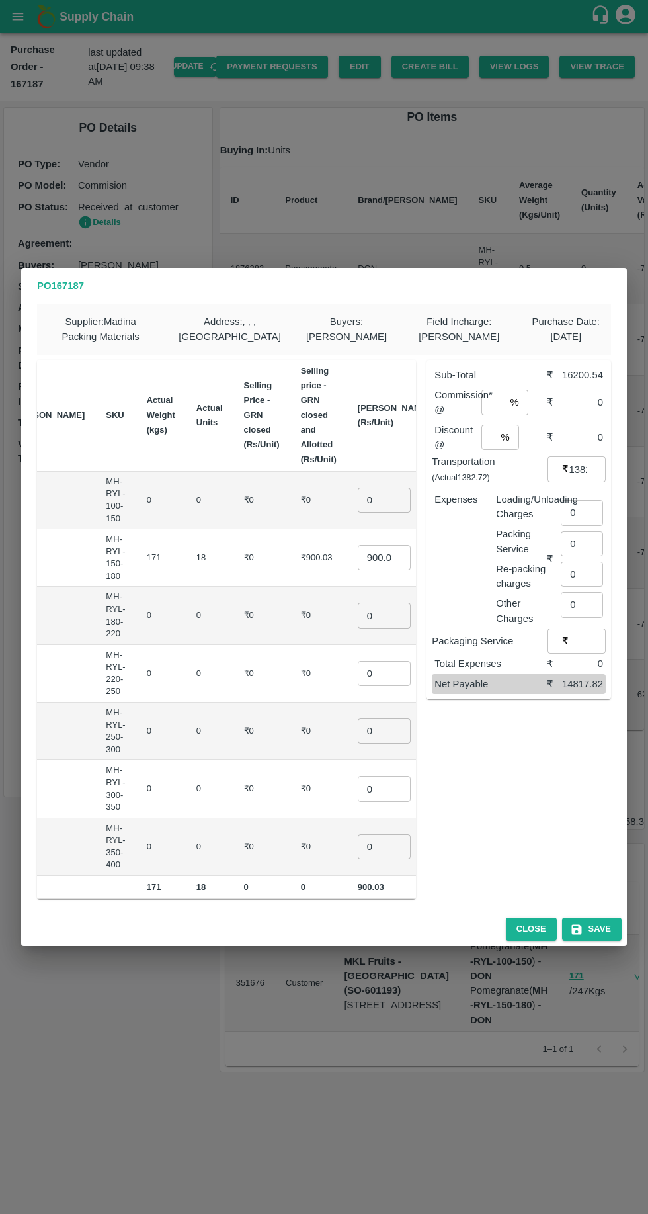
click at [358, 501] on input "0" at bounding box center [384, 500] width 53 height 25
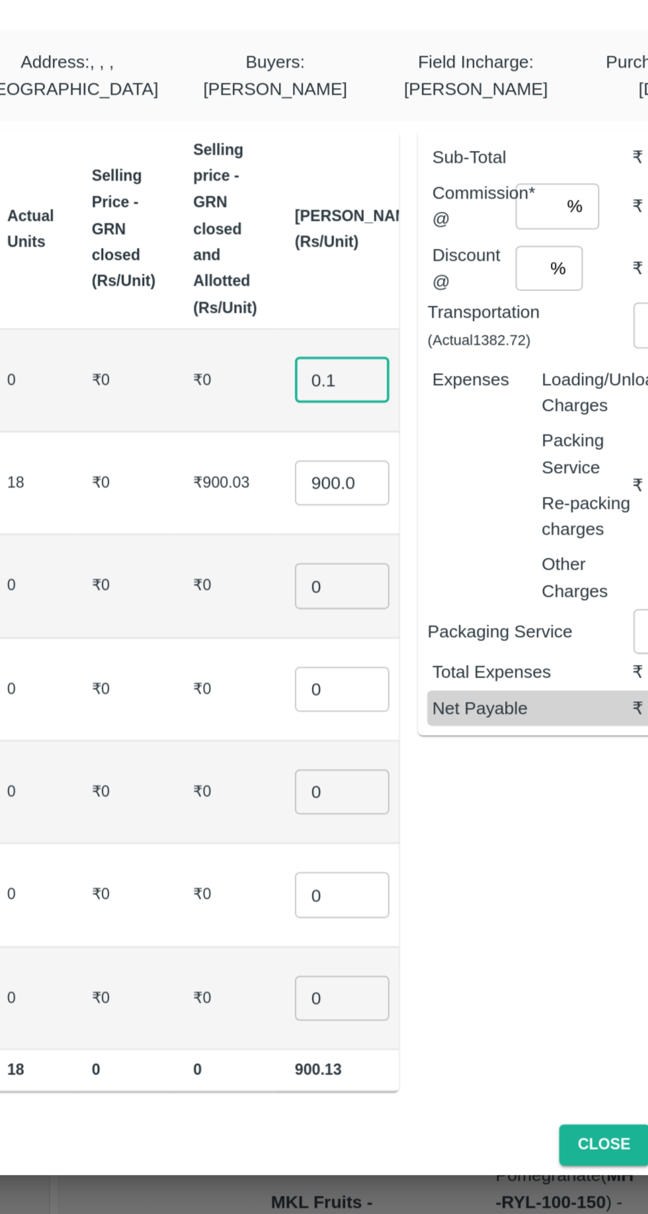
type input "0.1"
click at [358, 615] on input "0" at bounding box center [384, 615] width 53 height 25
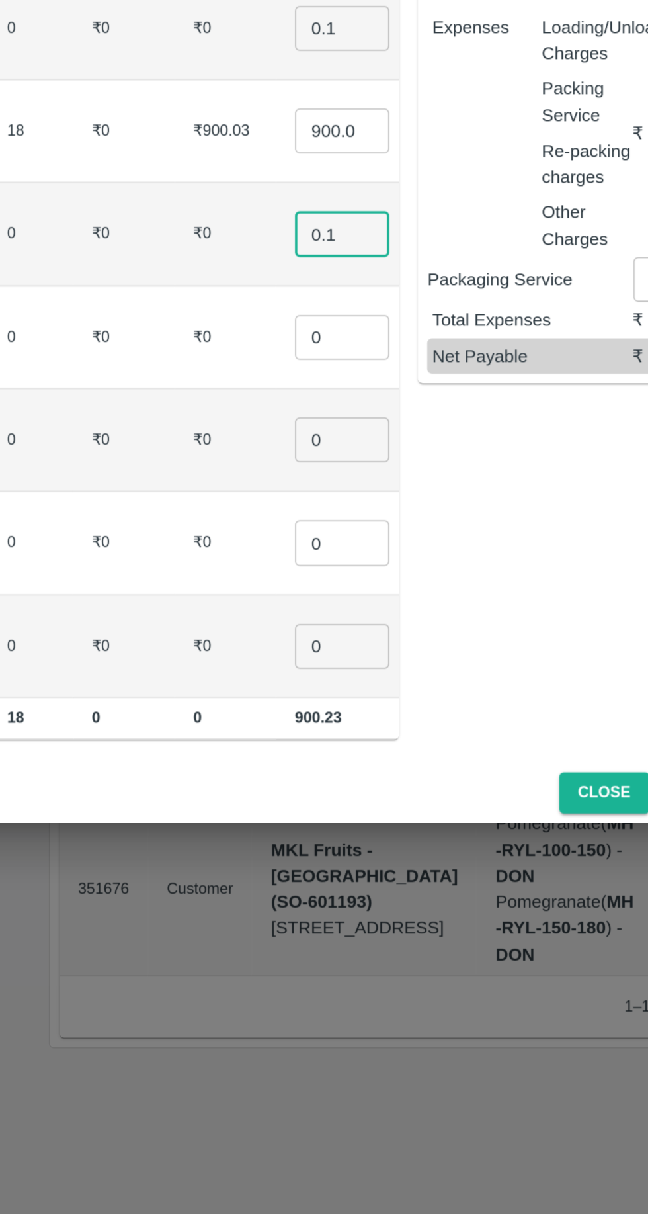
type input "0.1"
click at [358, 673] on input "0" at bounding box center [384, 673] width 53 height 25
type input "0.1"
click at [358, 726] on input "0" at bounding box center [384, 730] width 53 height 25
type input "0.1"
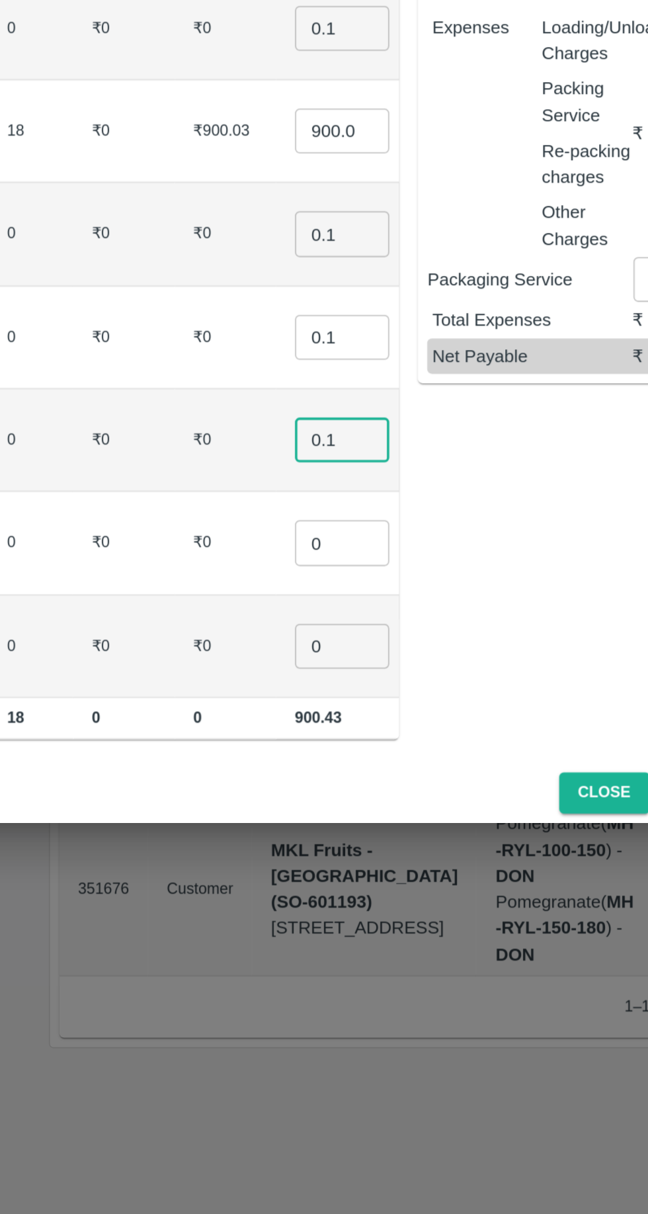
click at [358, 784] on input "0" at bounding box center [384, 788] width 53 height 25
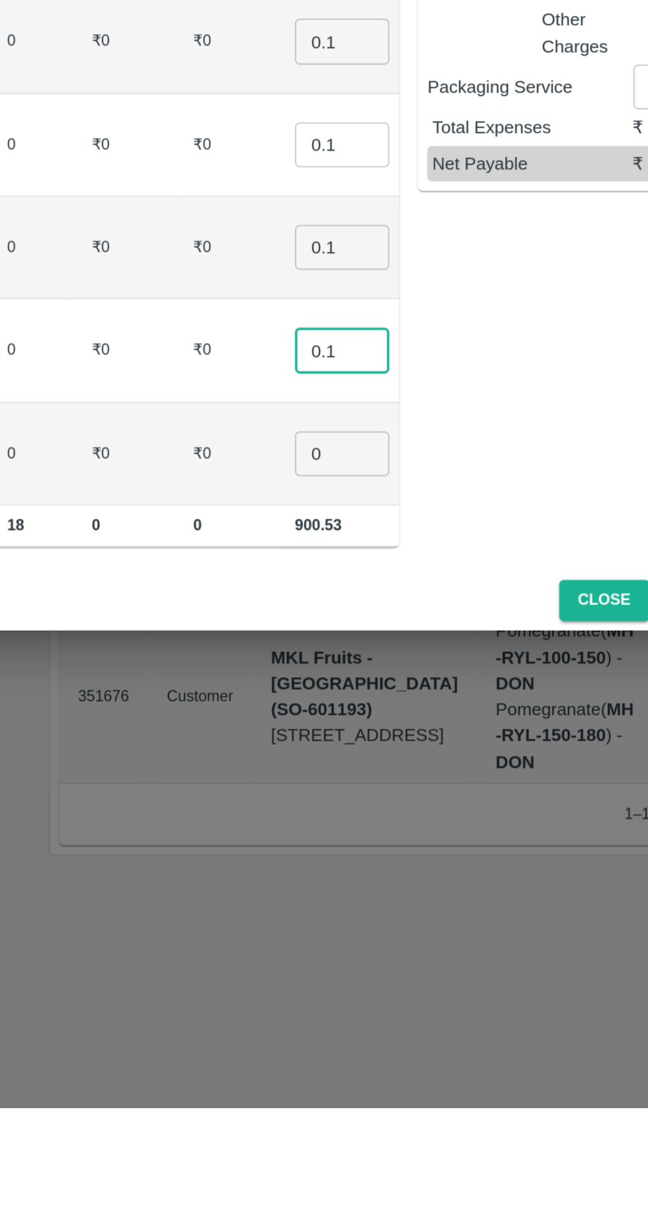
type input "0.1"
click at [358, 845] on input "0" at bounding box center [384, 846] width 53 height 25
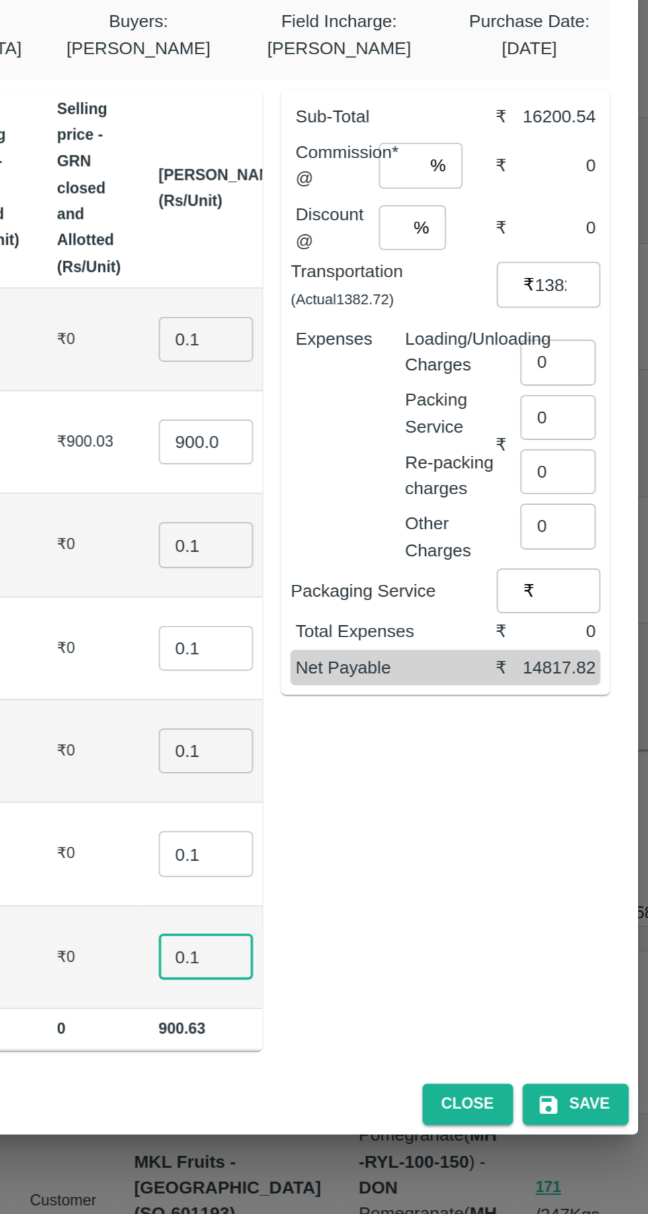
scroll to position [0, 0]
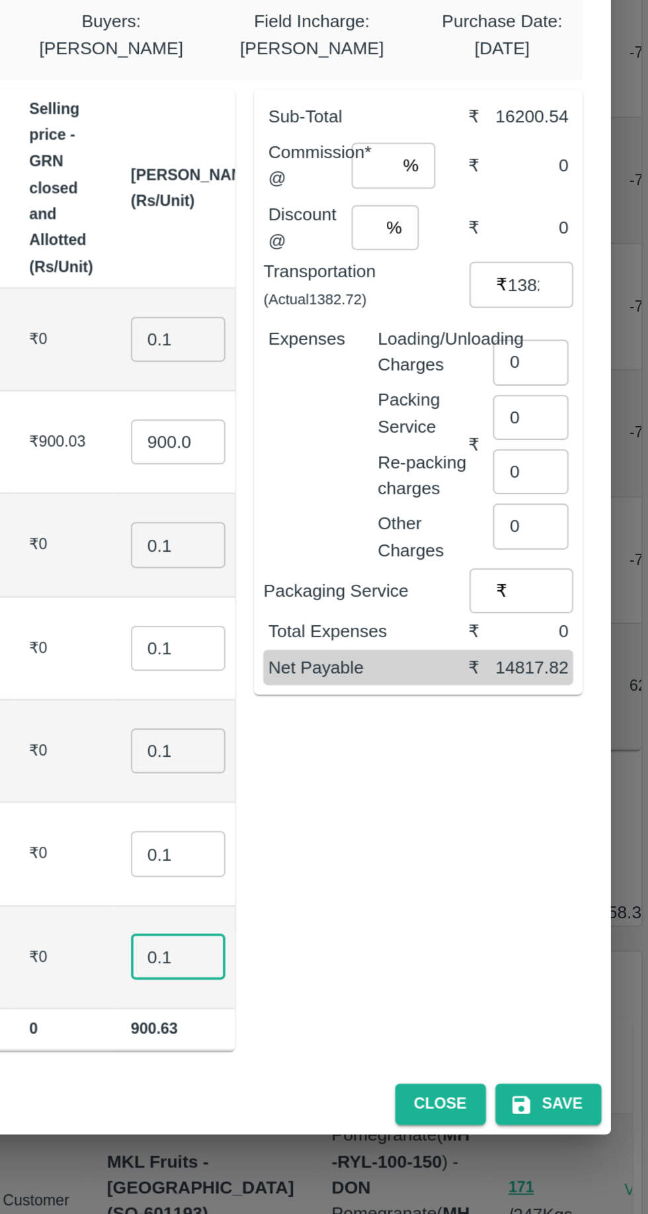
type input "0.1"
click at [503, 398] on input "number" at bounding box center [494, 402] width 24 height 25
type input "8"
click at [494, 436] on input "number" at bounding box center [489, 437] width 14 height 25
type input "2"
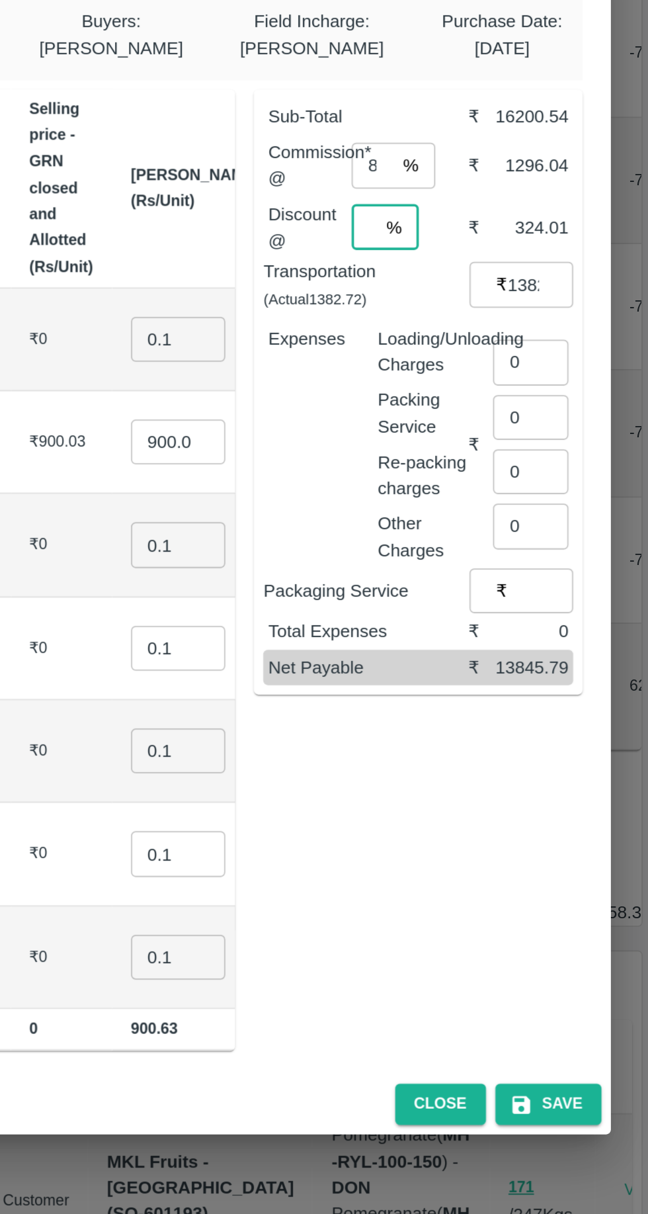
click at [580, 515] on input "0" at bounding box center [582, 512] width 42 height 25
click at [578, 509] on input "number" at bounding box center [585, 505] width 48 height 25
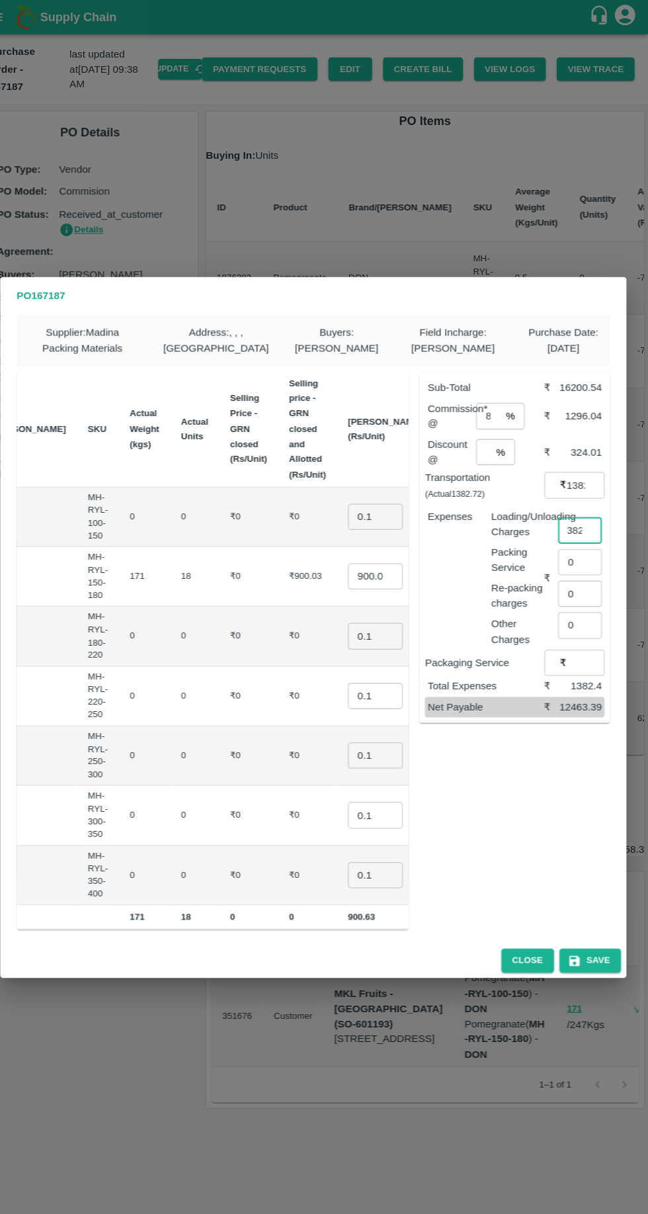
type input "1382.4"
click at [358, 556] on input "900.03" at bounding box center [384, 557] width 53 height 25
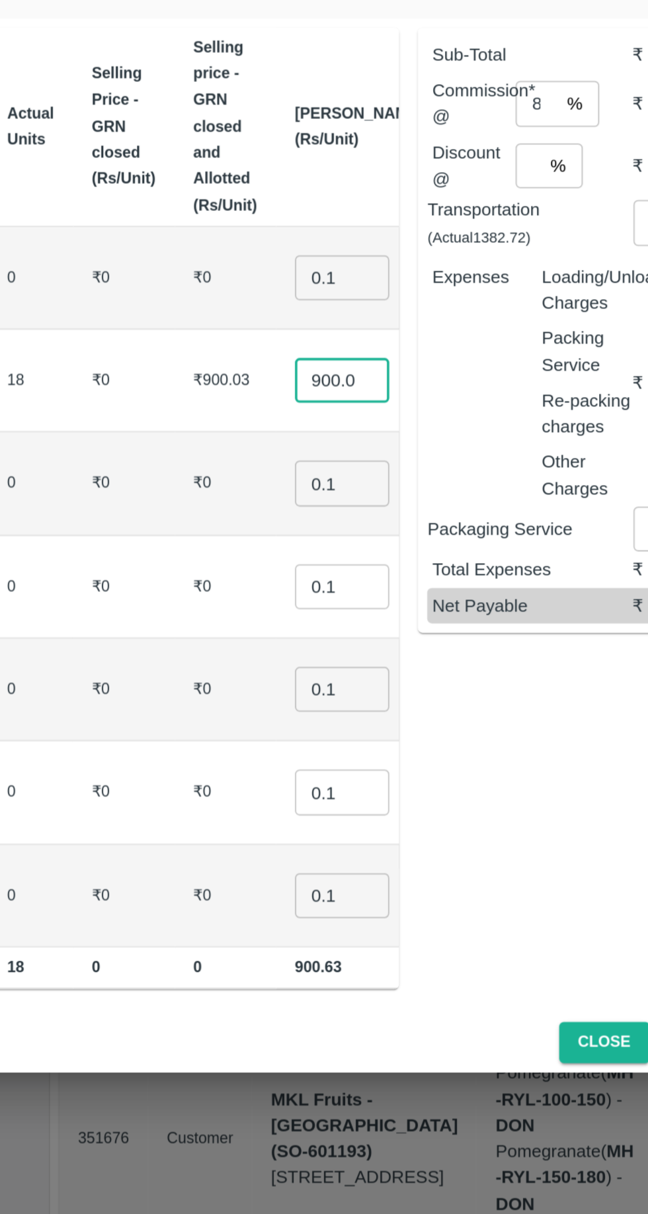
scroll to position [0, 2]
type input "9"
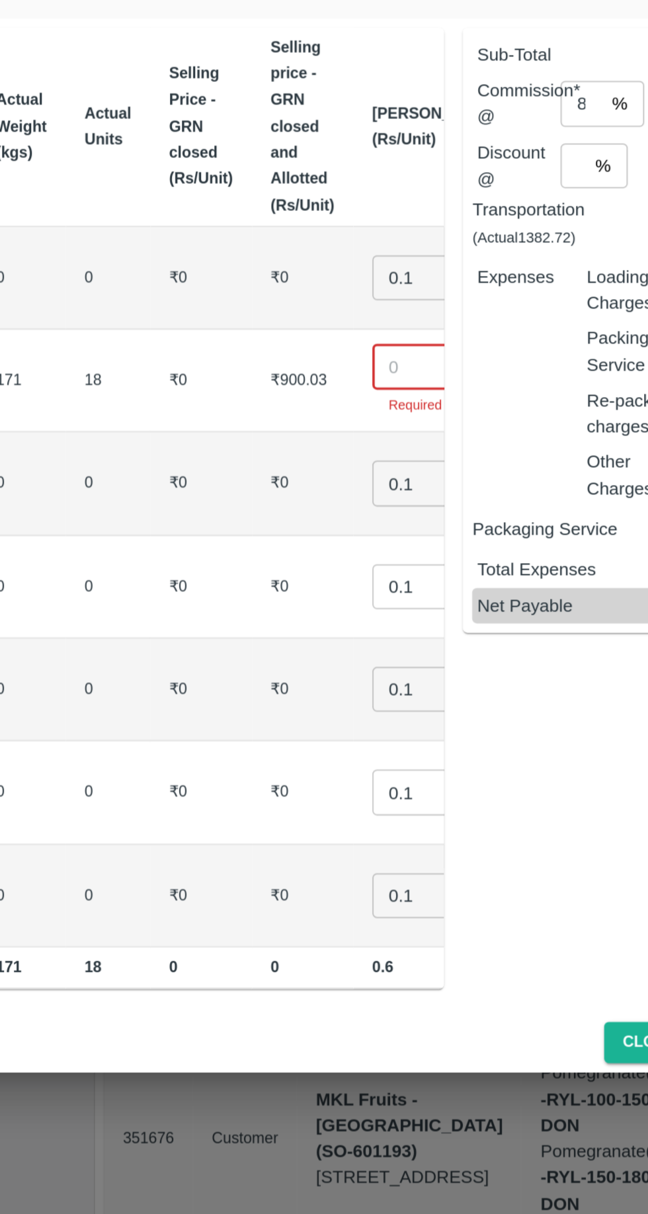
click at [376, 550] on input "number" at bounding box center [402, 550] width 53 height 25
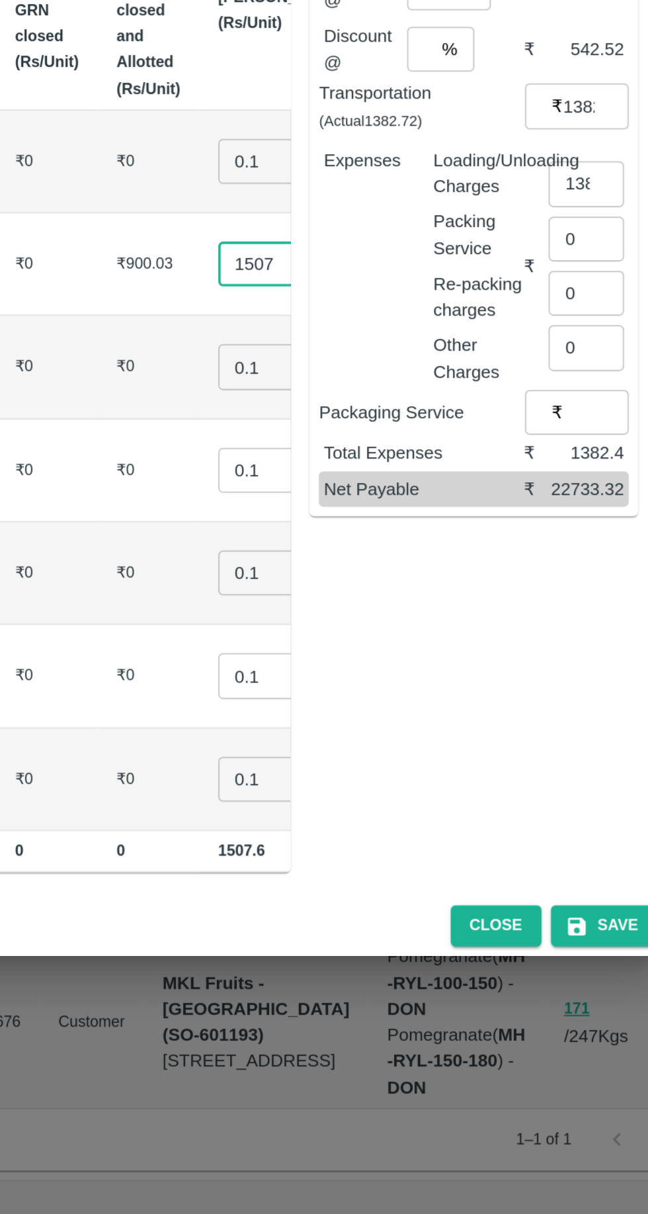
type input "1507"
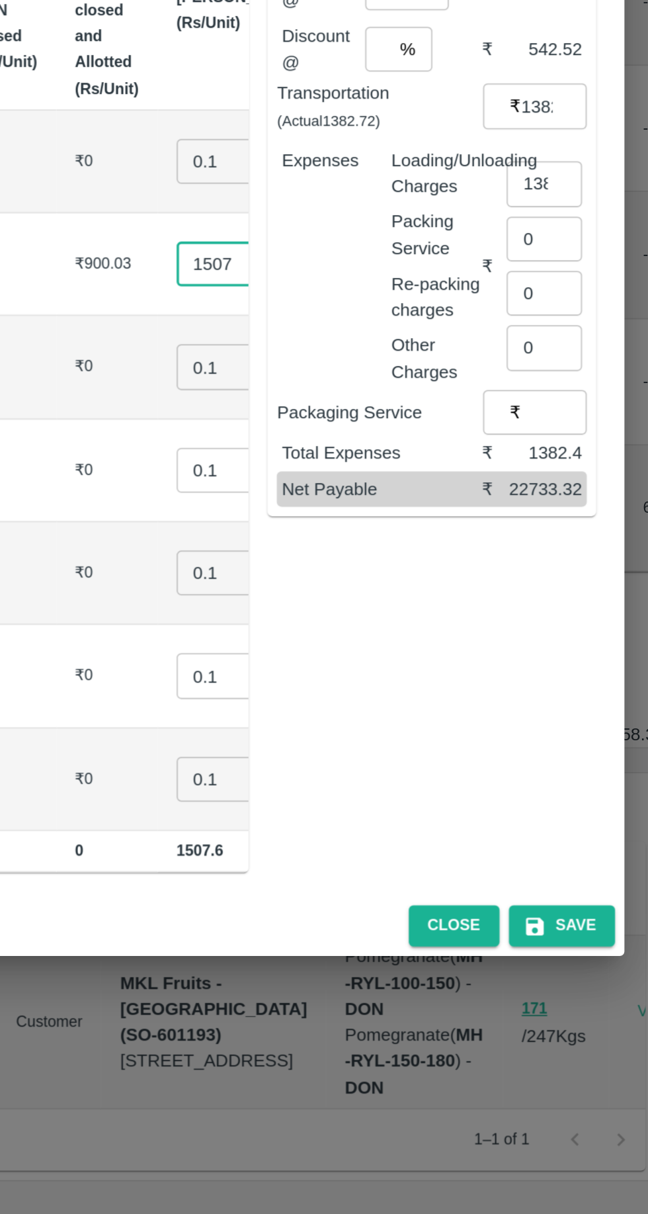
scroll to position [0, 0]
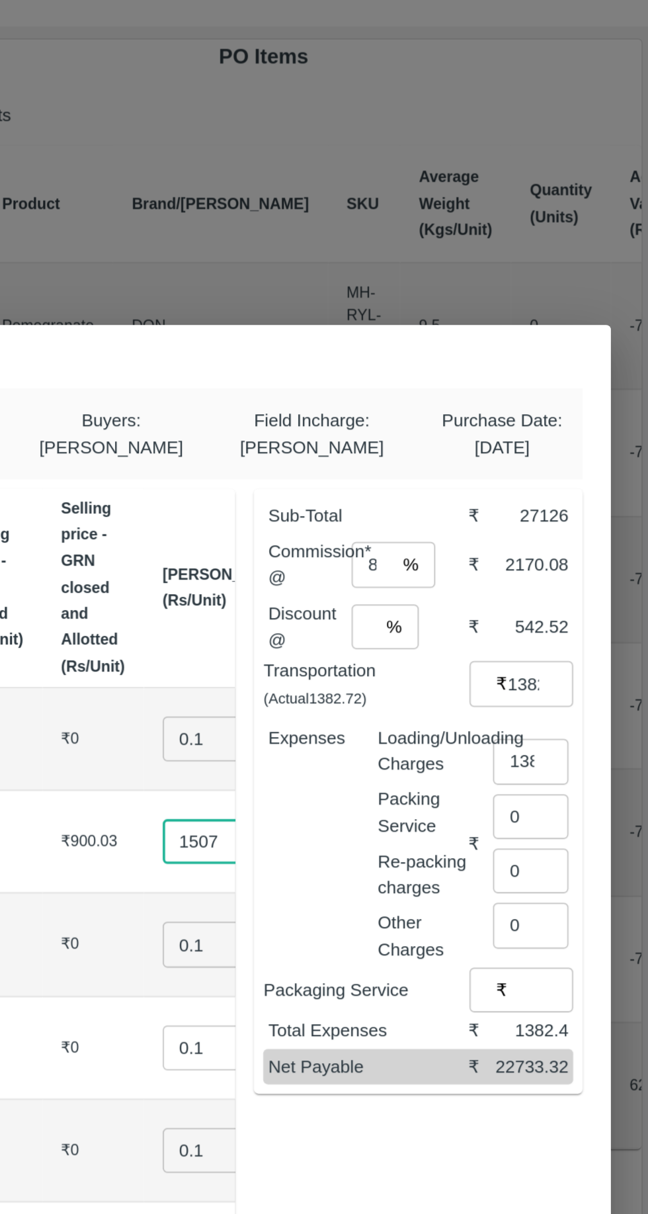
click at [592, 507] on input "1382.4" at bounding box center [582, 512] width 42 height 25
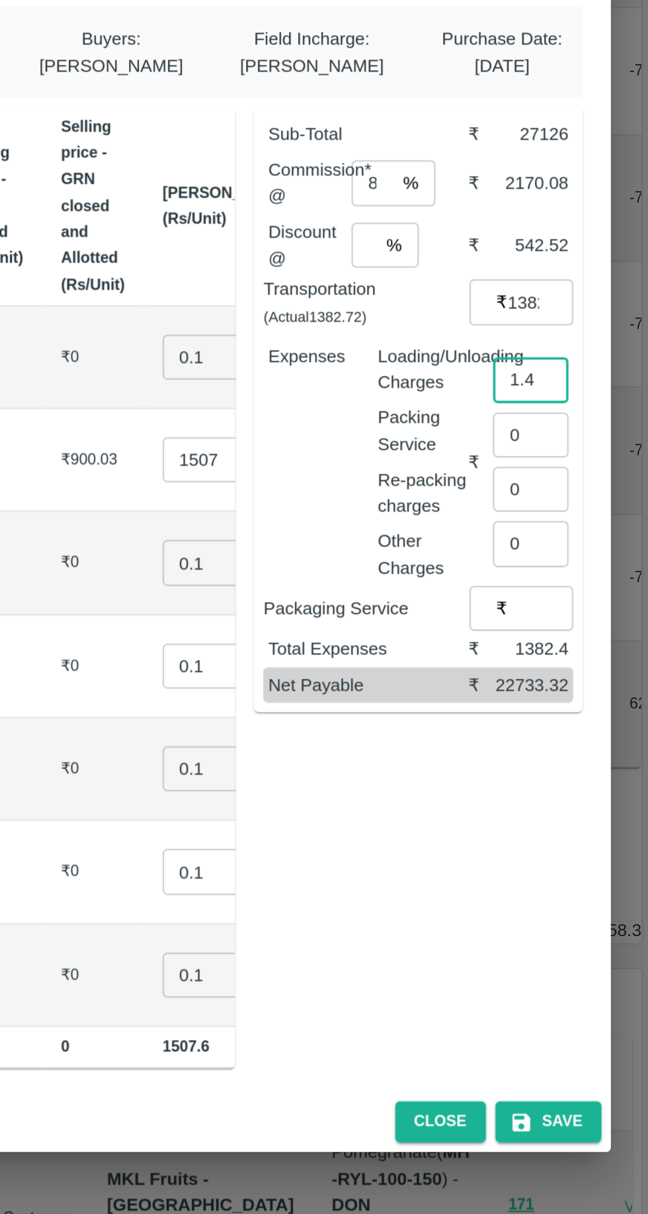
type input ".4"
click at [589, 511] on input ".4" at bounding box center [582, 512] width 42 height 25
click at [588, 515] on input "80" at bounding box center [582, 512] width 42 height 25
type input "8"
type input "72"
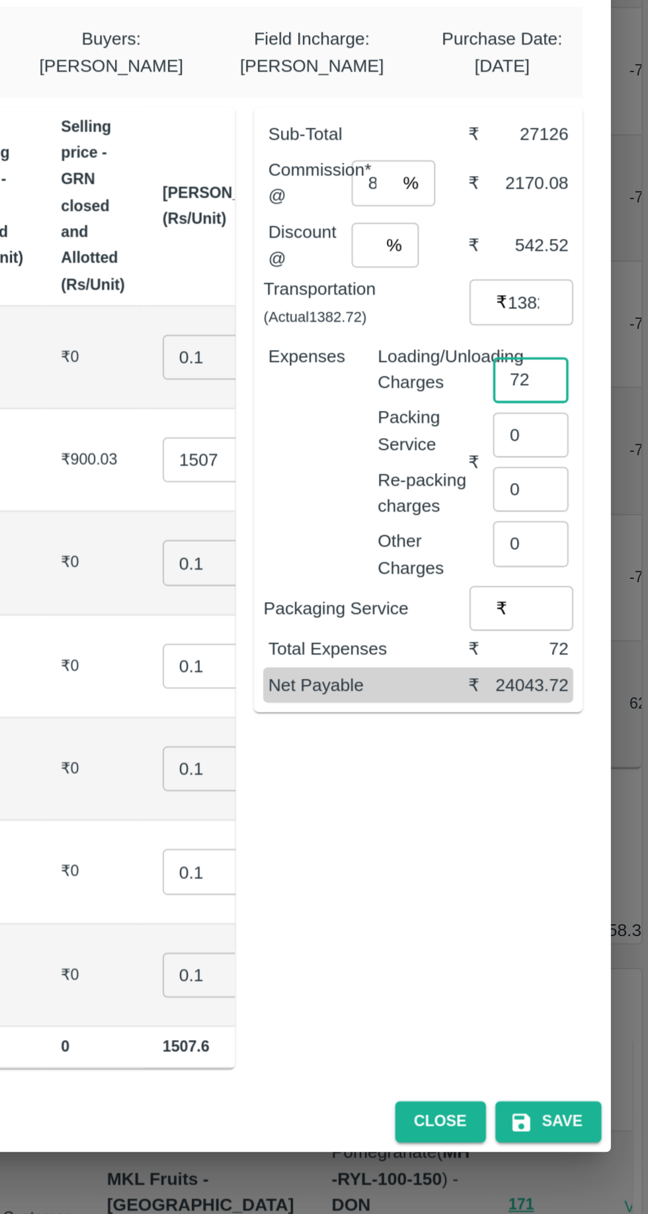
click at [376, 556] on input "1507" at bounding box center [402, 557] width 53 height 25
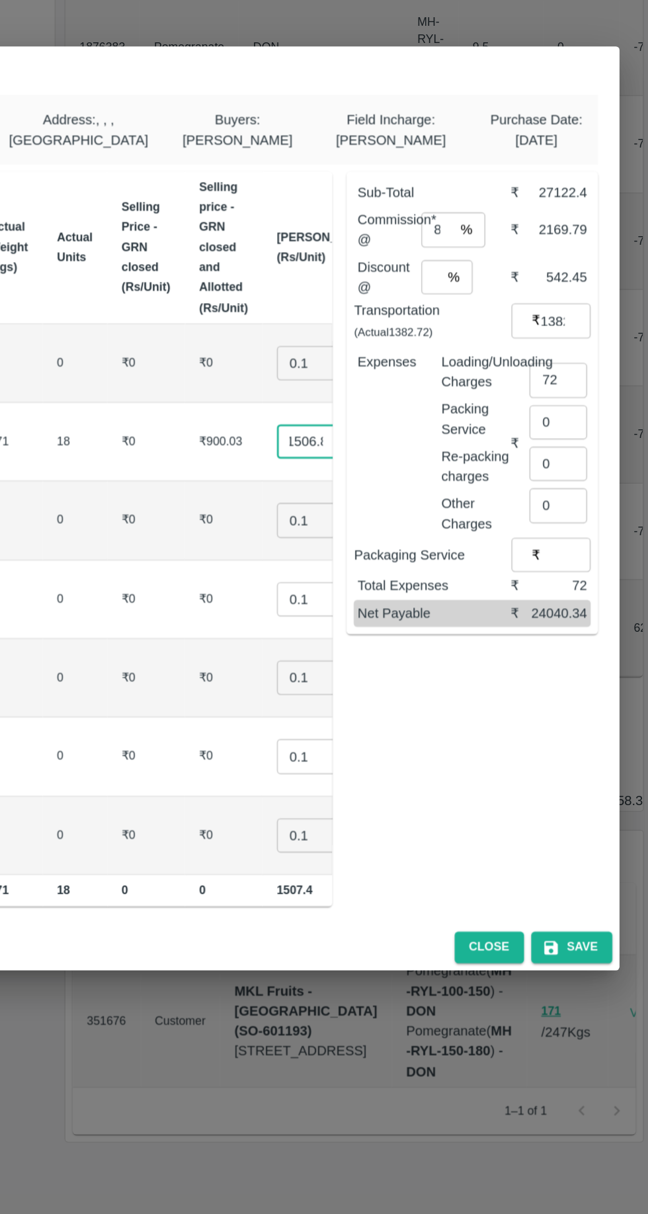
type input "1506.8"
click at [602, 928] on button "Save" at bounding box center [592, 929] width 60 height 23
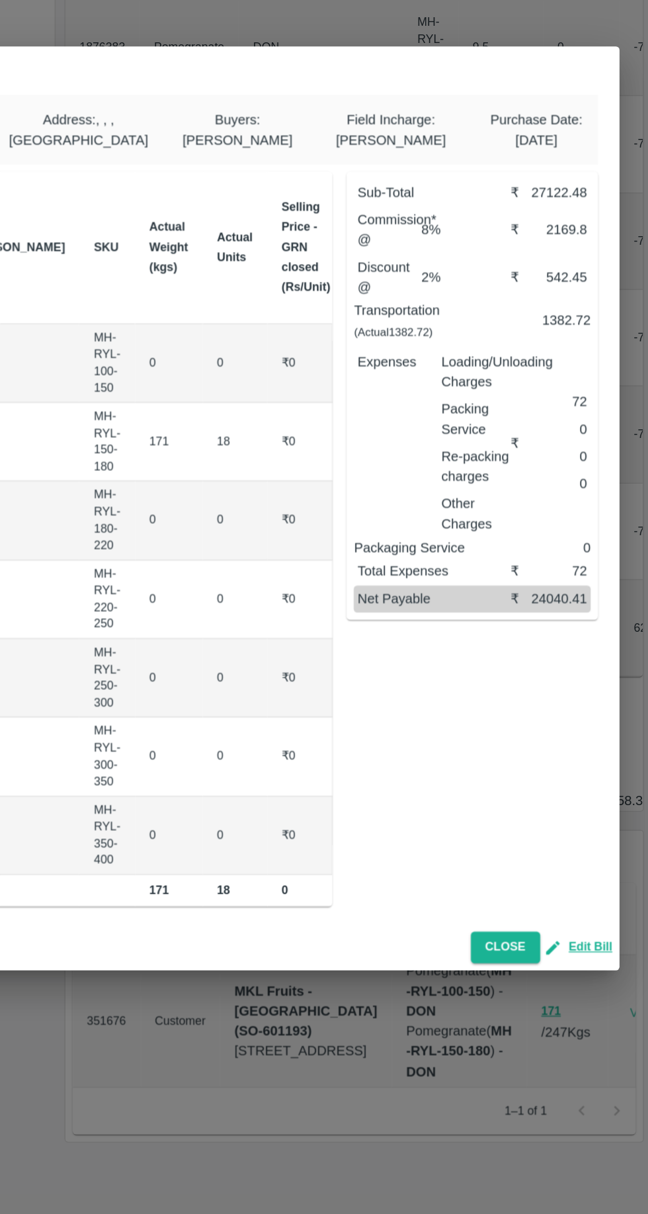
click at [546, 931] on button "Close" at bounding box center [543, 929] width 51 height 23
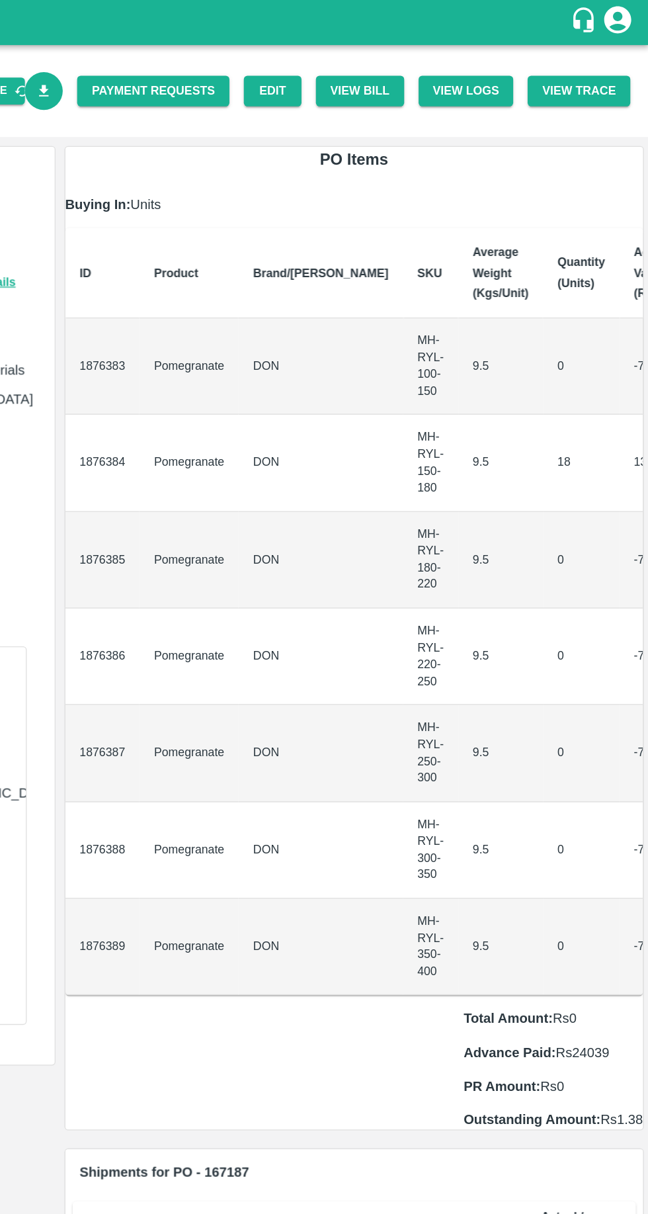
click at [208, 66] on icon "Download Bill" at bounding box center [204, 66] width 7 height 9
